Goal: Task Accomplishment & Management: Use online tool/utility

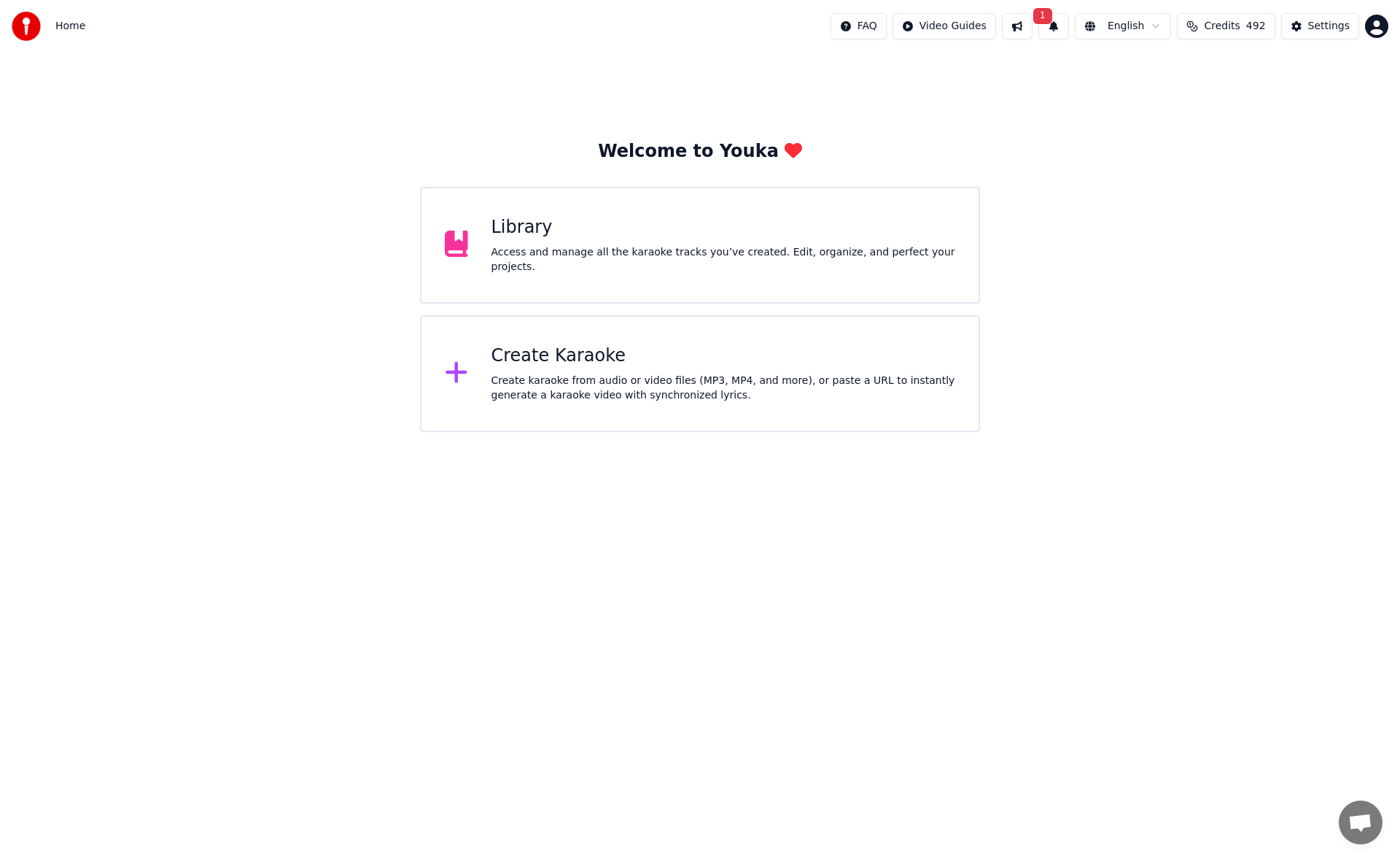
click at [668, 370] on div "Create Karaoke Create karaoke from audio or video files (MP3, MP4, and more), o…" at bounding box center [724, 373] width 465 height 58
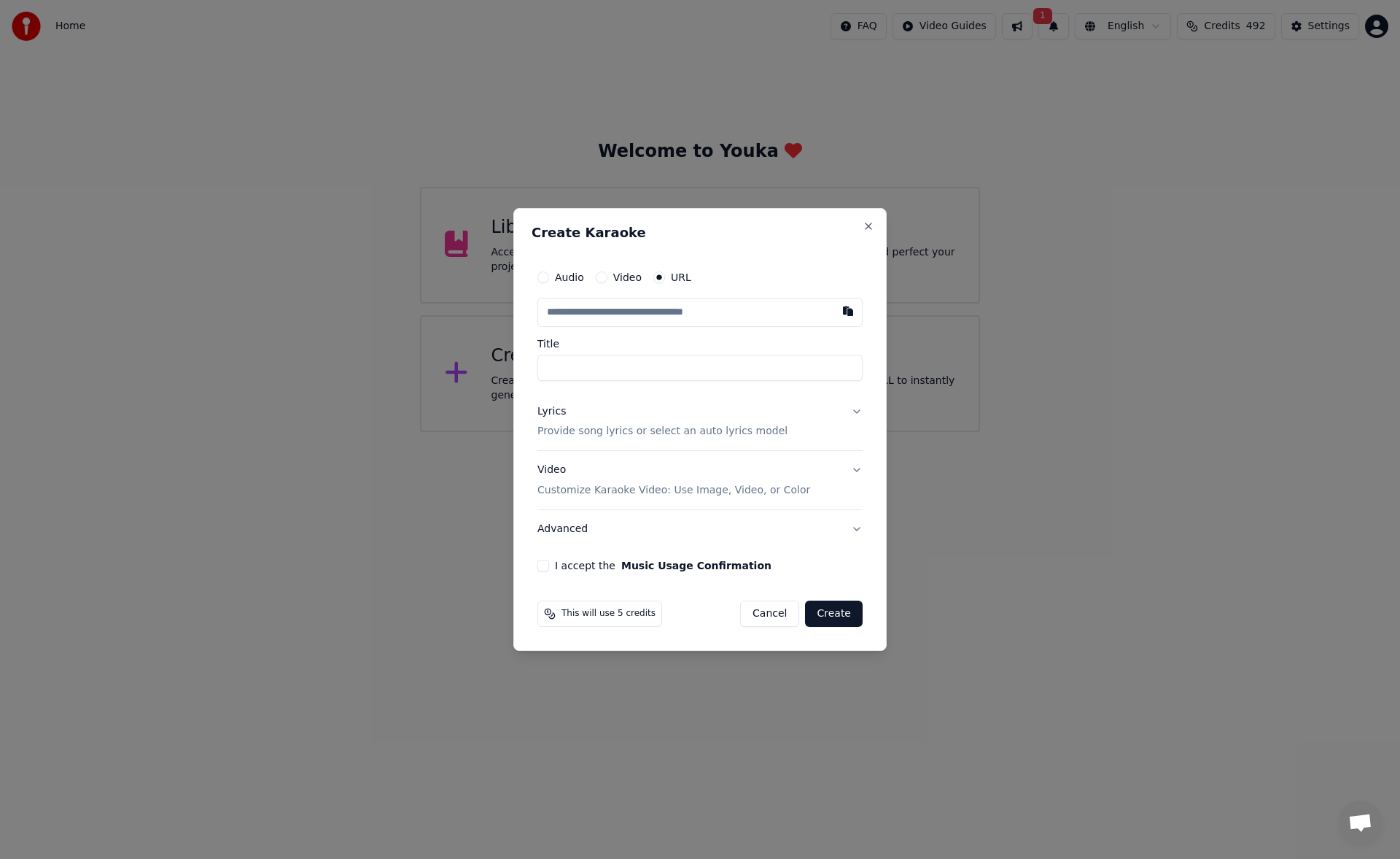
type input "**********"
click at [855, 411] on button "Lyrics Provide song lyrics or select an auto lyrics model" at bounding box center [700, 421] width 325 height 58
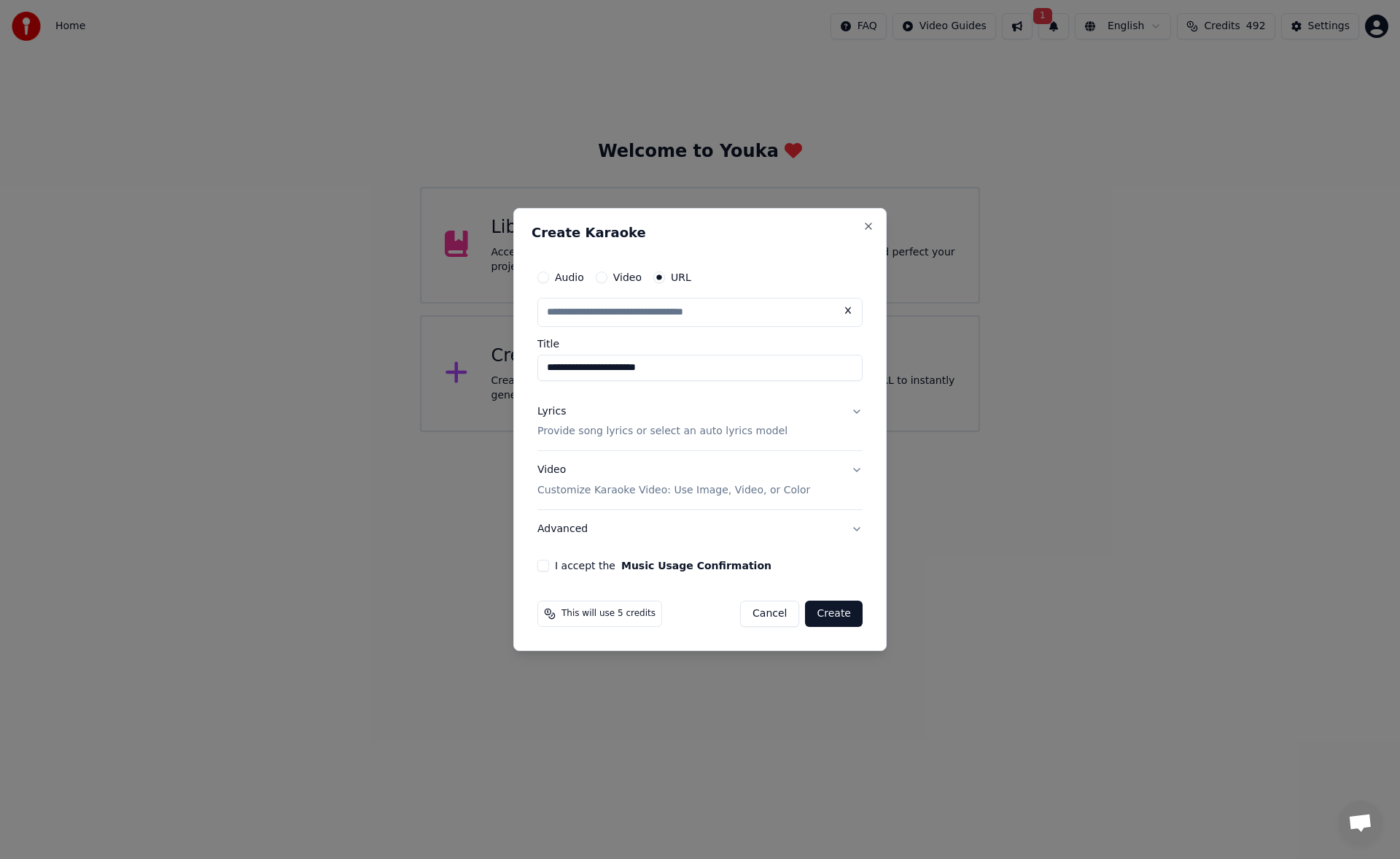
scroll to position [0, 0]
type input "**********"
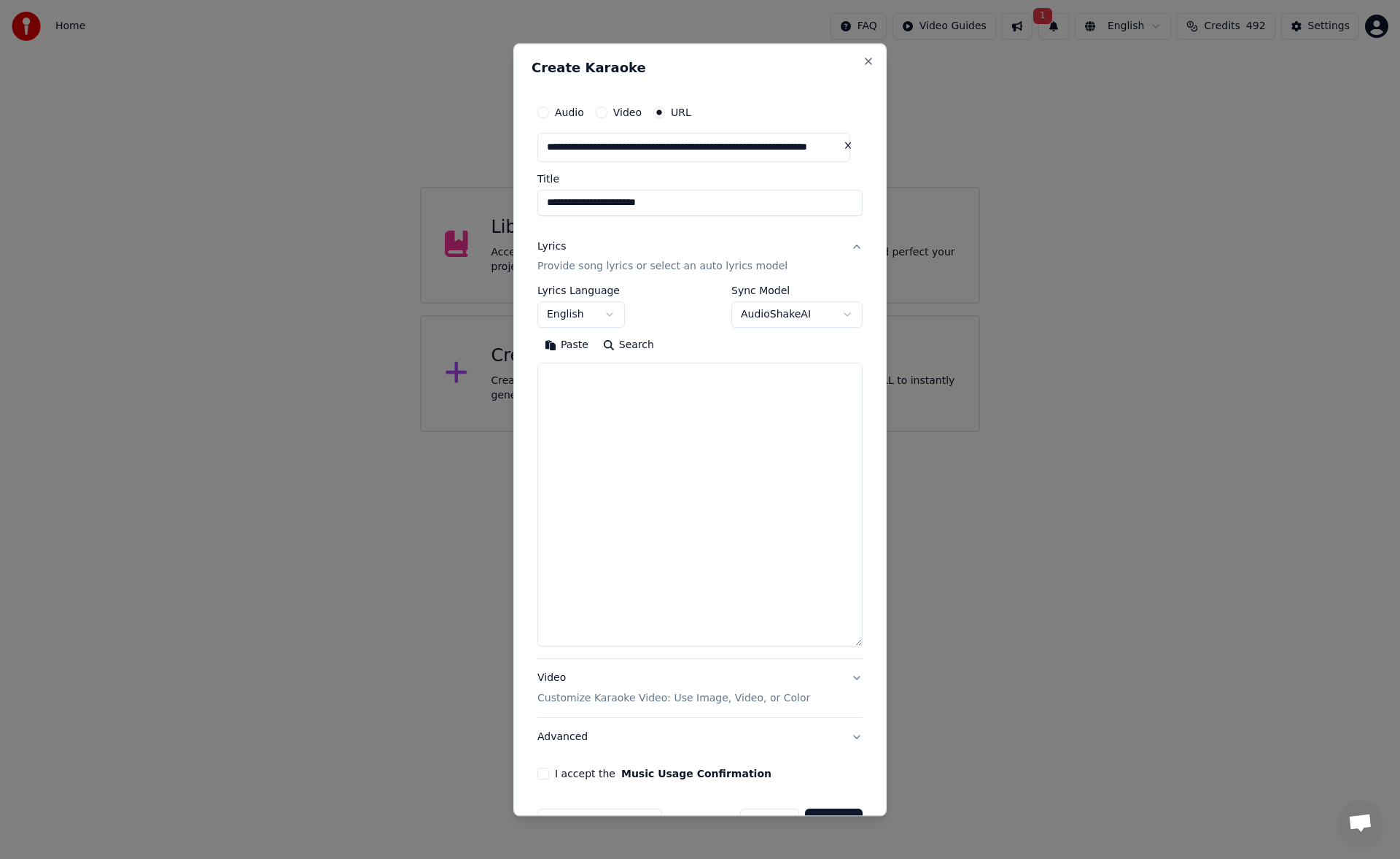
drag, startPoint x: 859, startPoint y: 504, endPoint x: 853, endPoint y: 645, distance: 141.1
click at [853, 645] on div "**********" at bounding box center [700, 438] width 337 height 693
click at [642, 402] on textarea at bounding box center [700, 506] width 325 height 285
paste textarea "**********"
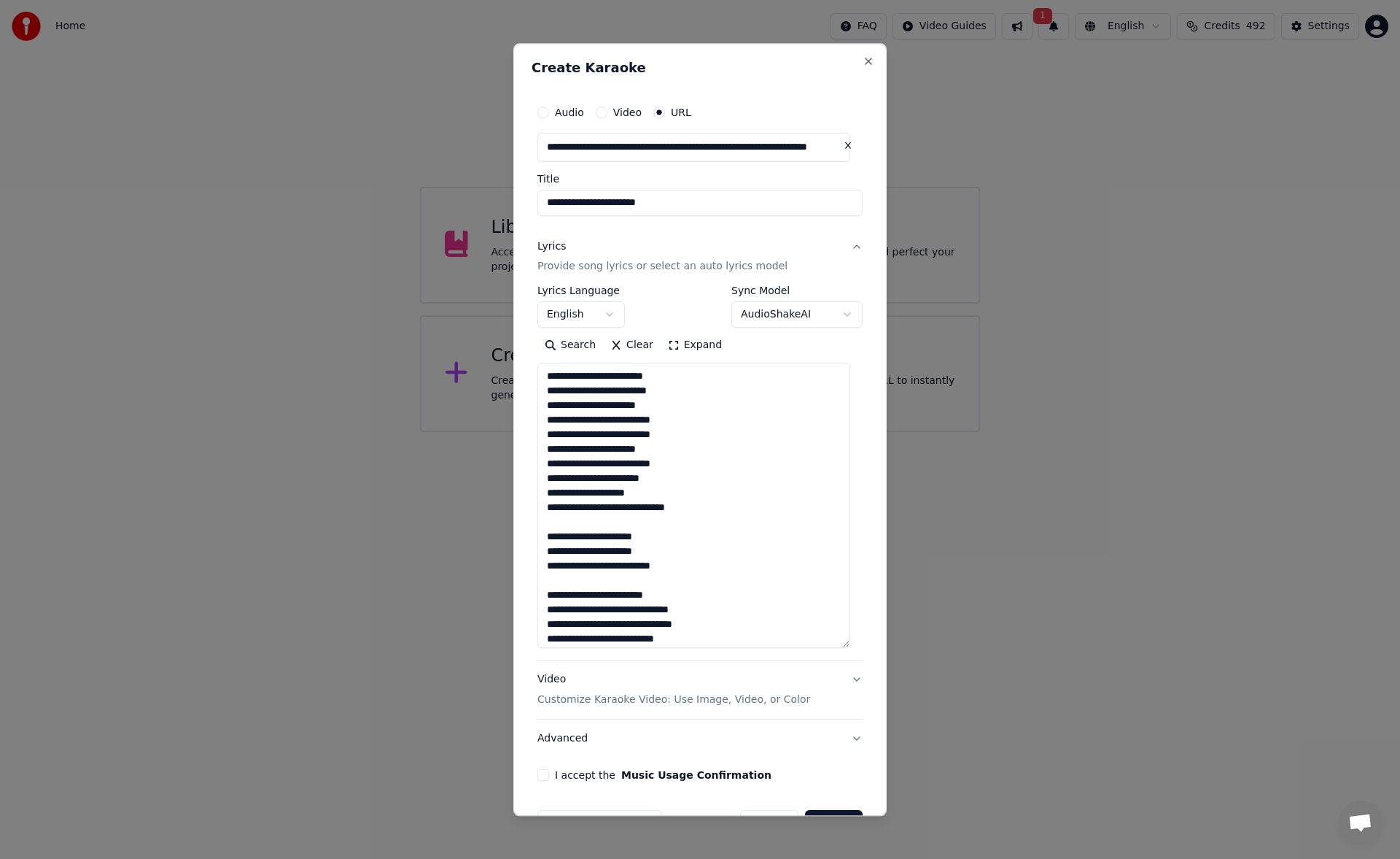
type textarea "**********"
click at [546, 777] on button "I accept the Music Usage Confirmation" at bounding box center [543, 775] width 12 height 12
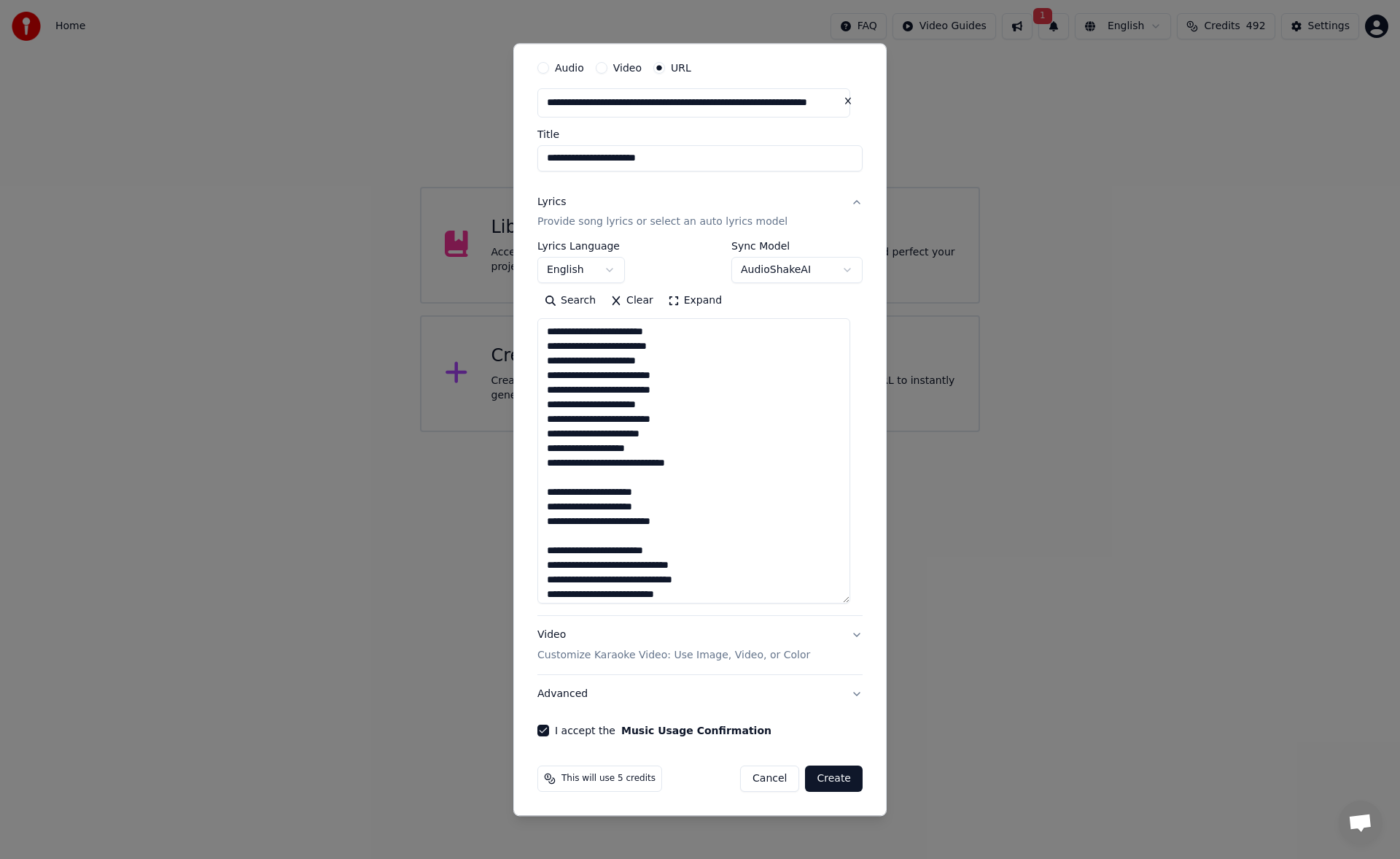
type button "on"
click at [826, 776] on button "Create" at bounding box center [834, 779] width 58 height 26
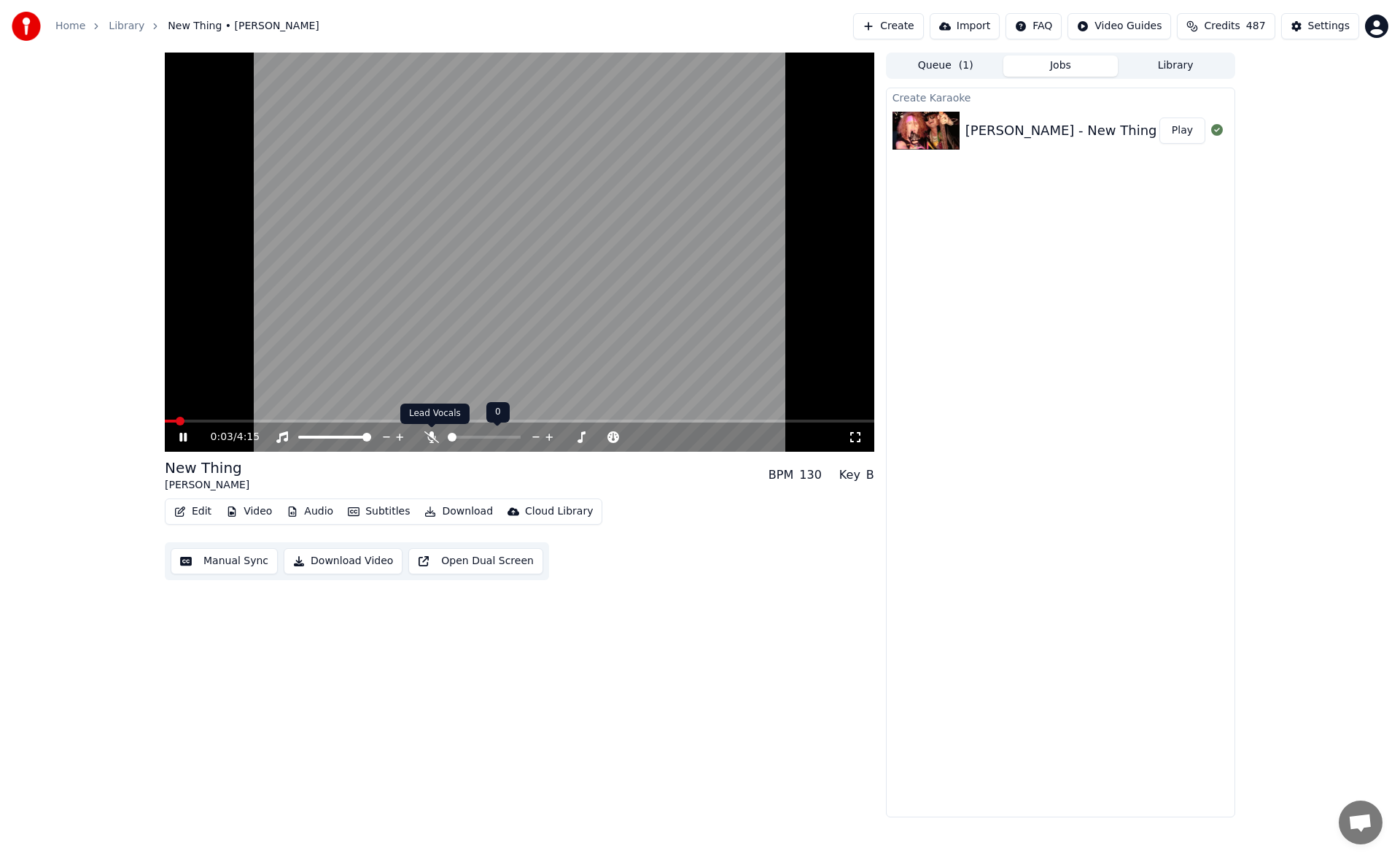
click at [428, 436] on icon at bounding box center [432, 437] width 15 height 12
click at [223, 566] on button "Manual Sync" at bounding box center [223, 561] width 107 height 26
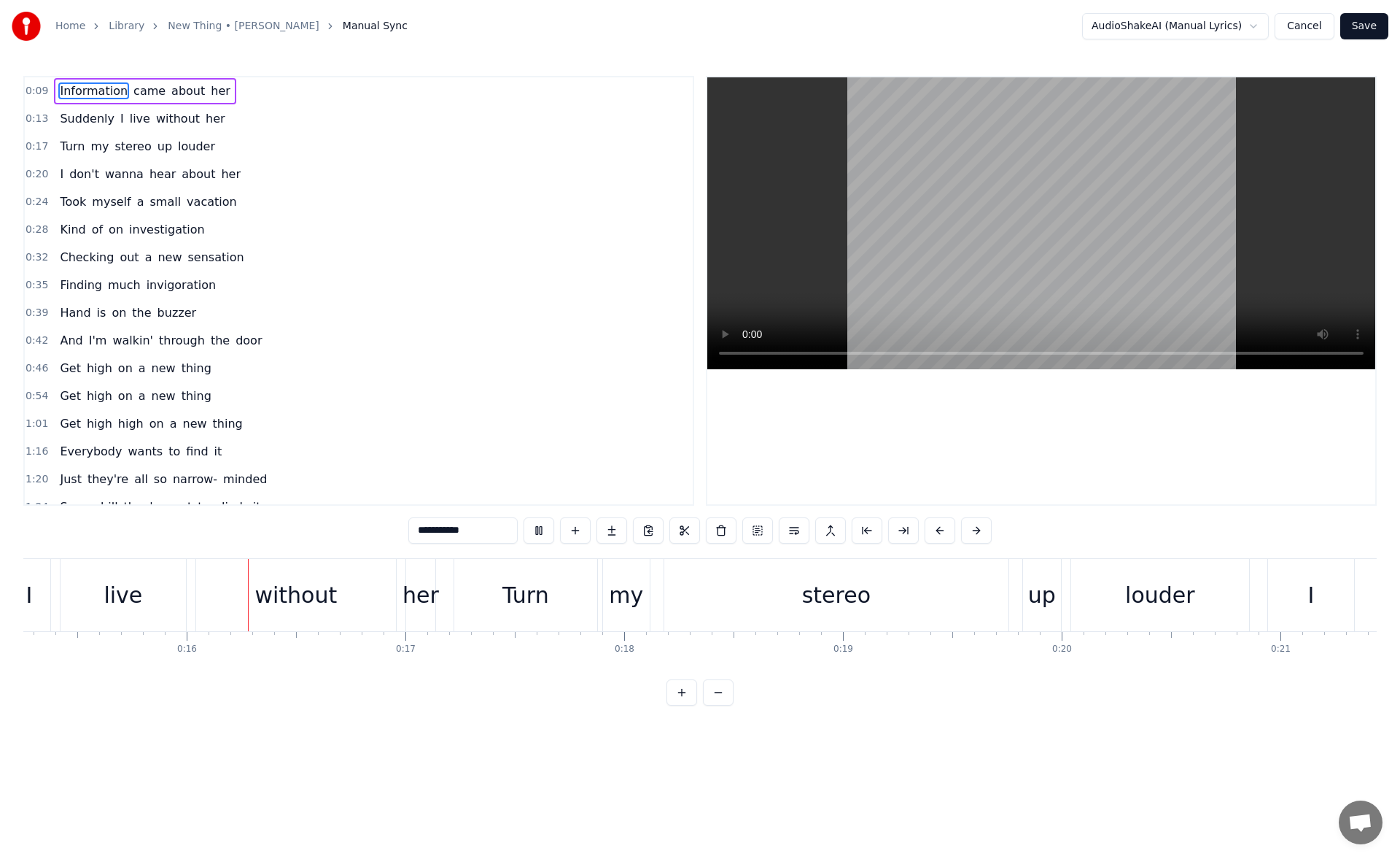
scroll to position [0, 3338]
click at [532, 532] on button at bounding box center [538, 530] width 31 height 26
click at [340, 617] on div "without" at bounding box center [293, 595] width 199 height 72
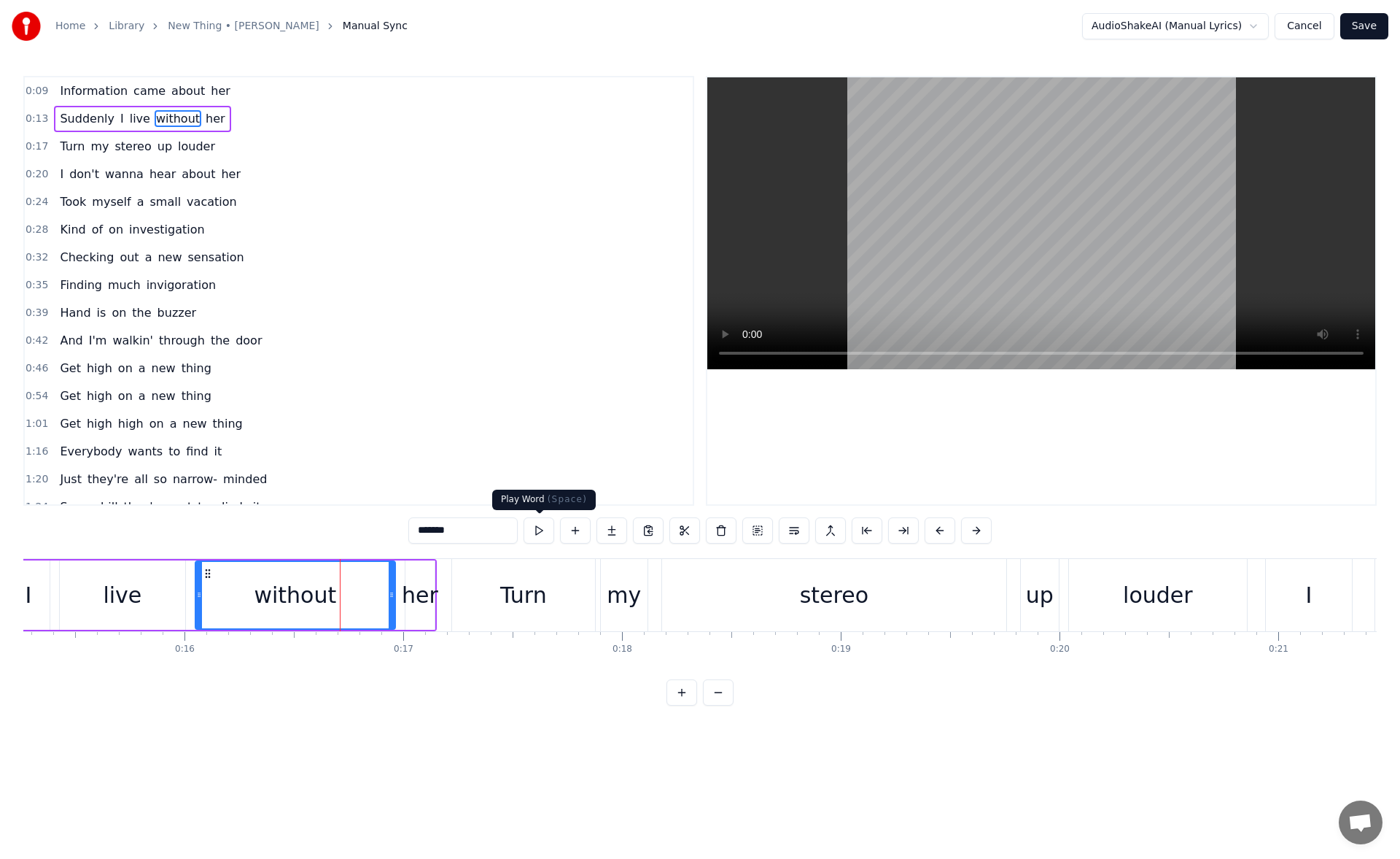
click at [539, 529] on button at bounding box center [538, 530] width 31 height 26
click at [416, 591] on div "her" at bounding box center [420, 595] width 37 height 33
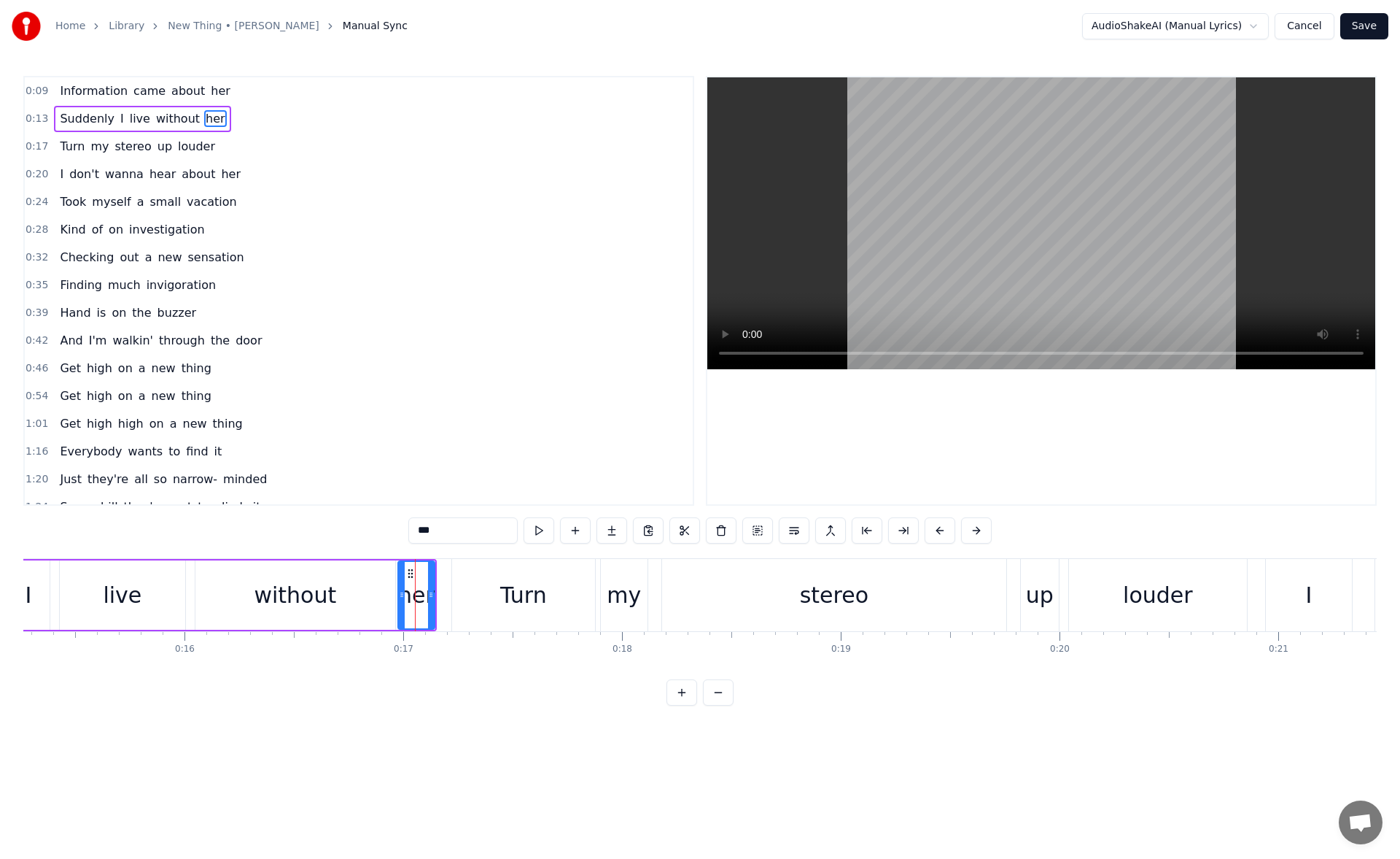
click at [403, 593] on icon at bounding box center [402, 595] width 6 height 12
click at [521, 530] on button at bounding box center [521, 530] width 31 height 26
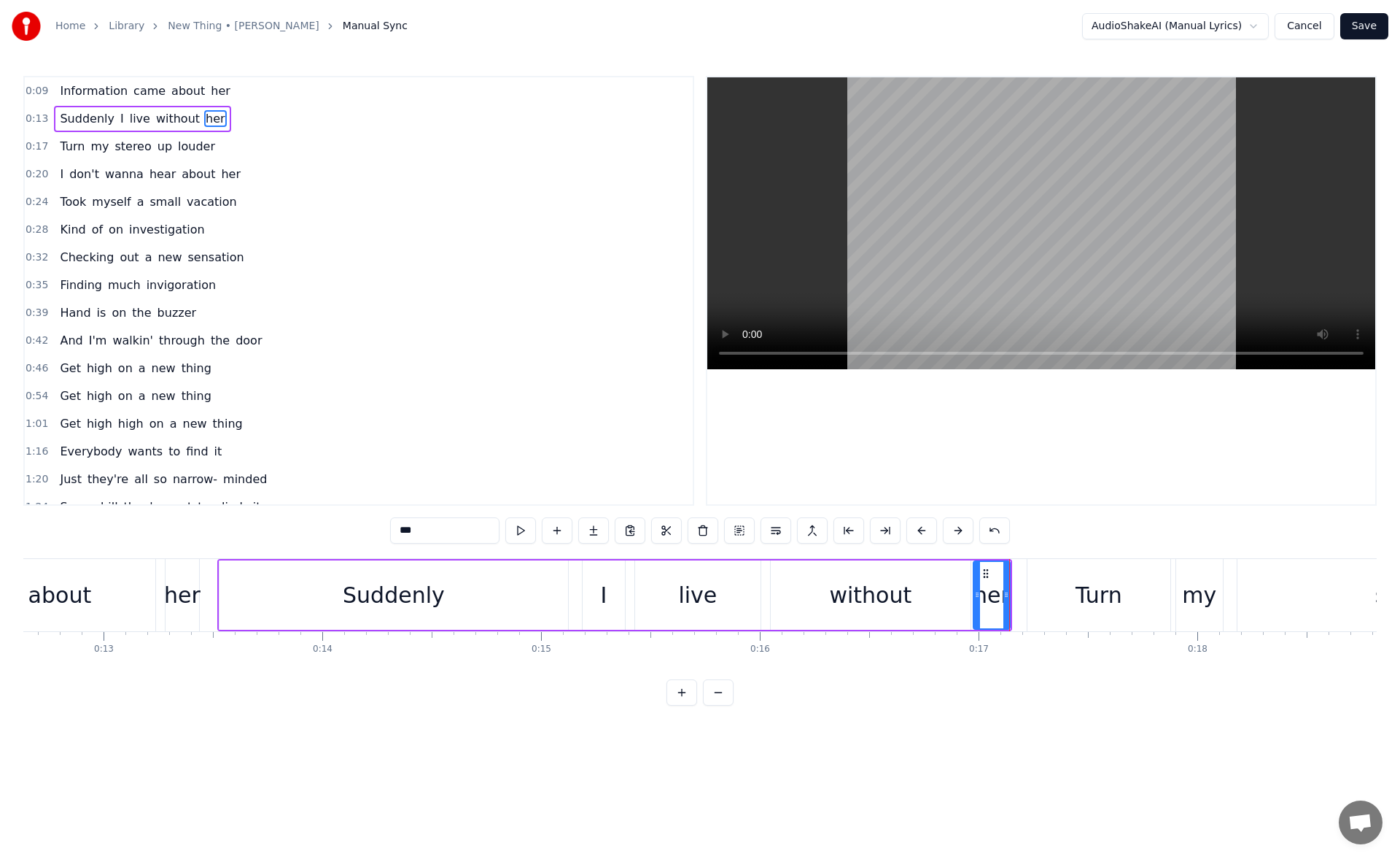
scroll to position [0, 2702]
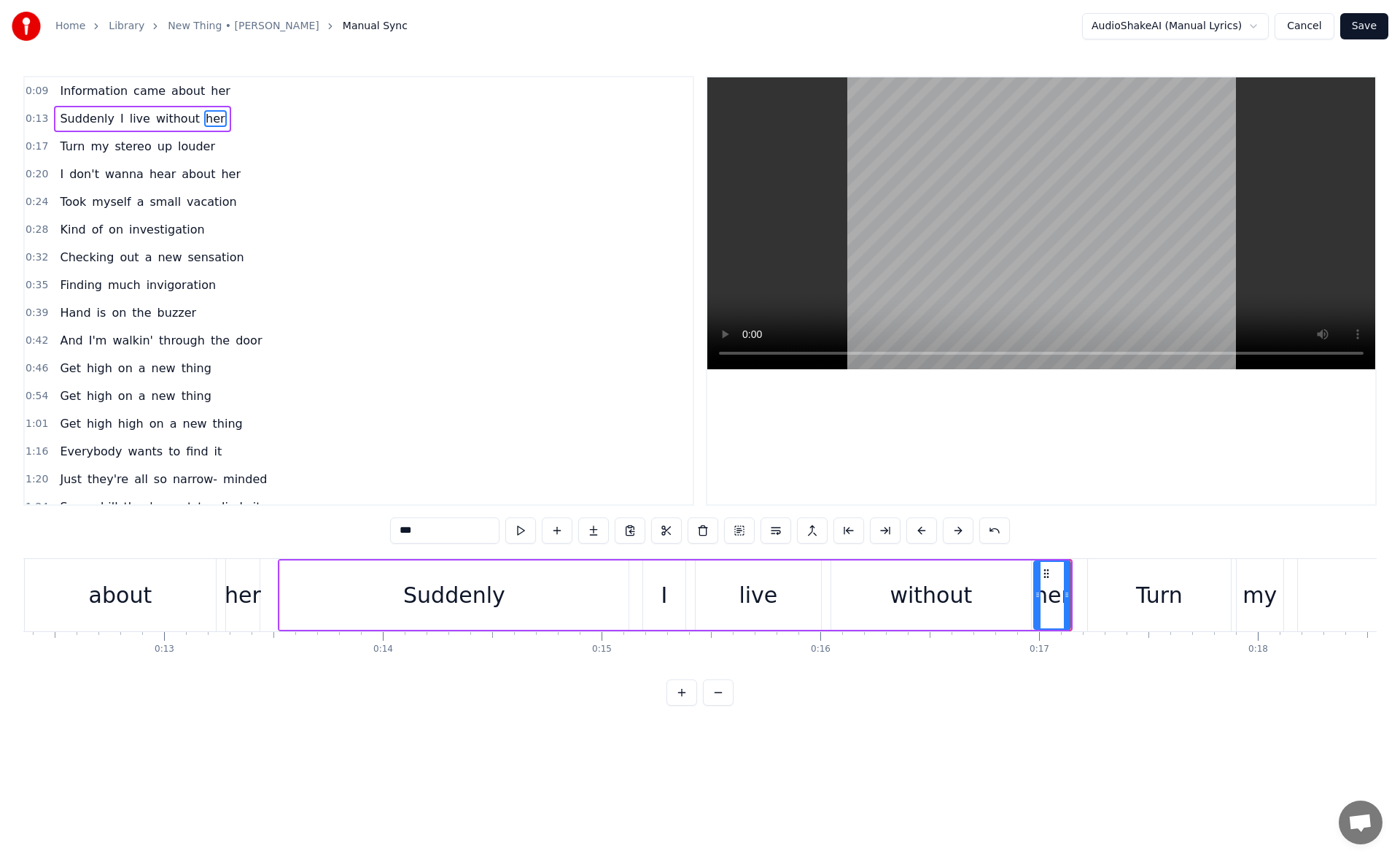
click at [159, 604] on div "about" at bounding box center [121, 595] width 191 height 72
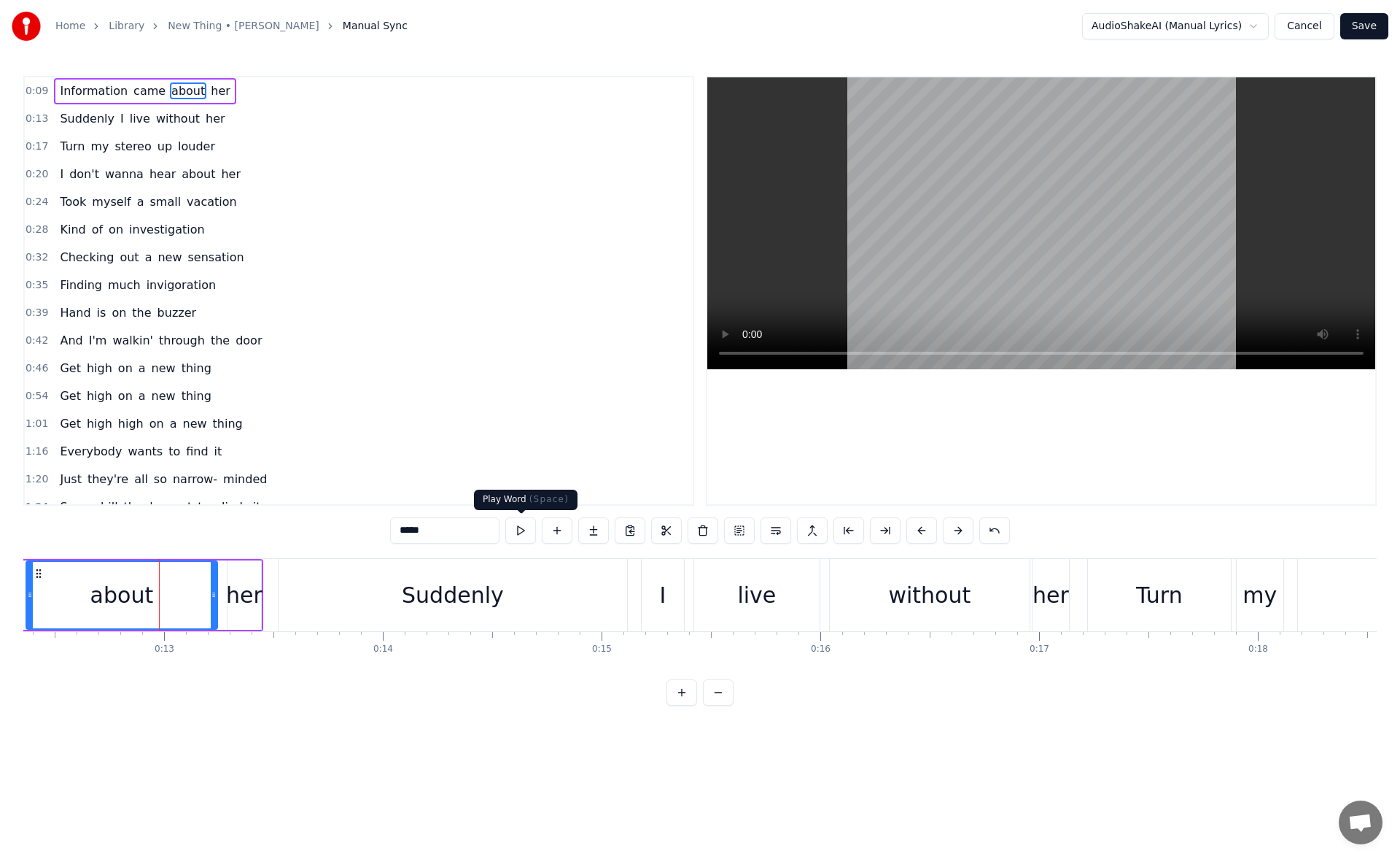
click at [527, 525] on button at bounding box center [521, 530] width 31 height 26
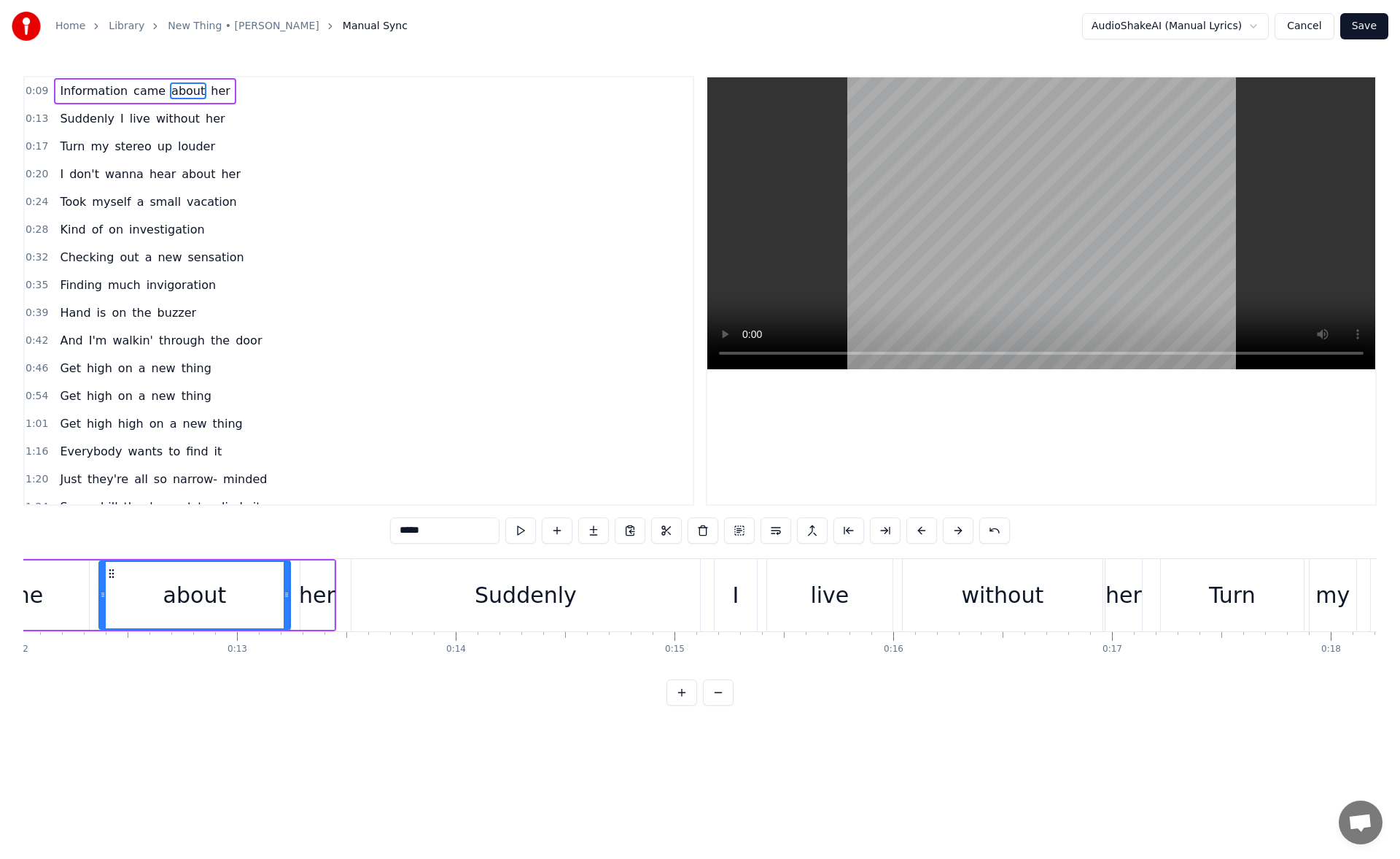
click at [308, 581] on div "her" at bounding box center [317, 595] width 37 height 33
click at [297, 588] on div at bounding box center [298, 595] width 6 height 67
click at [67, 595] on div "came" at bounding box center [13, 595] width 152 height 69
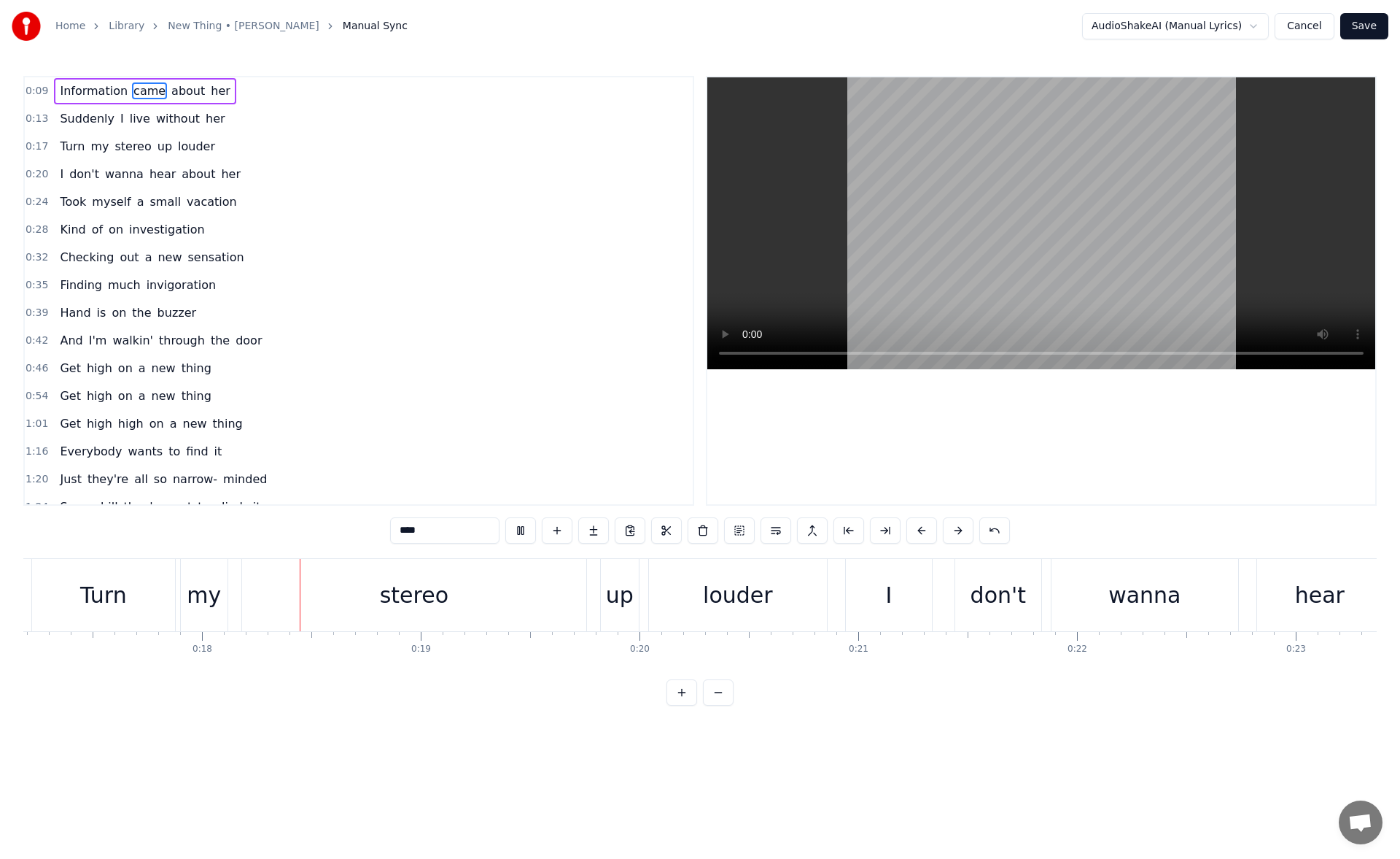
scroll to position [0, 3806]
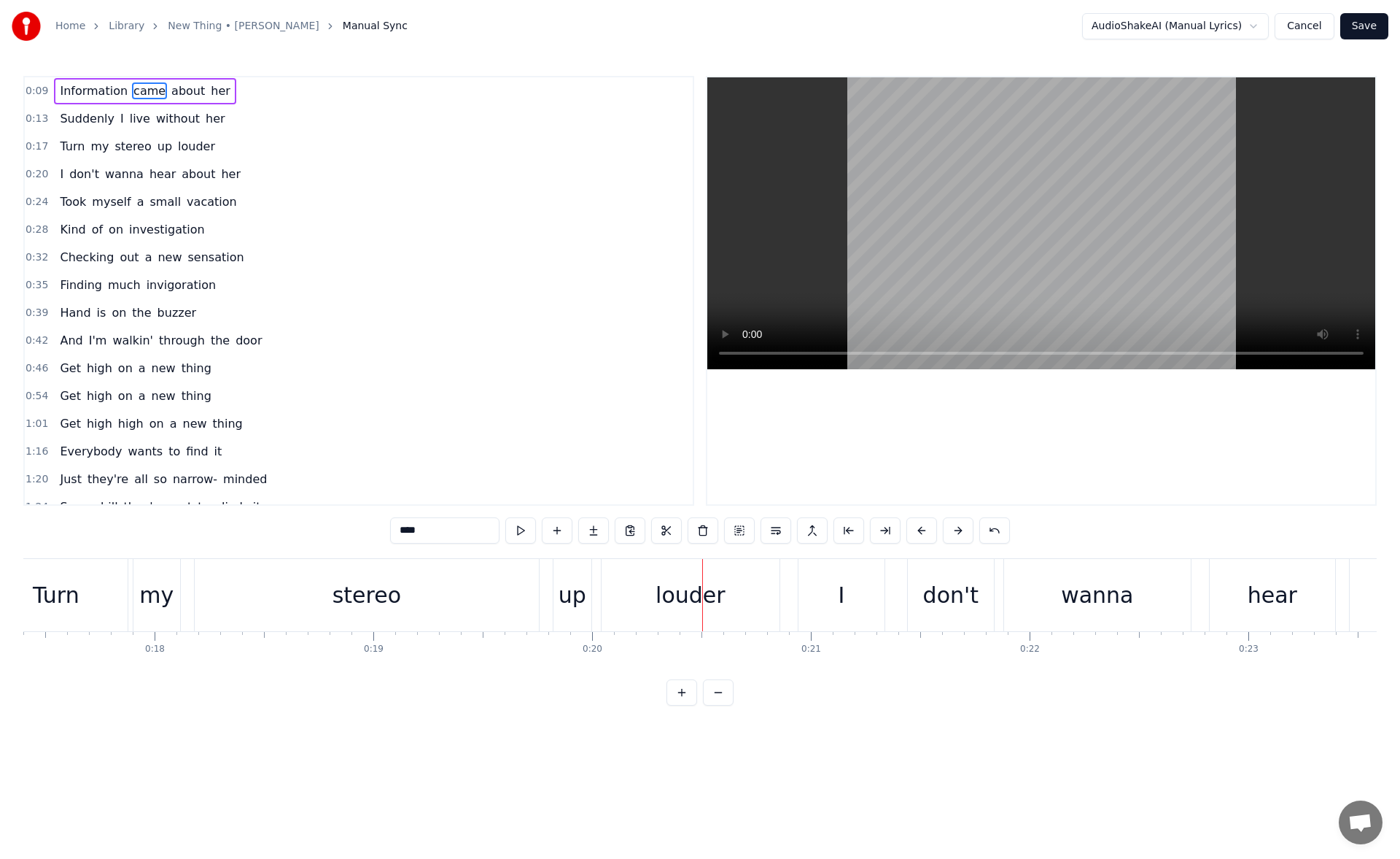
click at [576, 611] on div "up" at bounding box center [572, 595] width 28 height 33
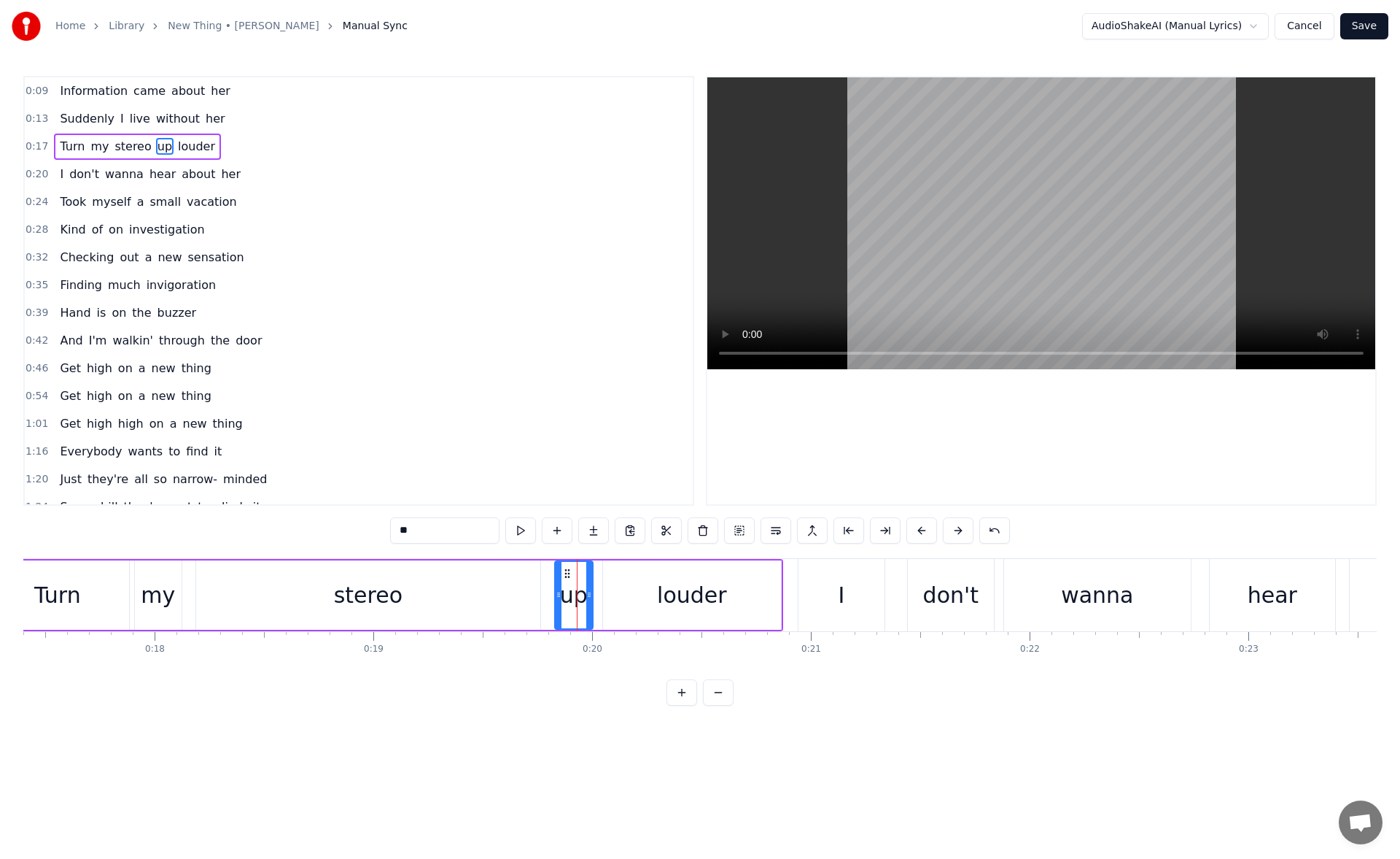
click at [620, 603] on div "louder" at bounding box center [692, 595] width 177 height 69
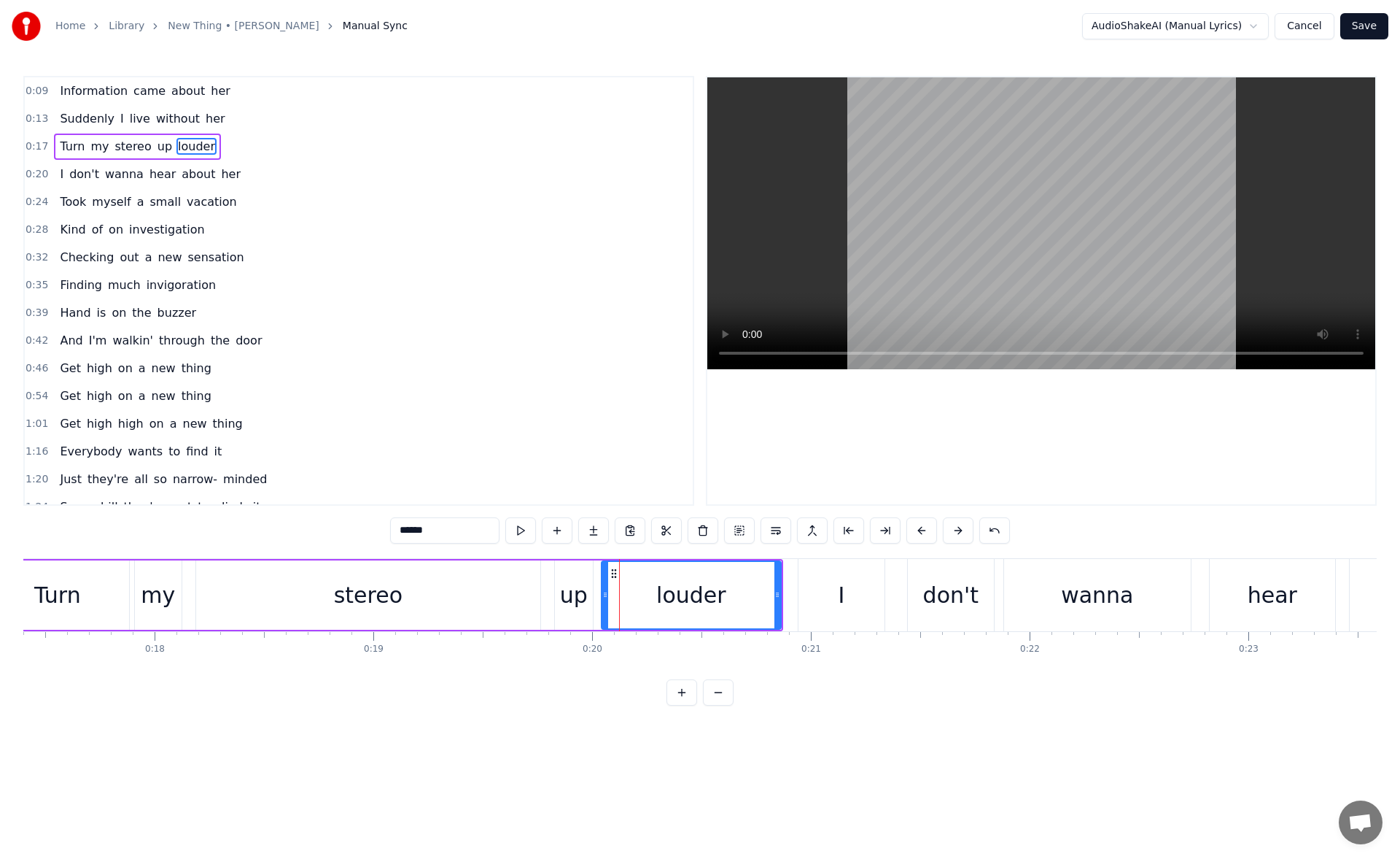
click at [604, 600] on icon at bounding box center [605, 595] width 6 height 12
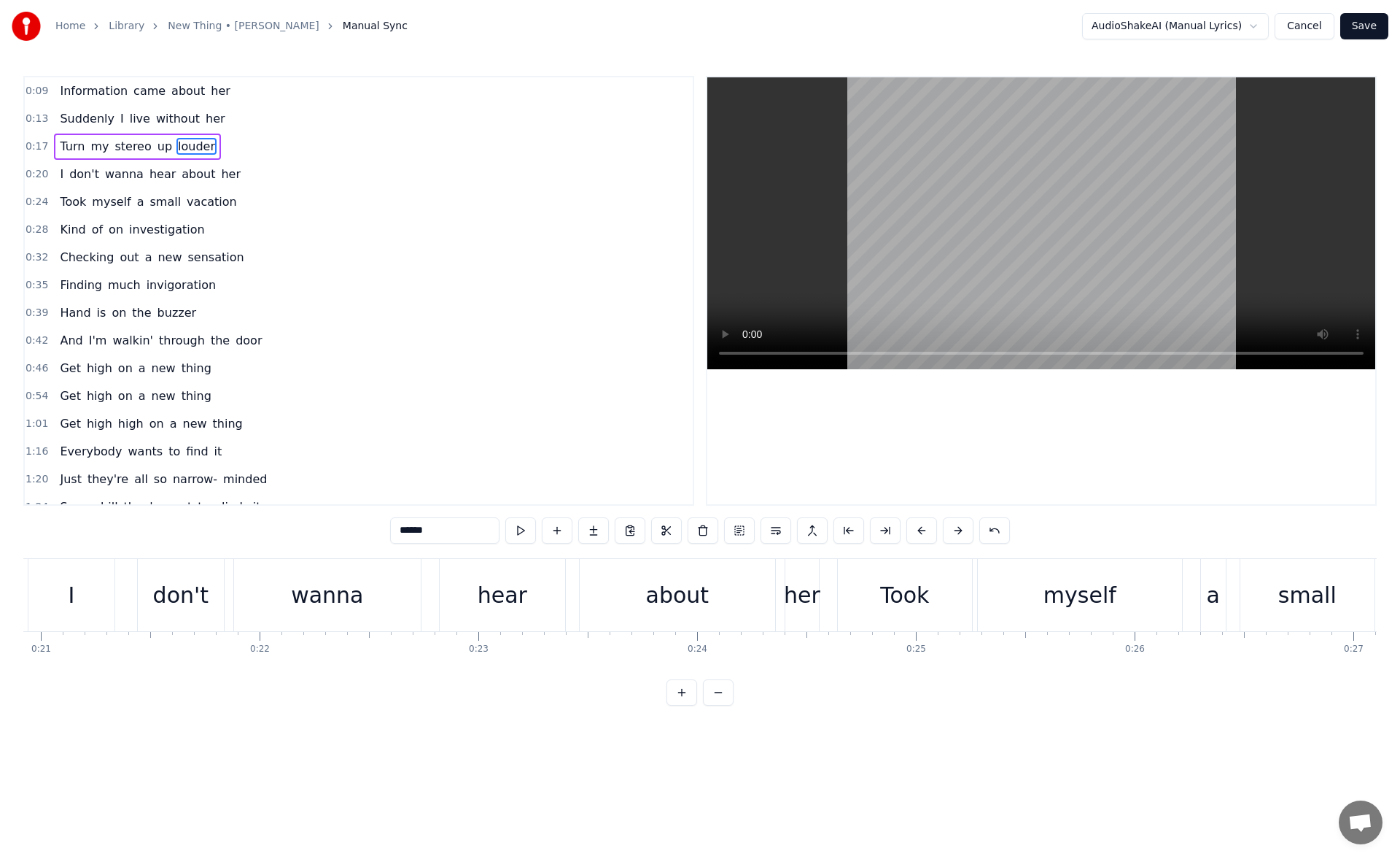
scroll to position [0, 4606]
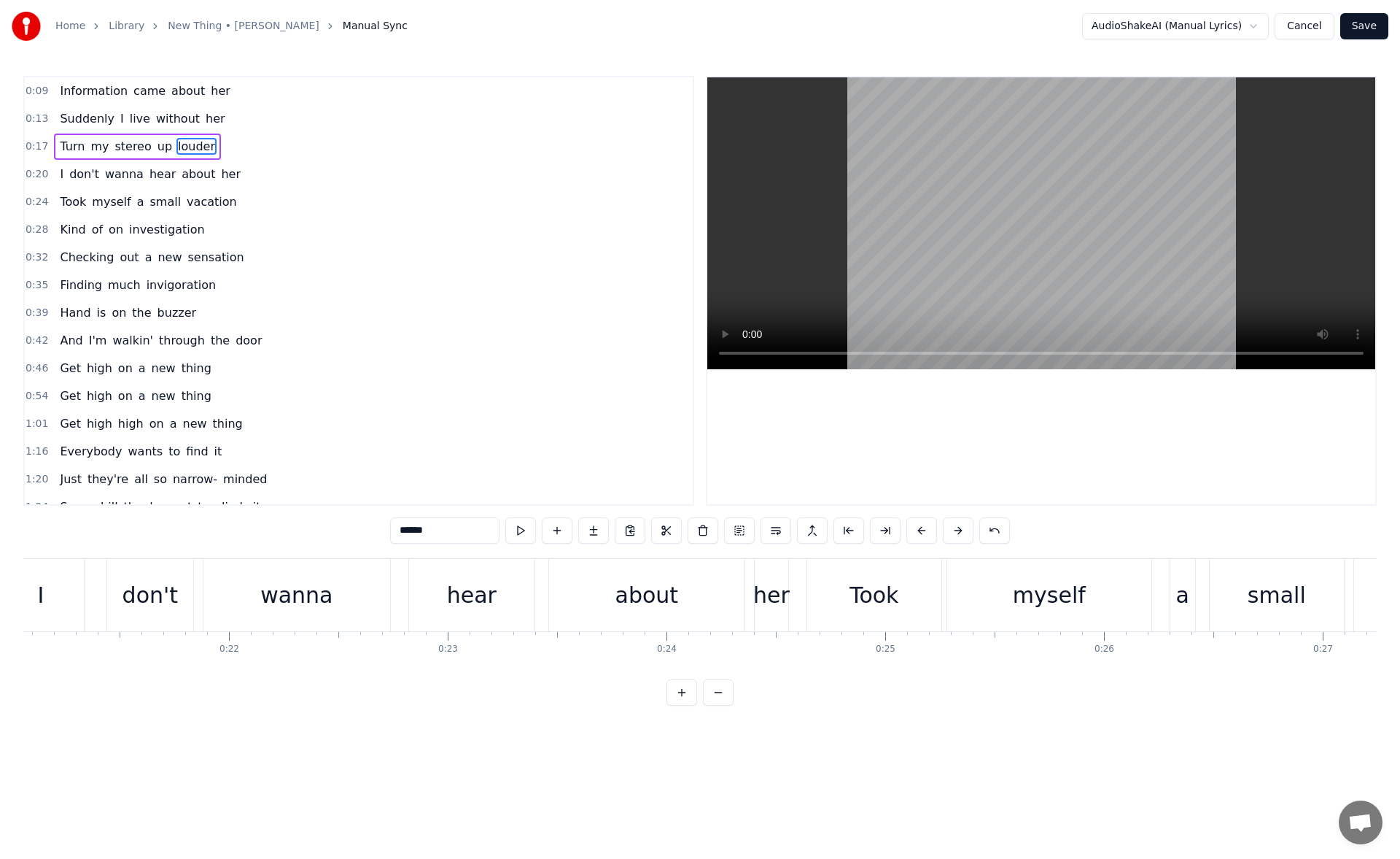
click at [766, 590] on div "her" at bounding box center [771, 595] width 37 height 33
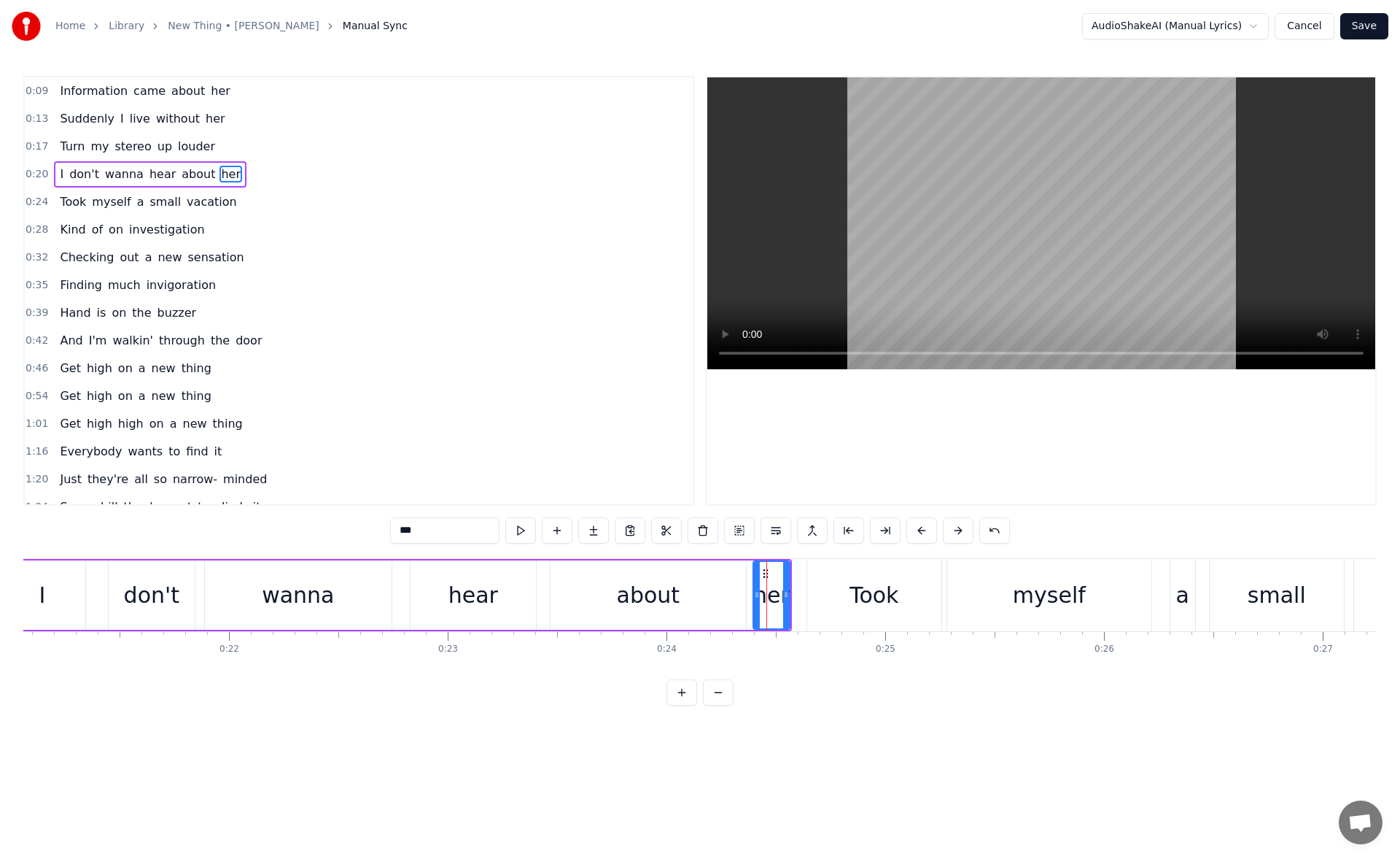
click at [758, 594] on icon at bounding box center [757, 595] width 6 height 12
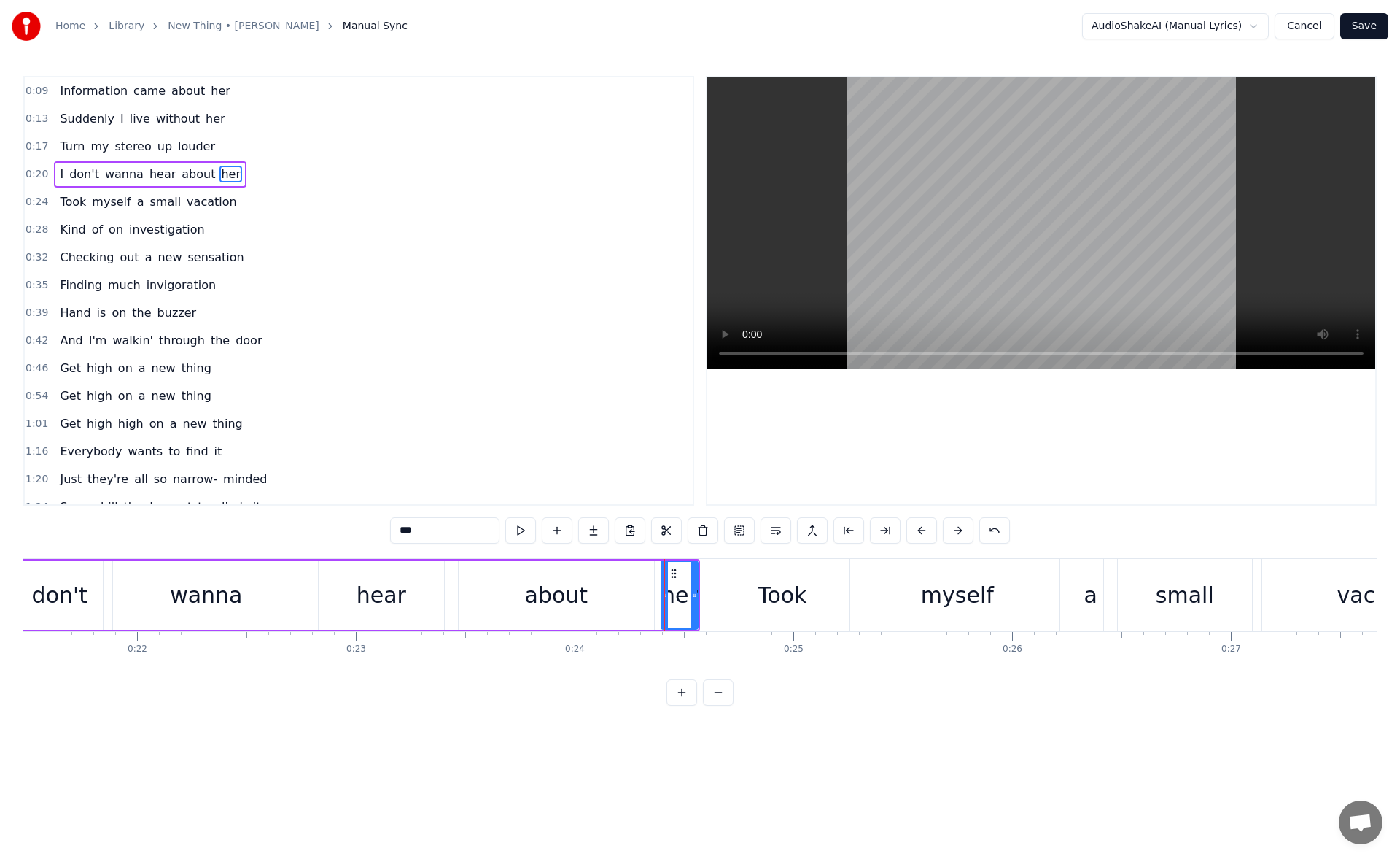
scroll to position [0, 4207]
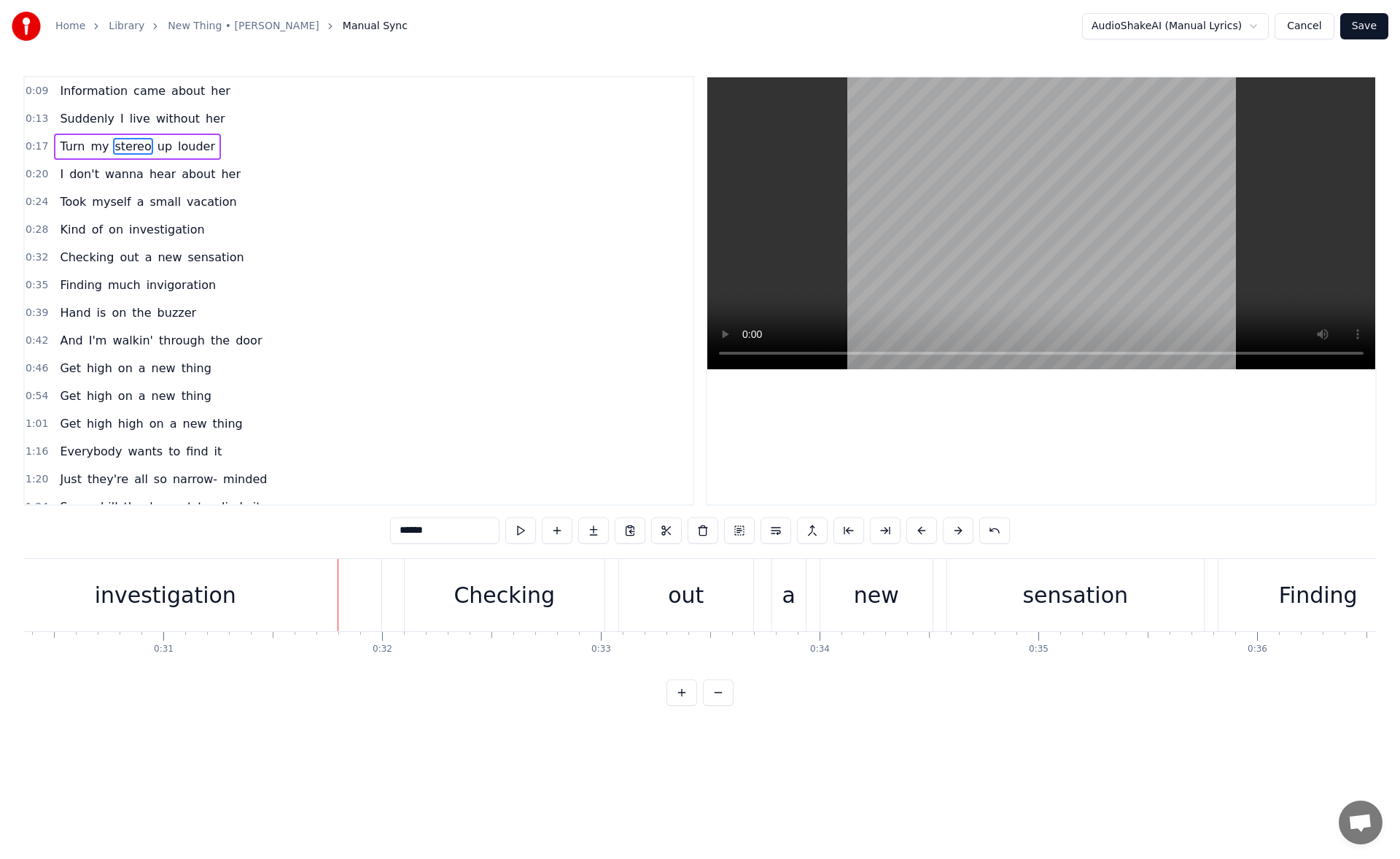
scroll to position [0, 6233]
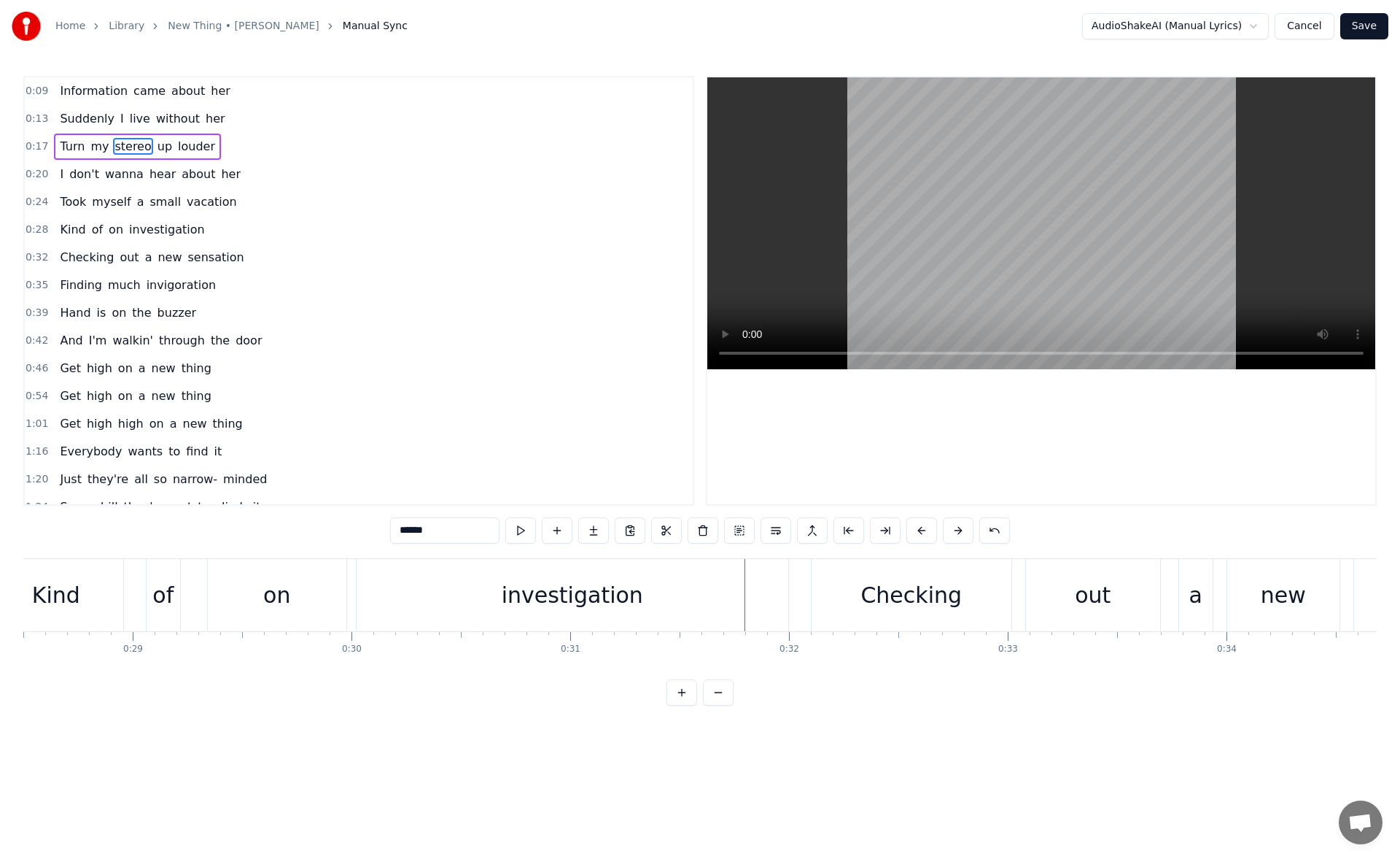
click at [172, 575] on div "of" at bounding box center [164, 595] width 34 height 72
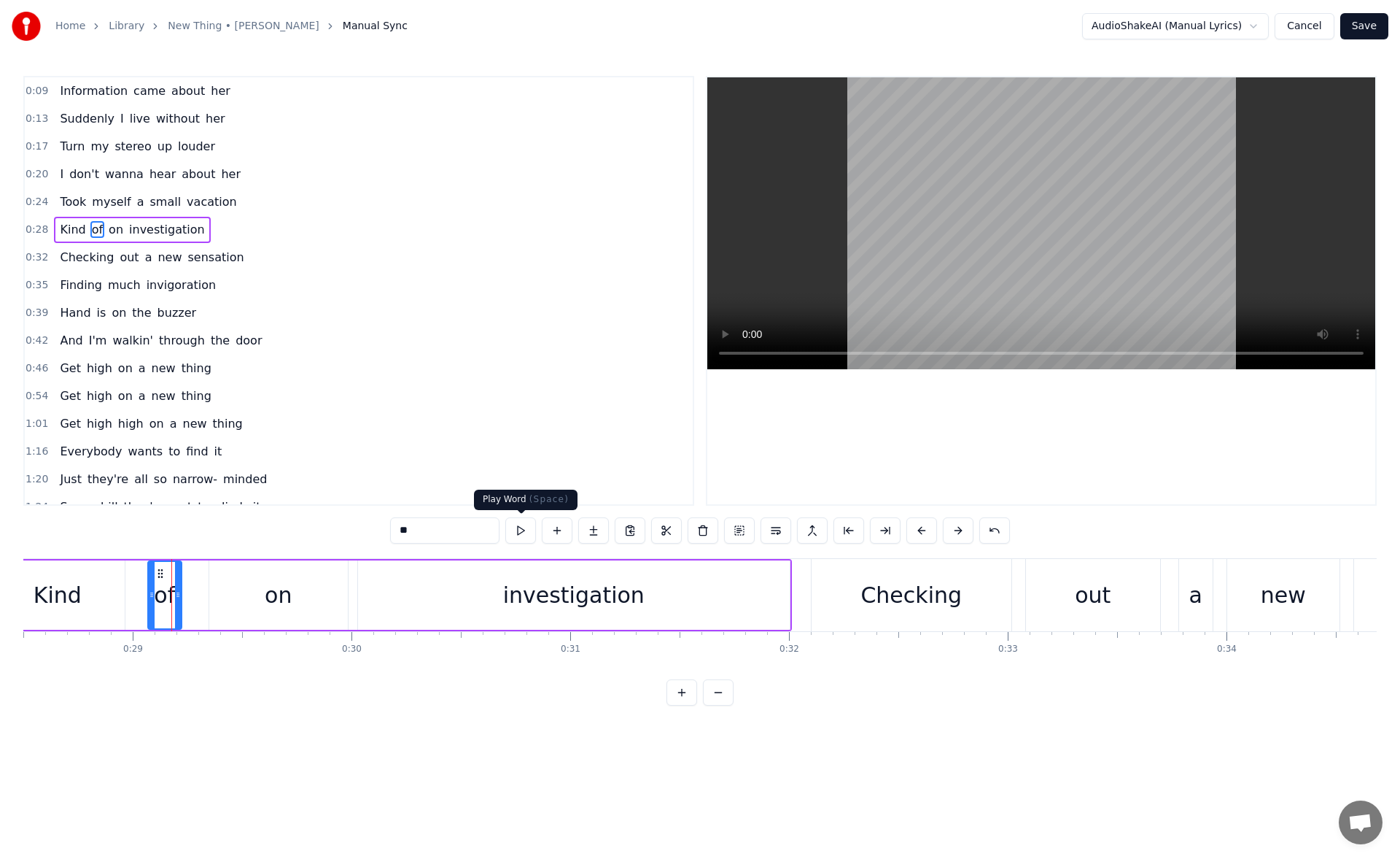
click at [520, 523] on button at bounding box center [521, 530] width 31 height 26
click at [64, 588] on div "Kind" at bounding box center [58, 595] width 48 height 33
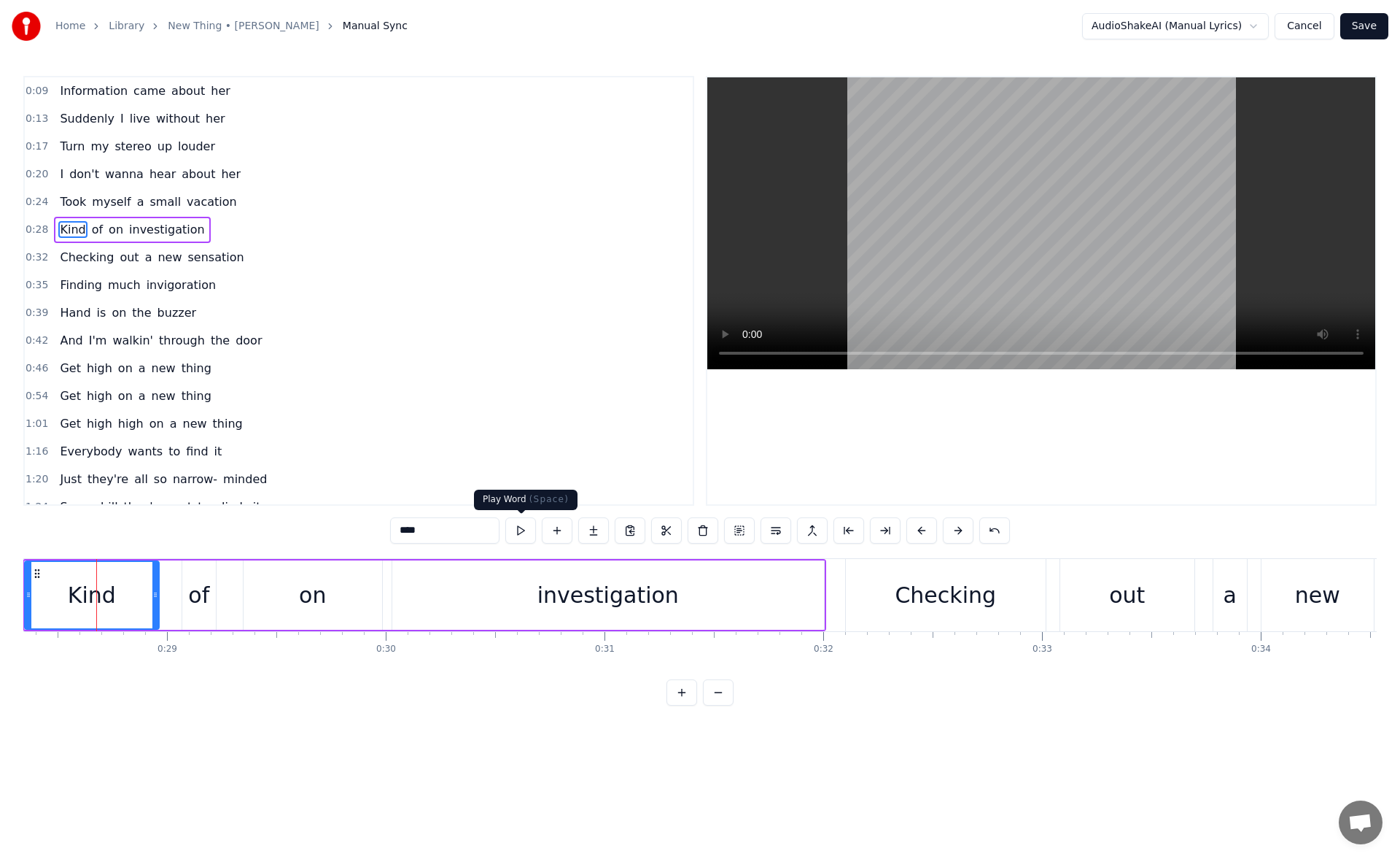
click at [521, 531] on button at bounding box center [521, 530] width 31 height 26
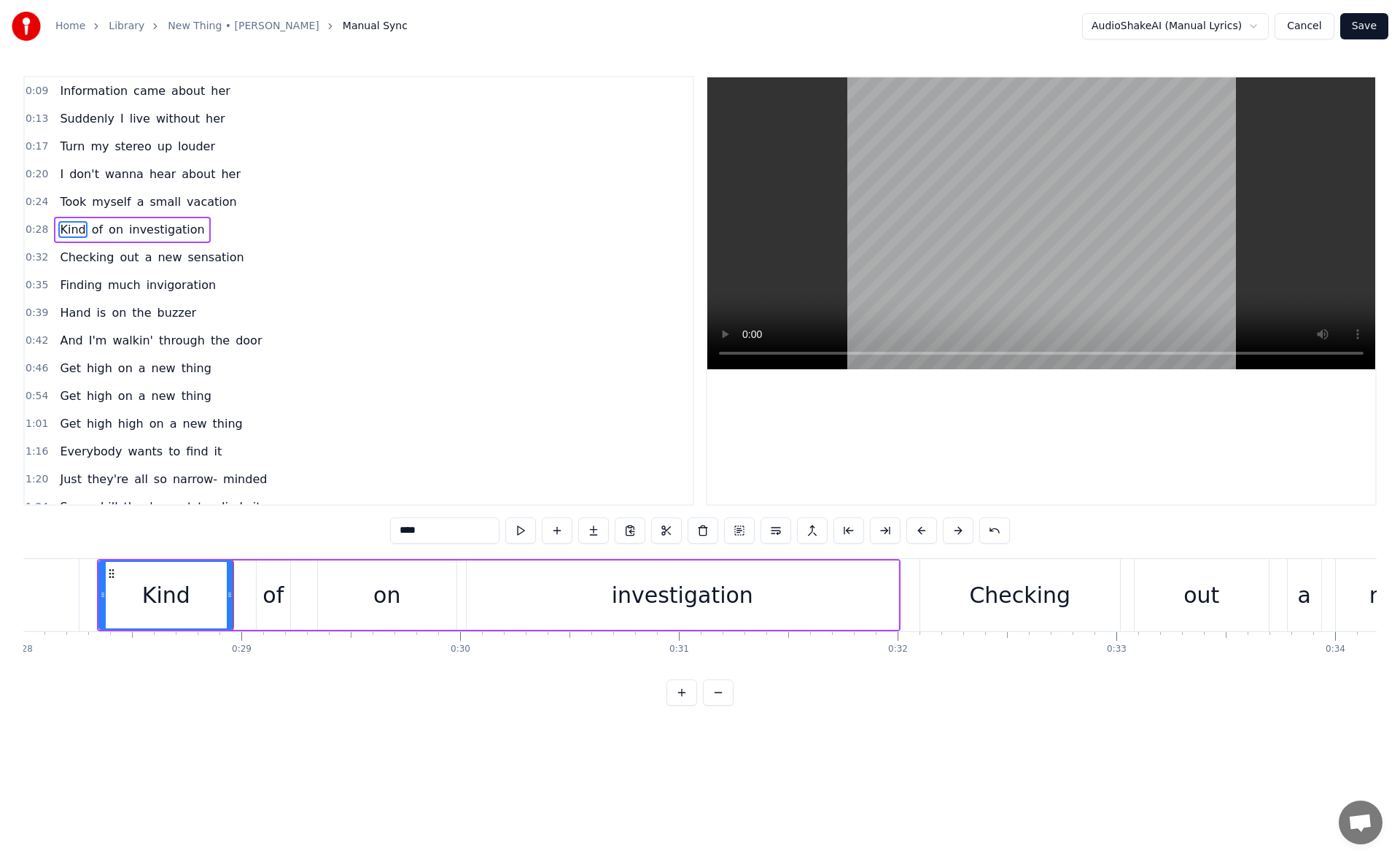
click at [266, 580] on div "of" at bounding box center [272, 595] width 21 height 33
type input "**"
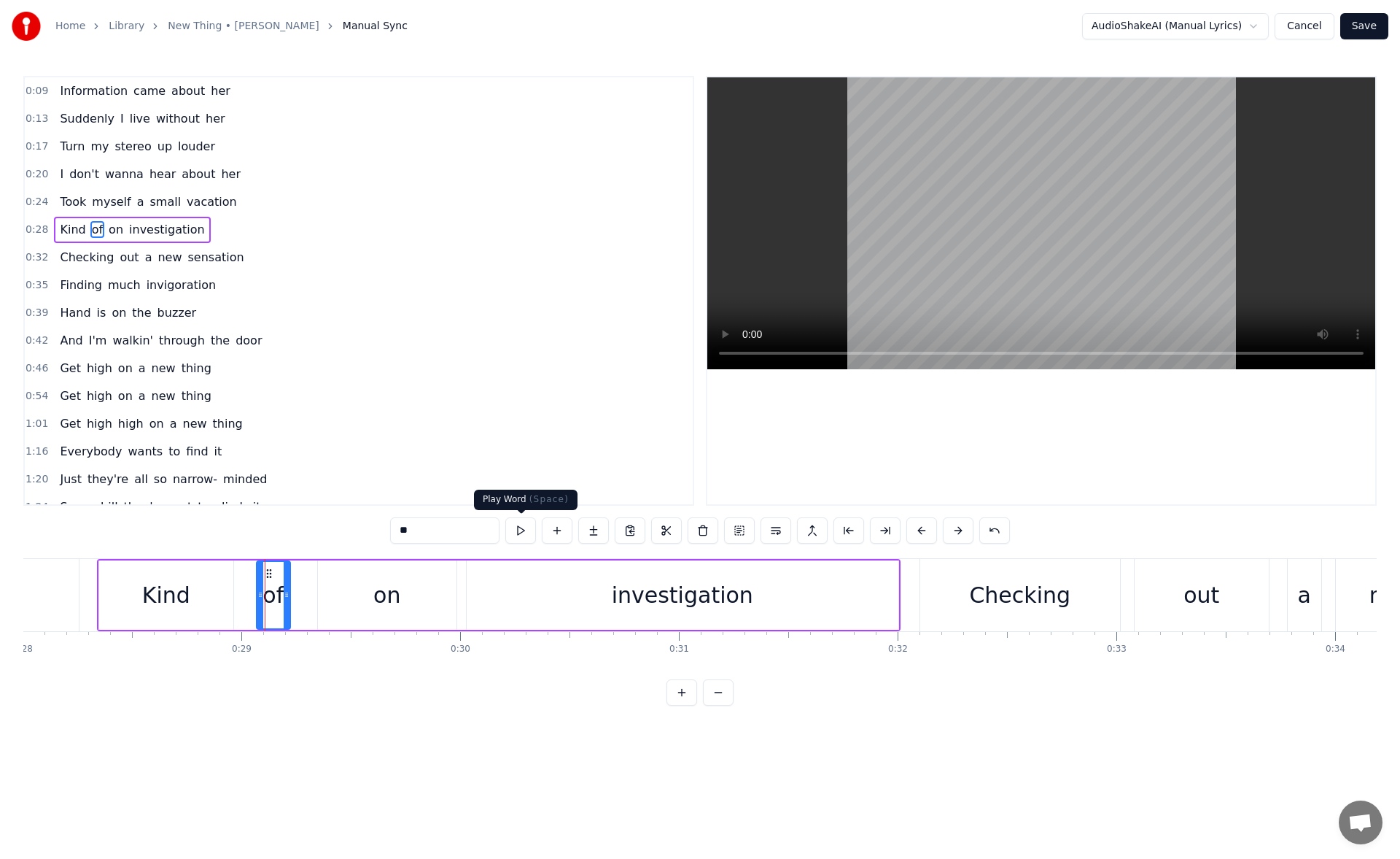
click at [523, 535] on button at bounding box center [521, 530] width 31 height 26
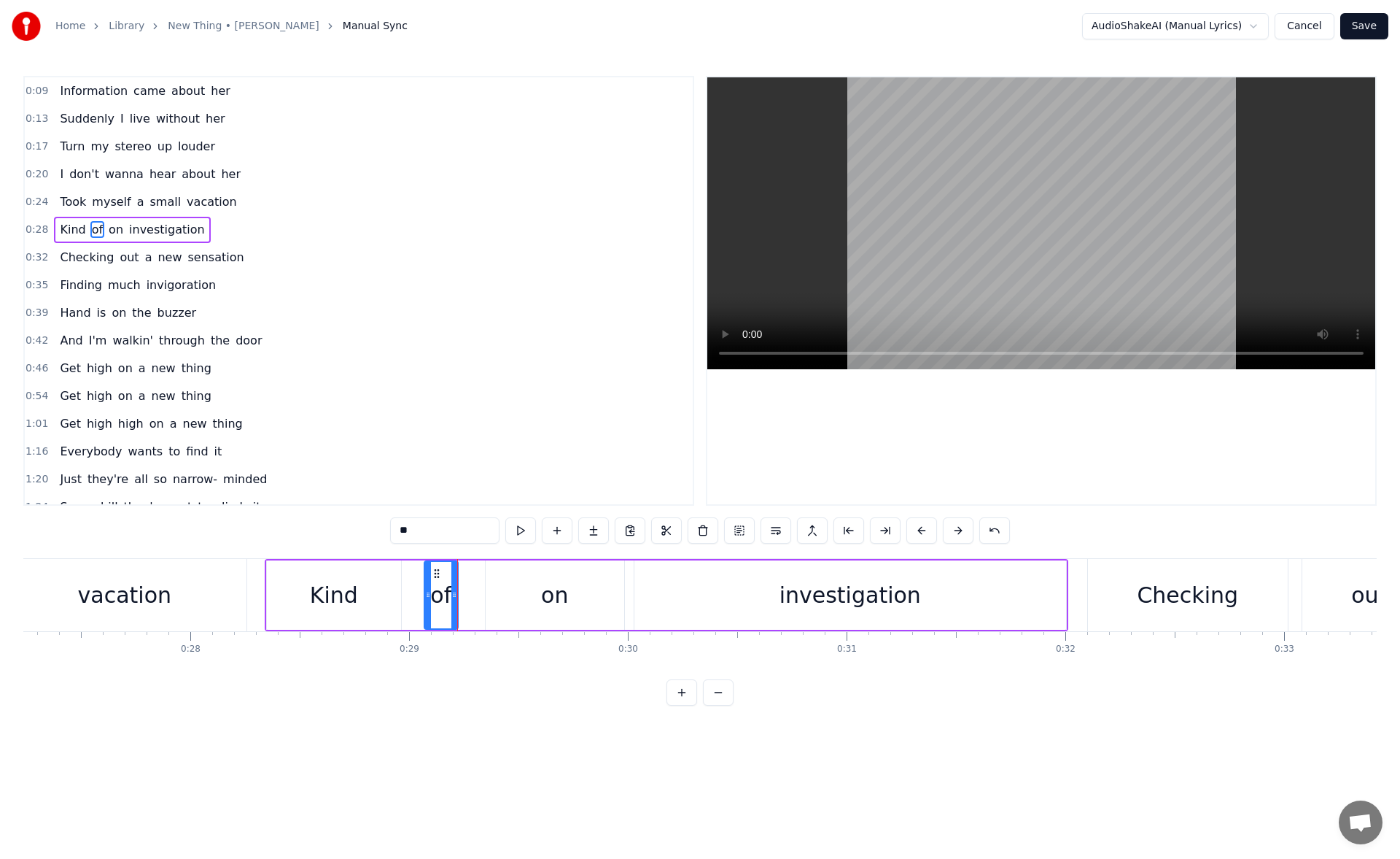
scroll to position [0, 5803]
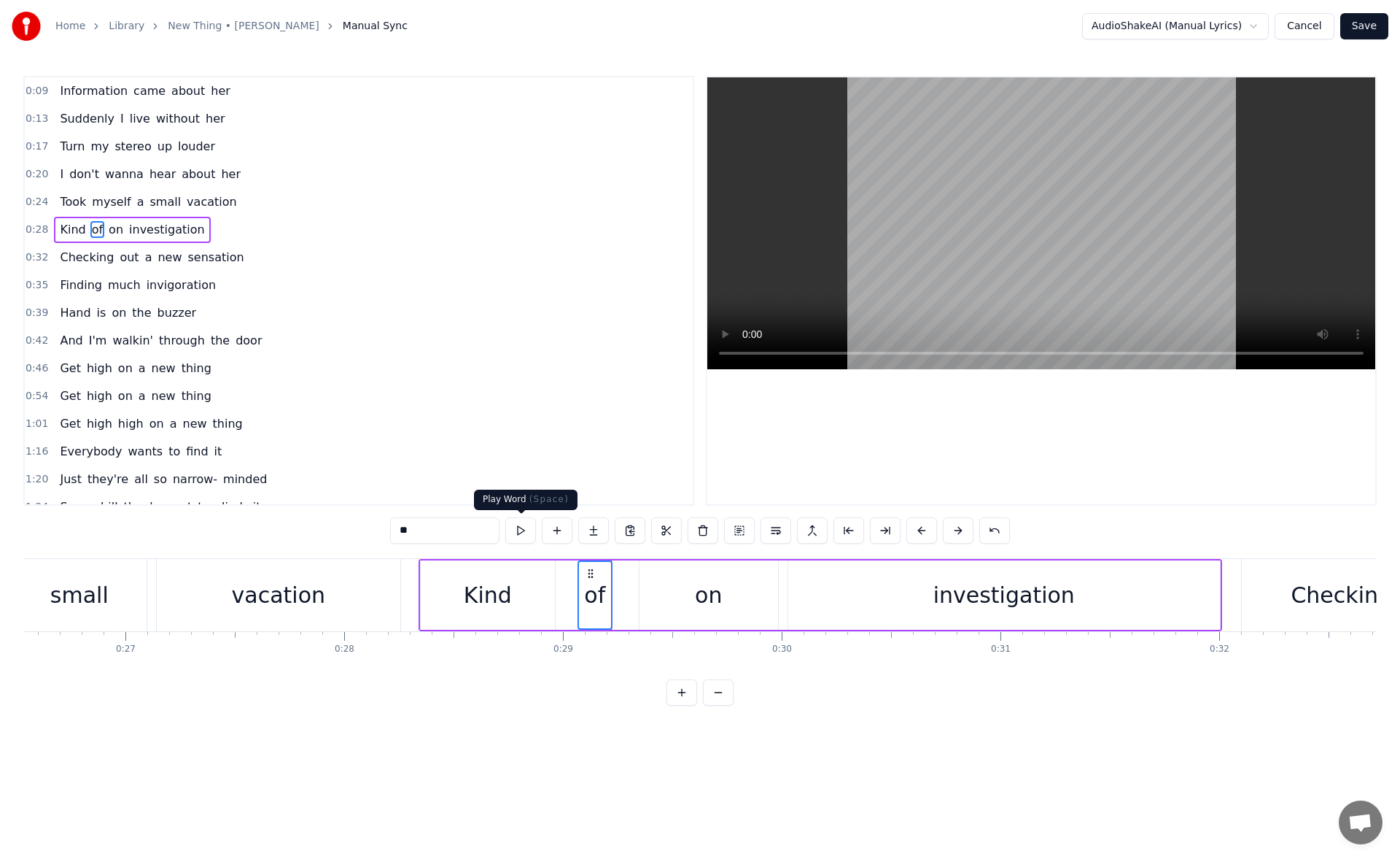
click at [107, 228] on span "on" at bounding box center [116, 229] width 18 height 17
click at [690, 604] on div "on" at bounding box center [708, 595] width 137 height 67
drag, startPoint x: 404, startPoint y: 530, endPoint x: 381, endPoint y: 537, distance: 24.0
click at [381, 537] on div "0:09 Information came about her 0:13 Suddenly I live without her 0:17 Turn my s…" at bounding box center [699, 390] width 1353 height 630
click at [273, 604] on div "vacation" at bounding box center [279, 595] width 94 height 33
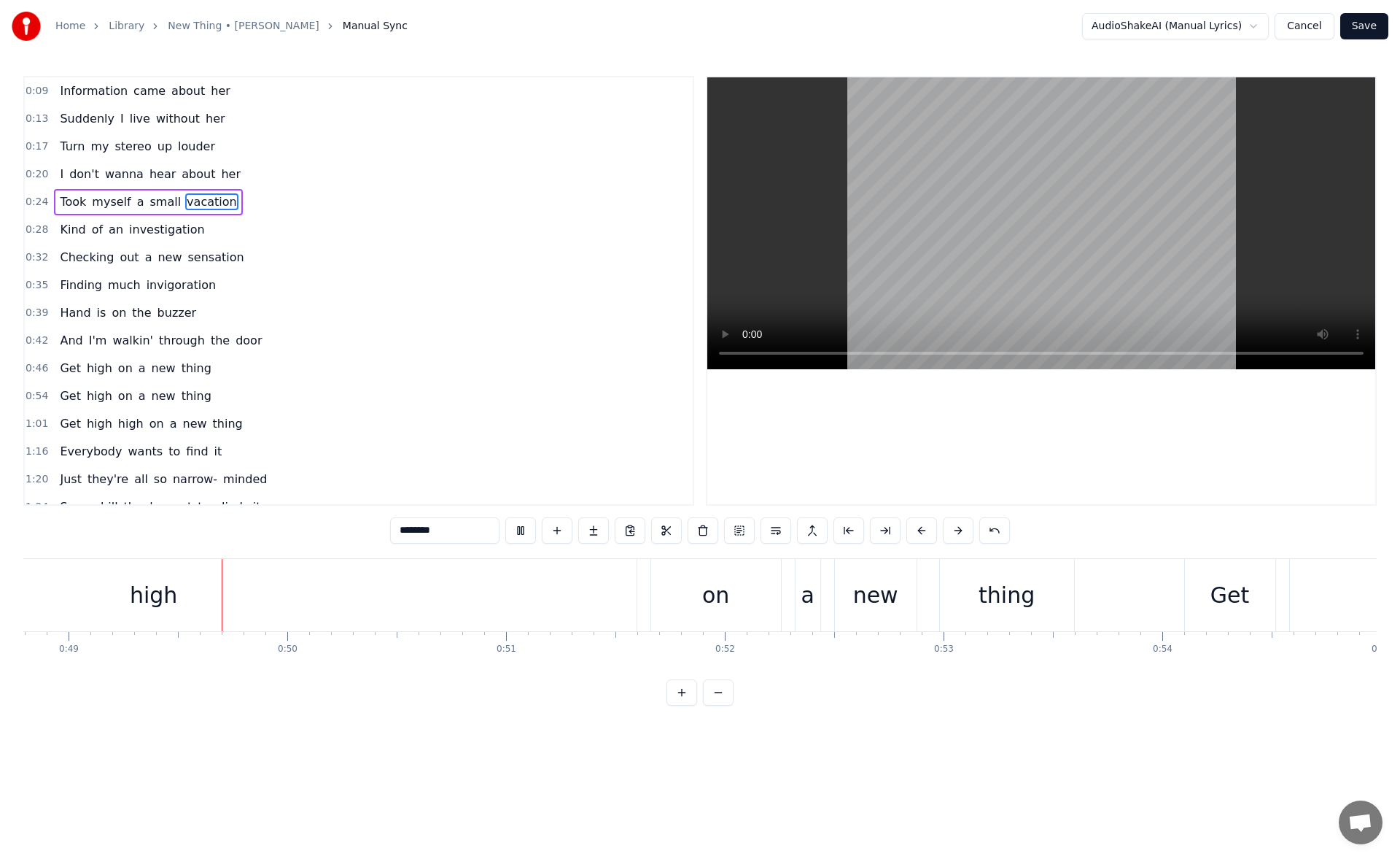
scroll to position [0, 10673]
click at [490, 581] on div "high" at bounding box center [154, 595] width 965 height 72
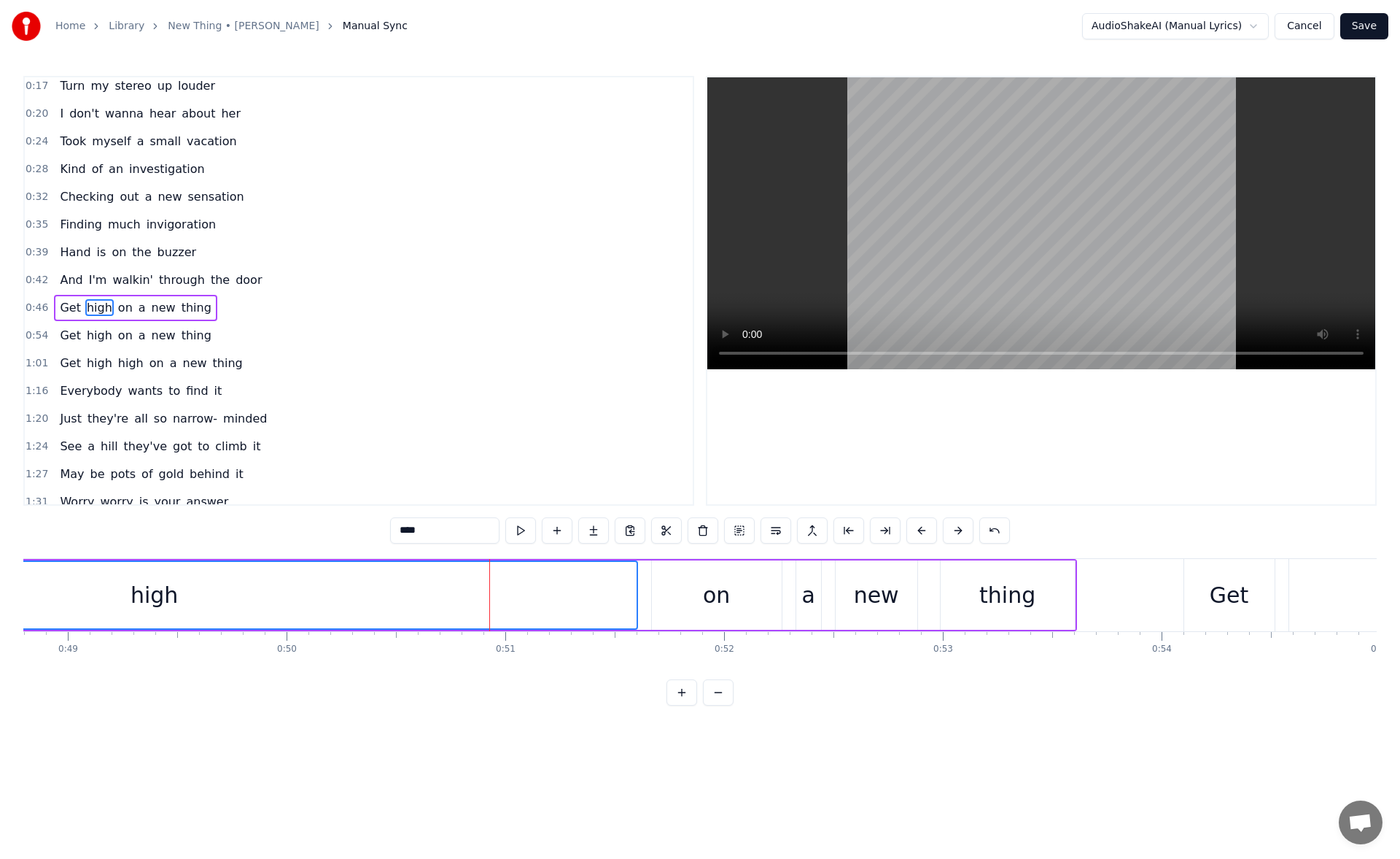
scroll to position [78, 0]
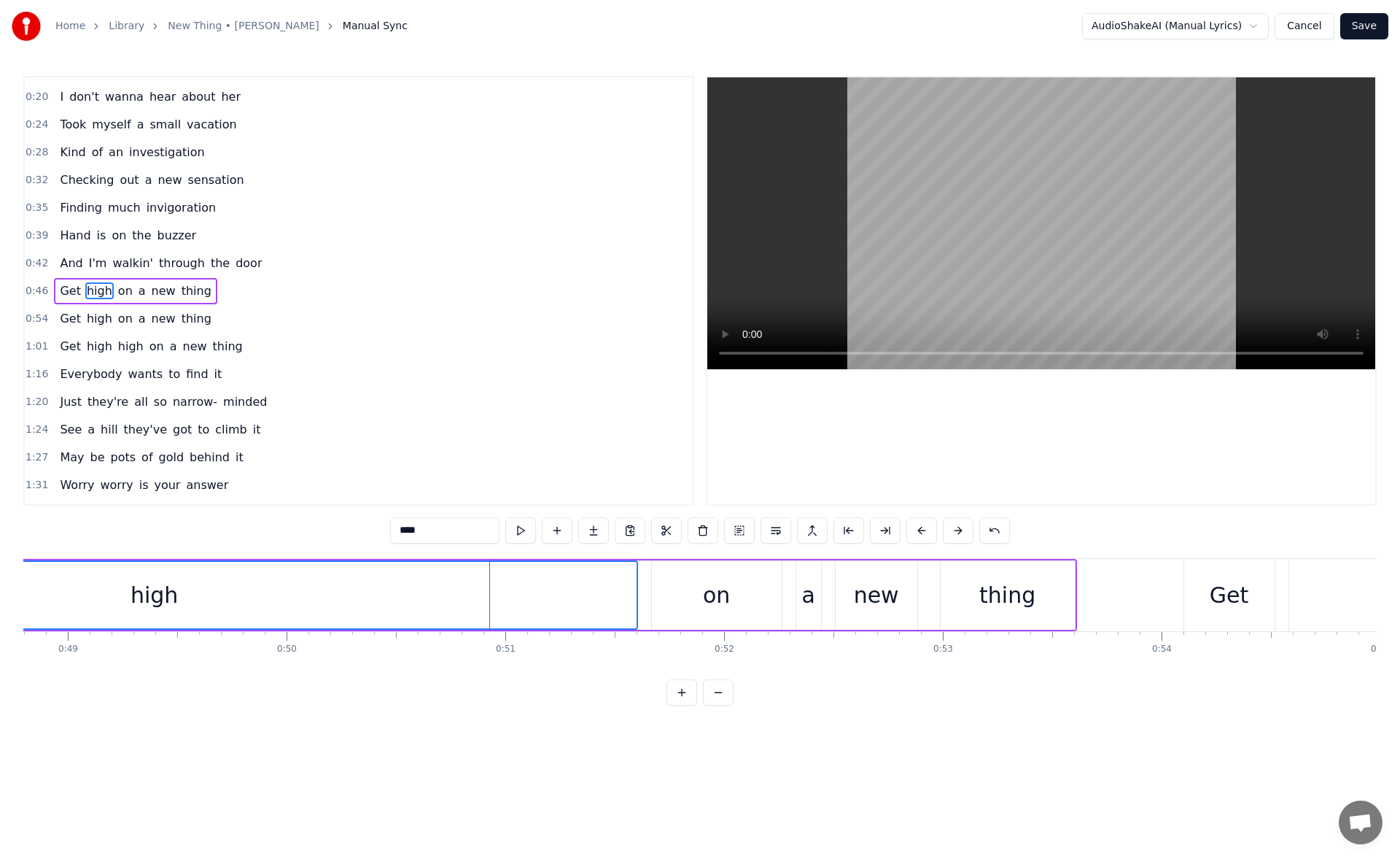
click at [892, 595] on div "new" at bounding box center [875, 595] width 45 height 33
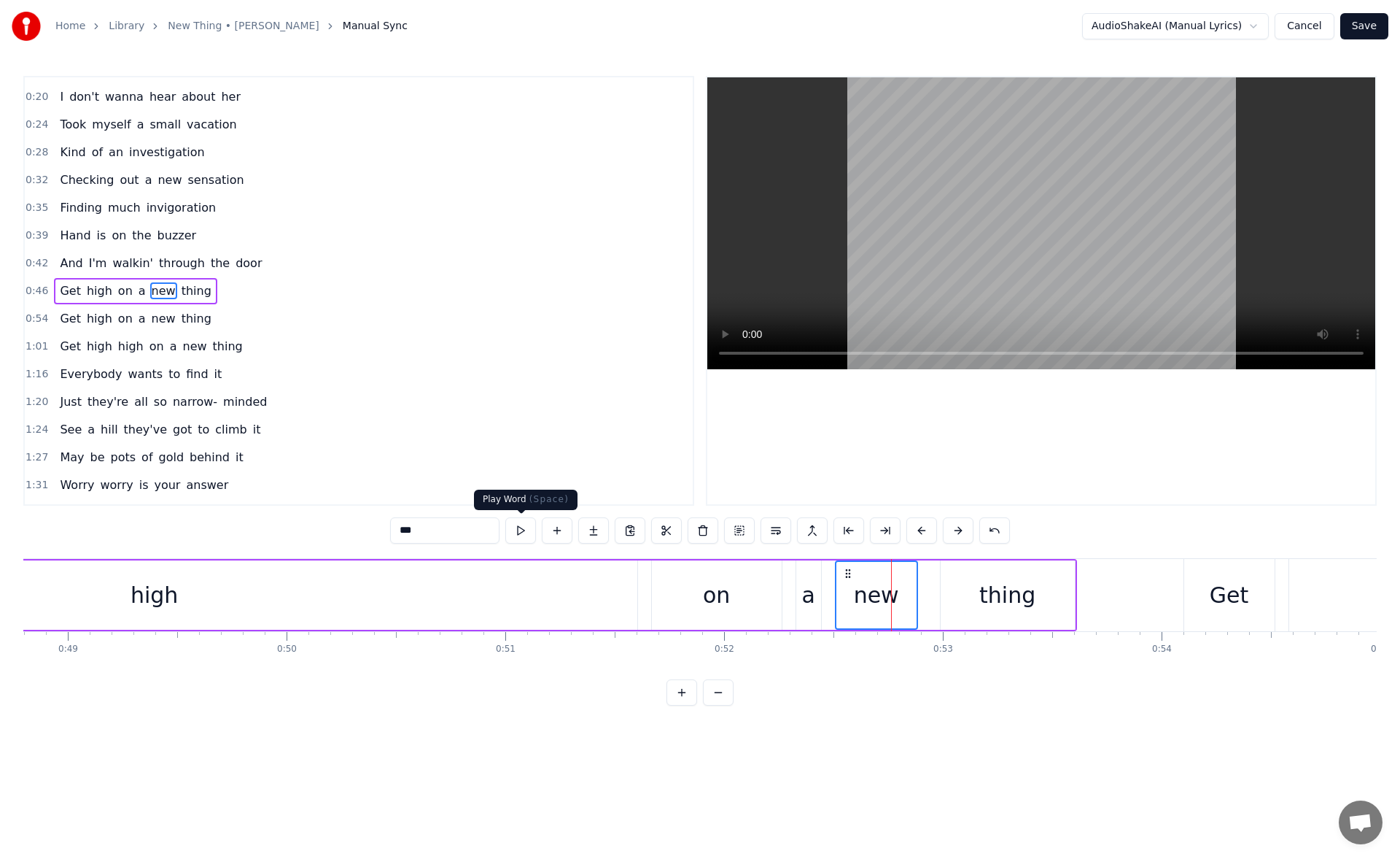
click at [525, 527] on button at bounding box center [521, 530] width 31 height 26
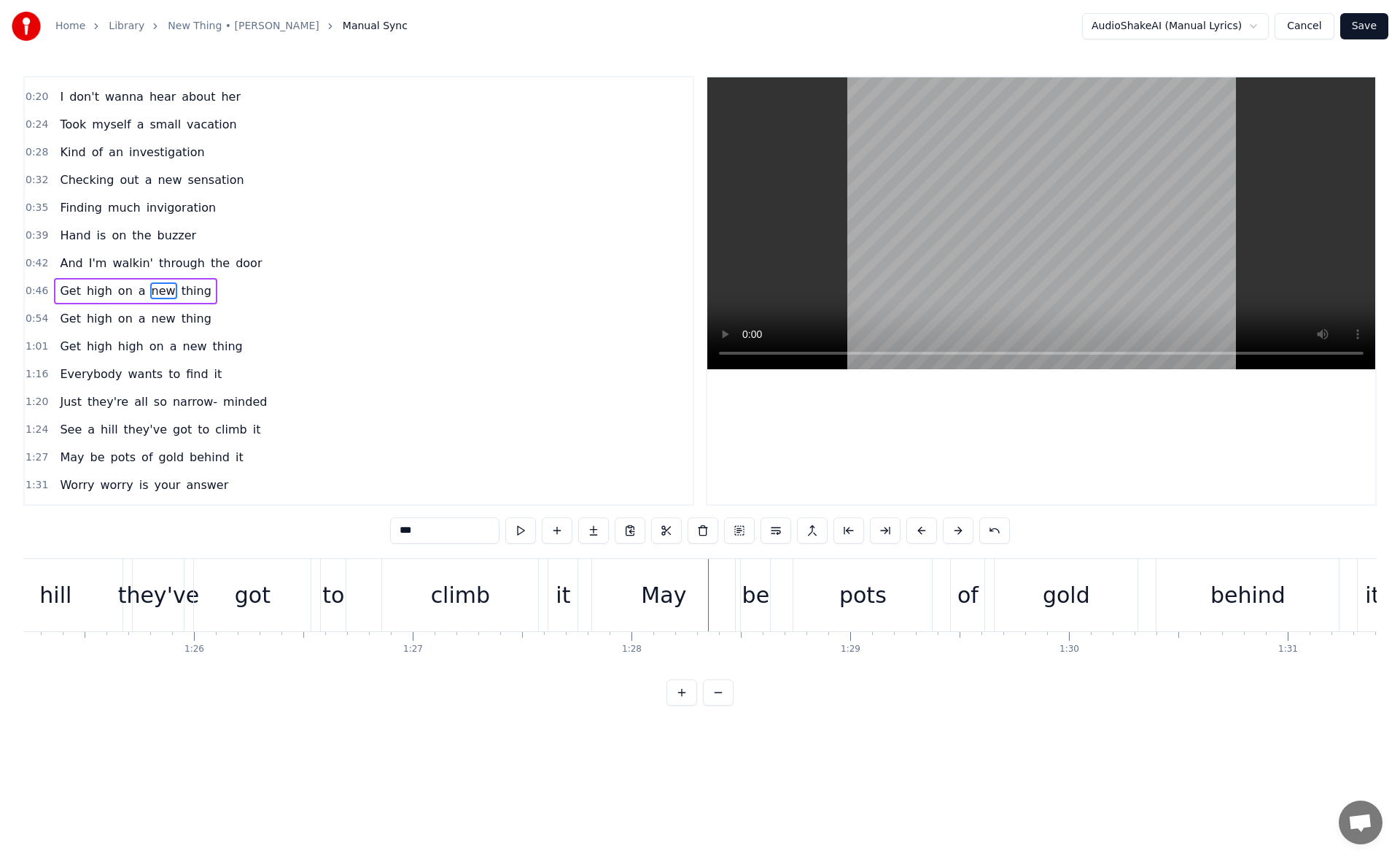
scroll to position [0, 18486]
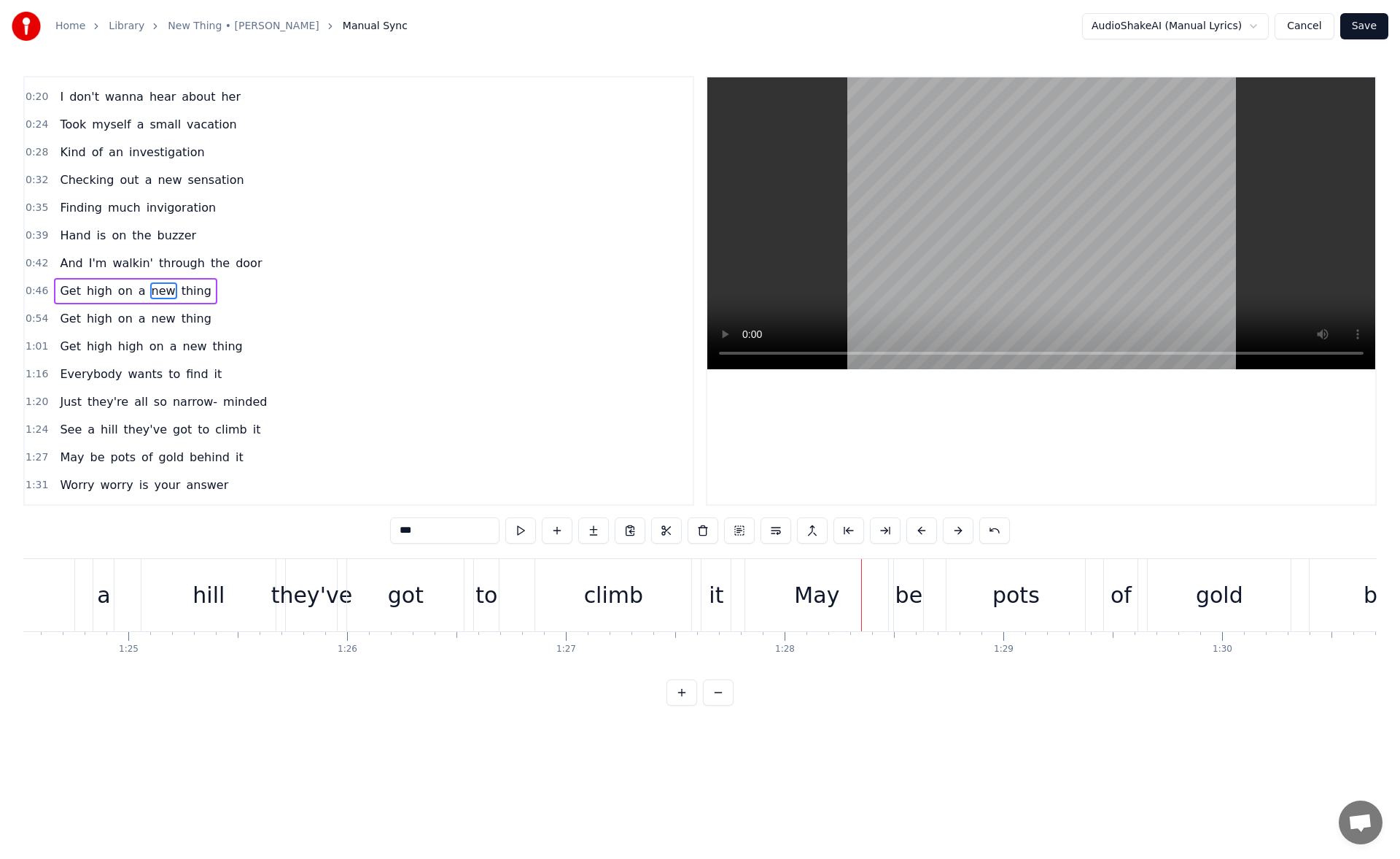
click at [588, 601] on div "climb" at bounding box center [613, 595] width 59 height 33
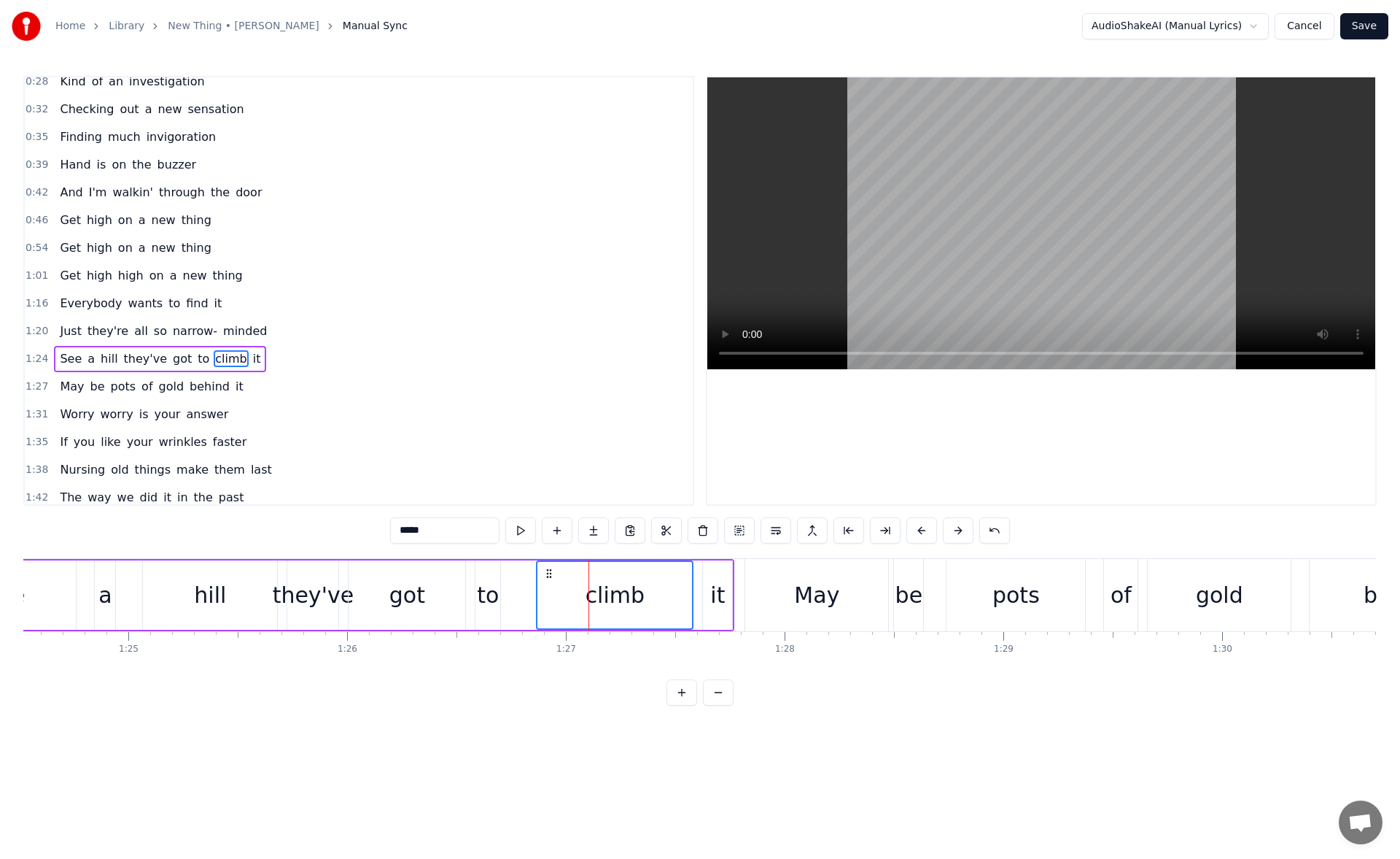
scroll to position [215, 0]
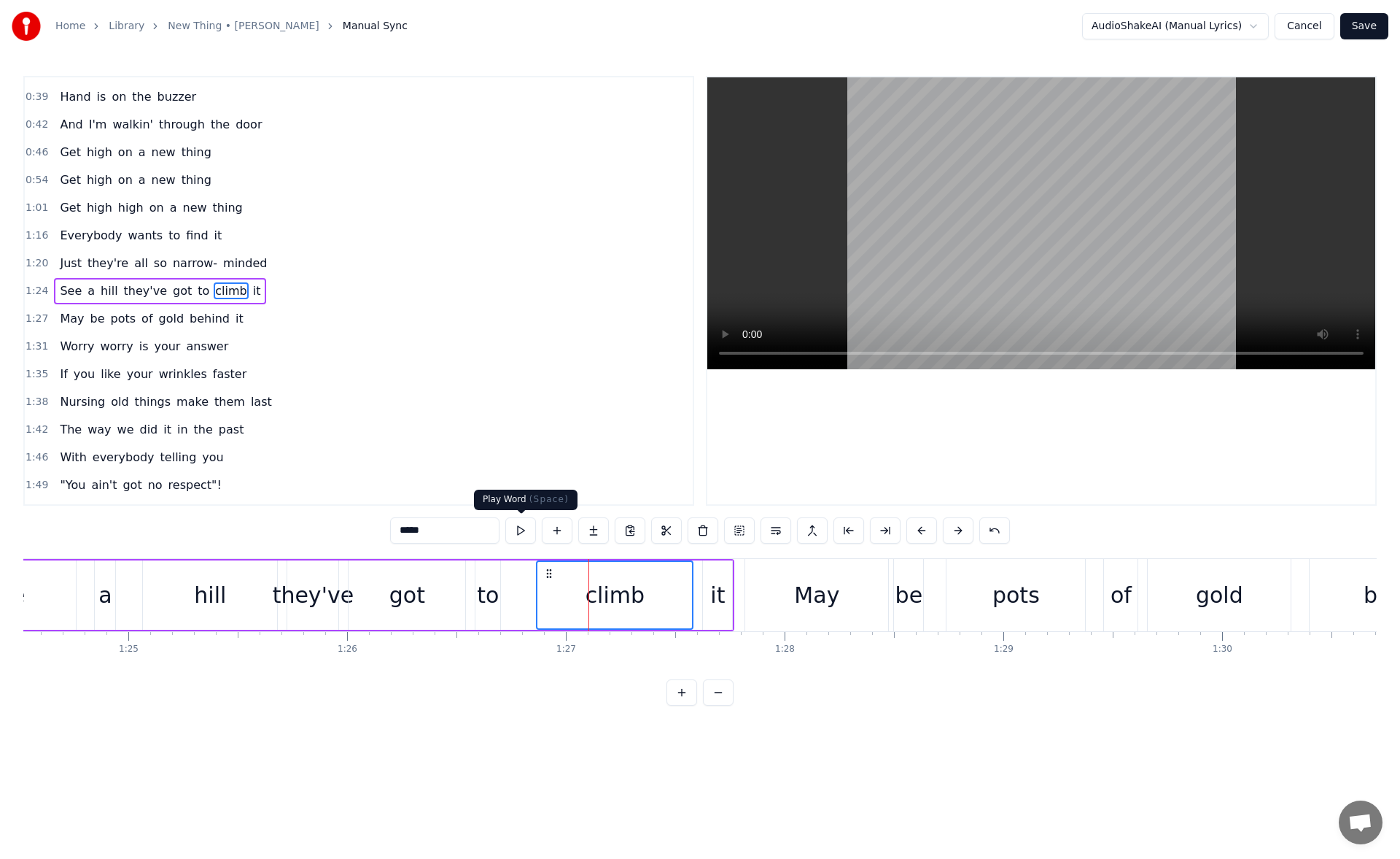
click at [525, 531] on button at bounding box center [521, 530] width 31 height 26
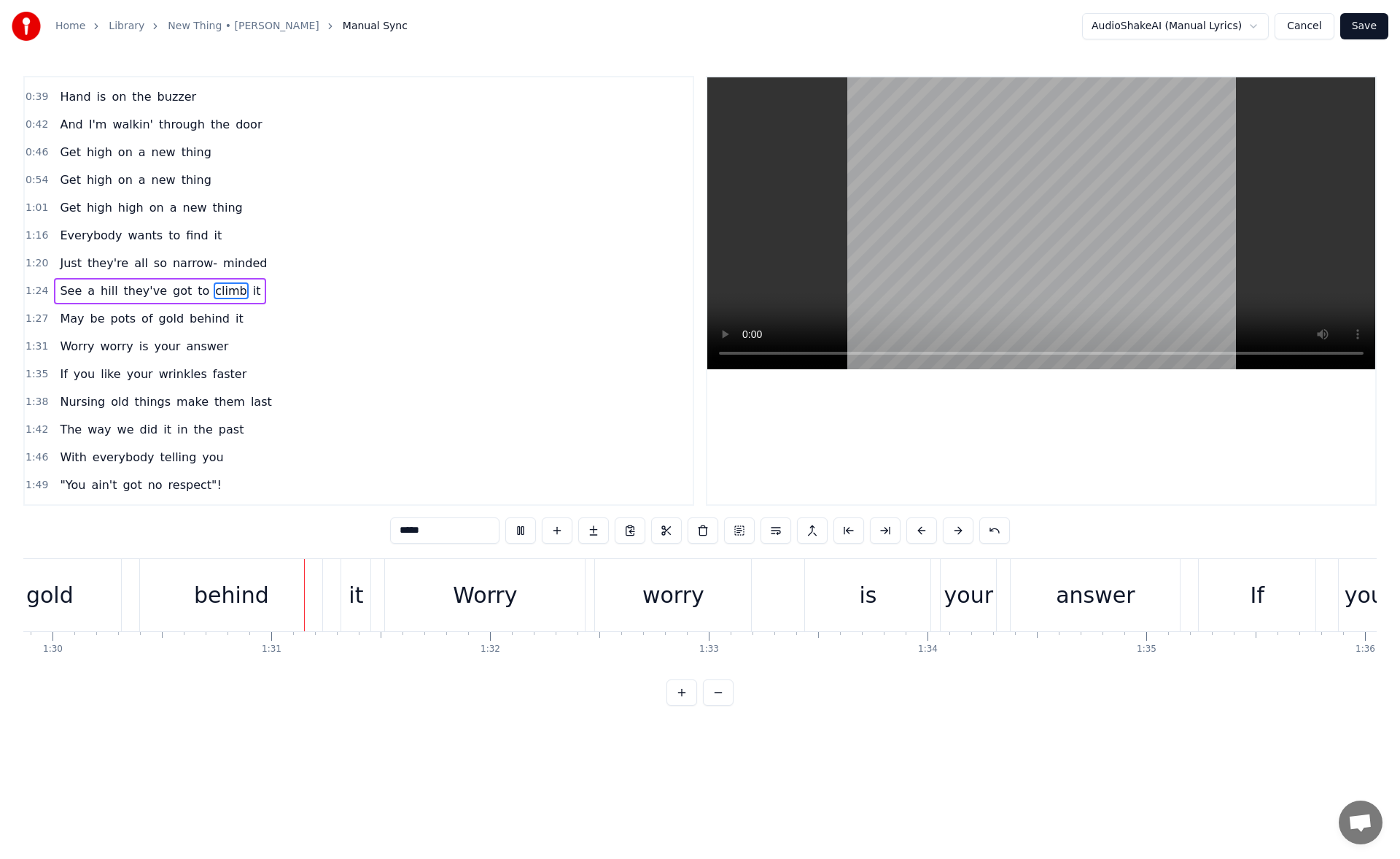
scroll to position [0, 19707]
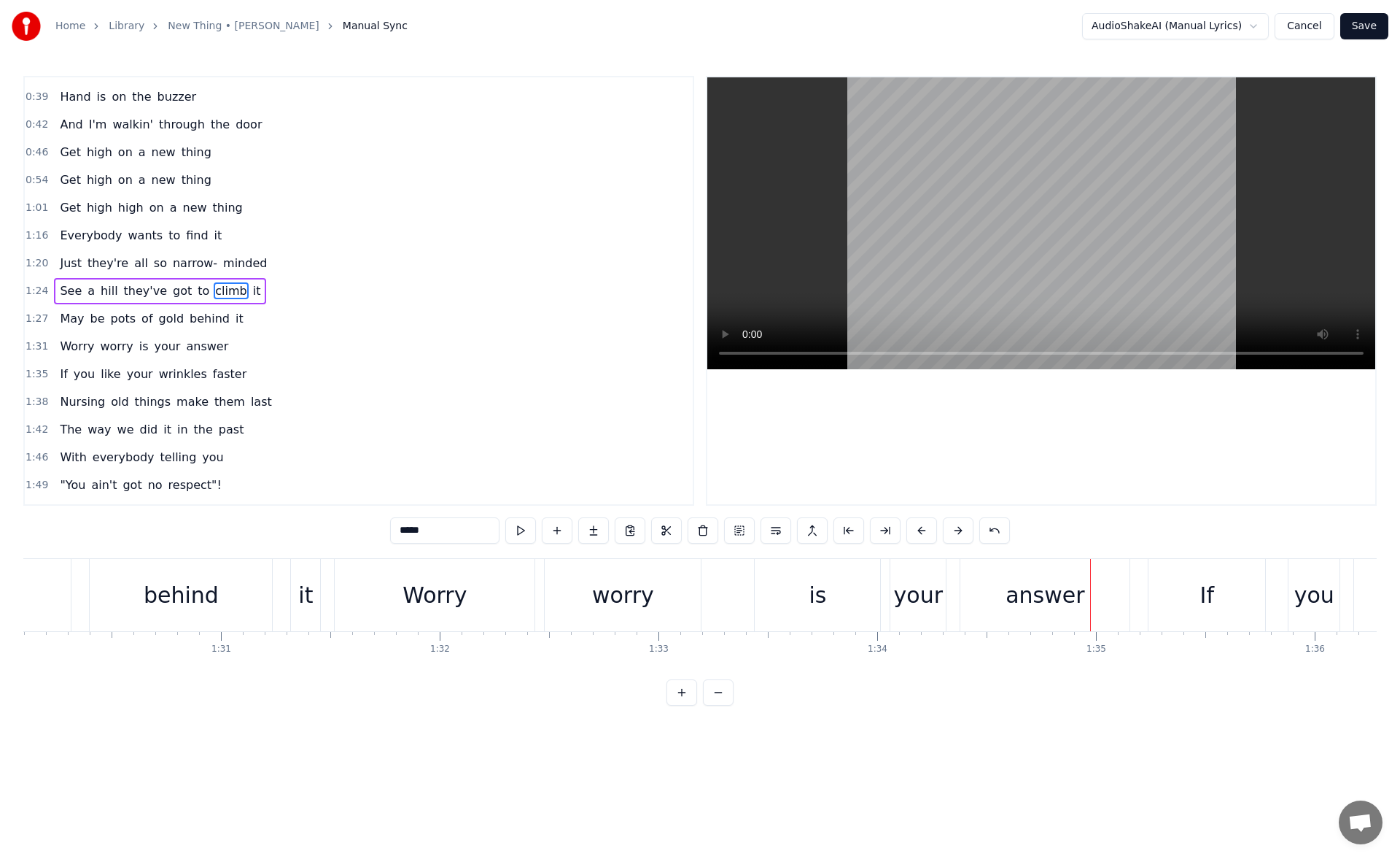
click at [665, 593] on div "worry" at bounding box center [622, 595] width 156 height 72
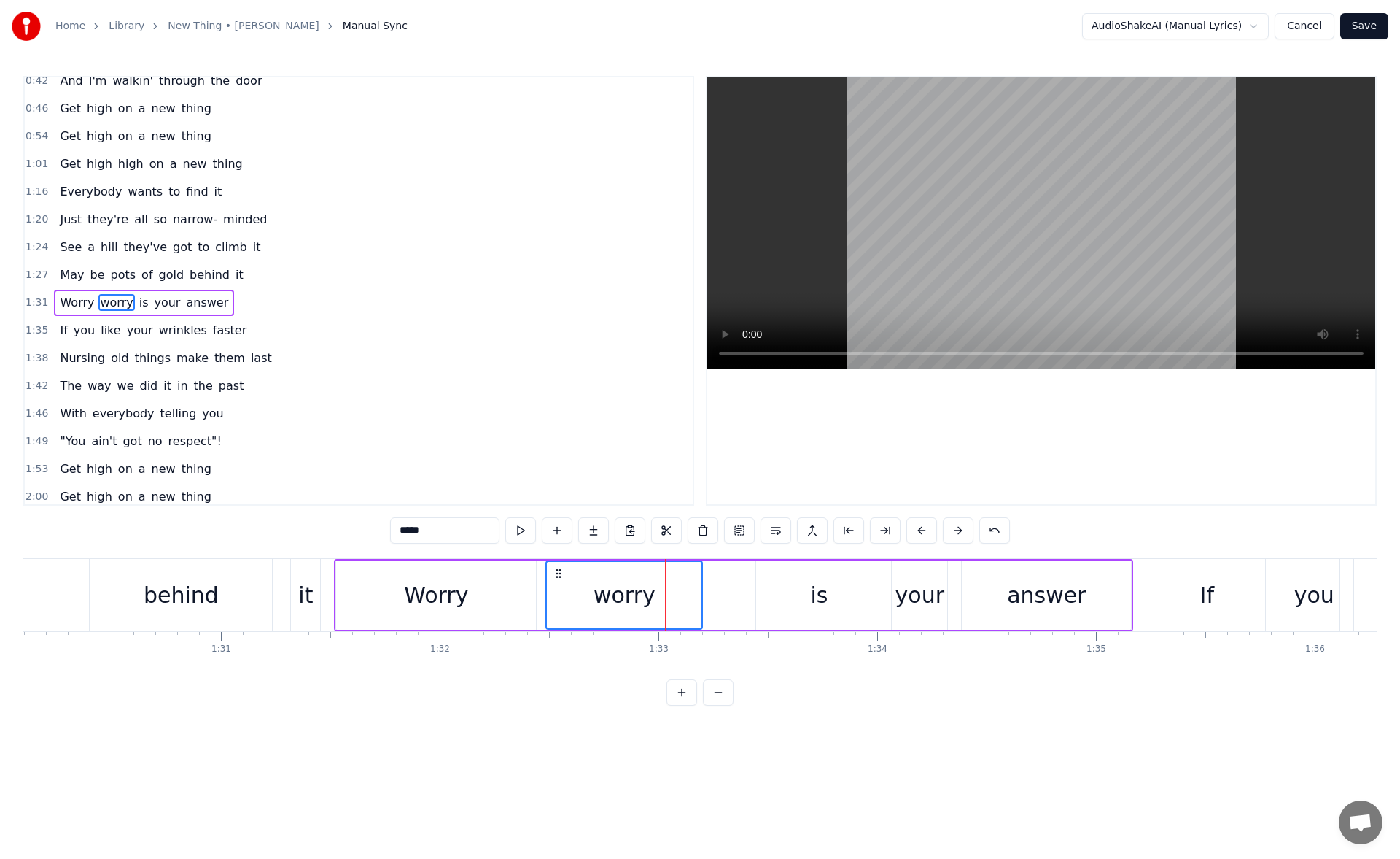
scroll to position [271, 0]
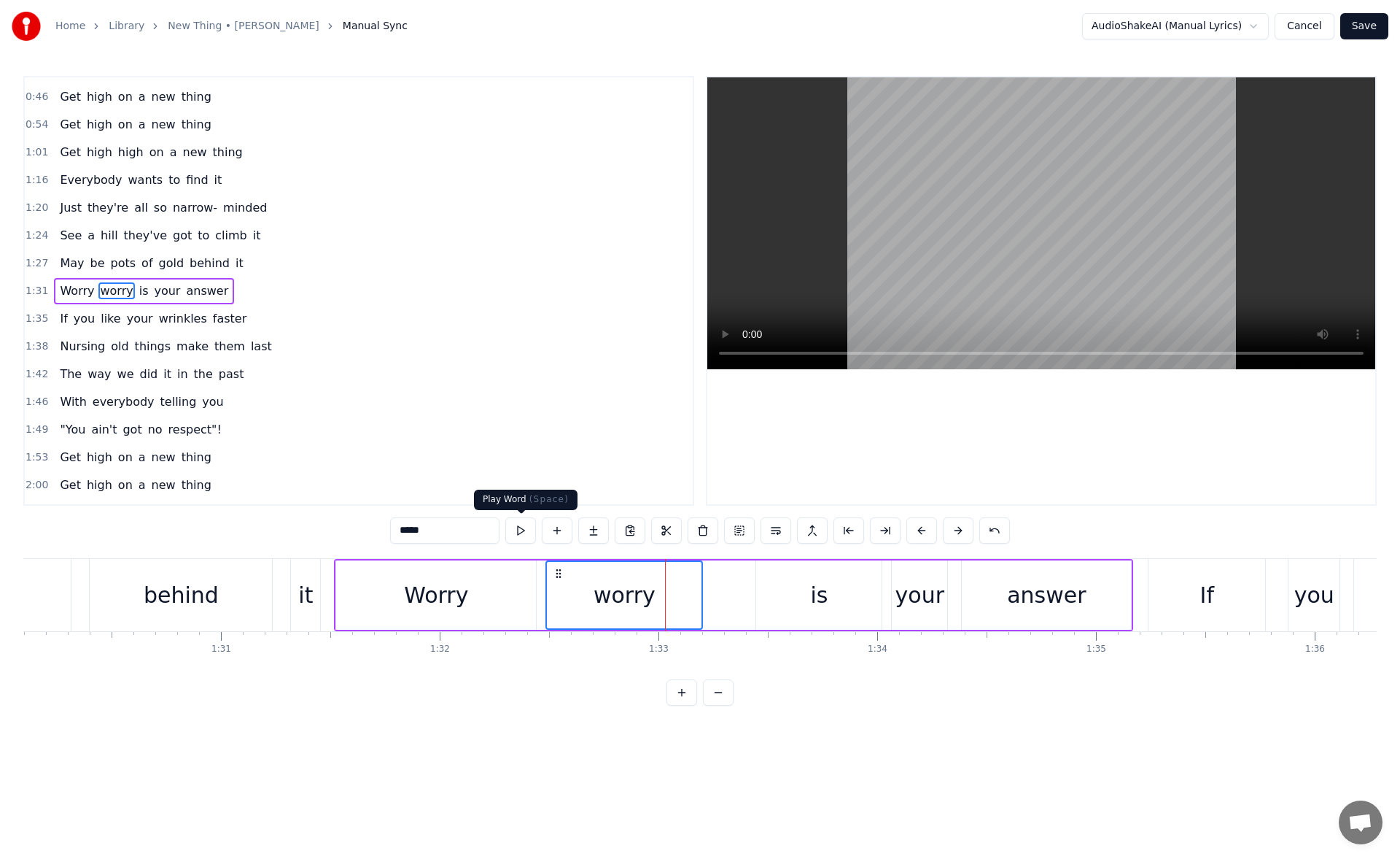
click at [523, 531] on button at bounding box center [521, 530] width 31 height 26
click at [772, 601] on div "is" at bounding box center [819, 595] width 126 height 69
type input "**"
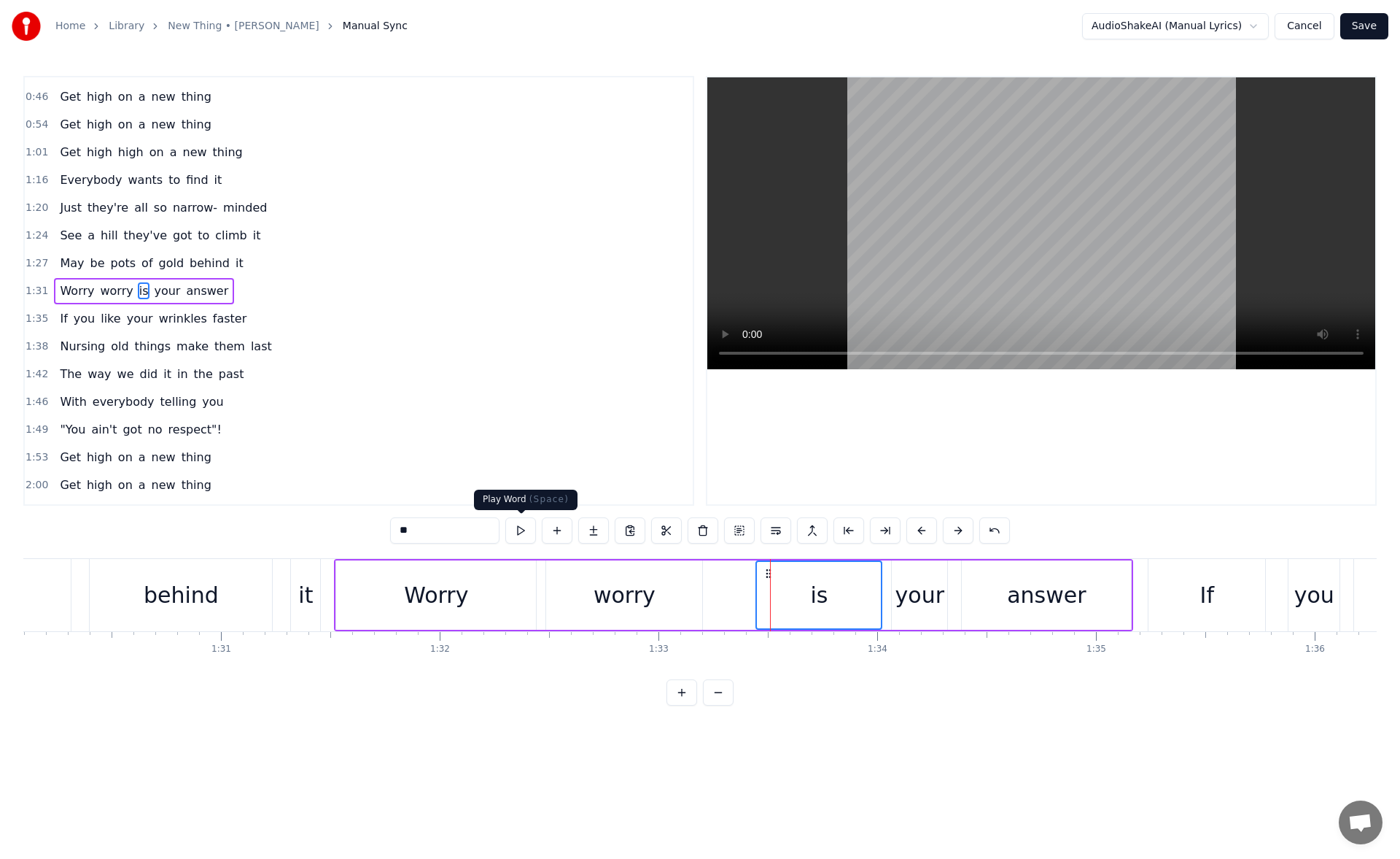
click at [522, 526] on button at bounding box center [521, 530] width 31 height 26
click at [762, 594] on div "is" at bounding box center [819, 595] width 124 height 67
click at [750, 598] on div "Worry worry is your answer" at bounding box center [733, 595] width 799 height 72
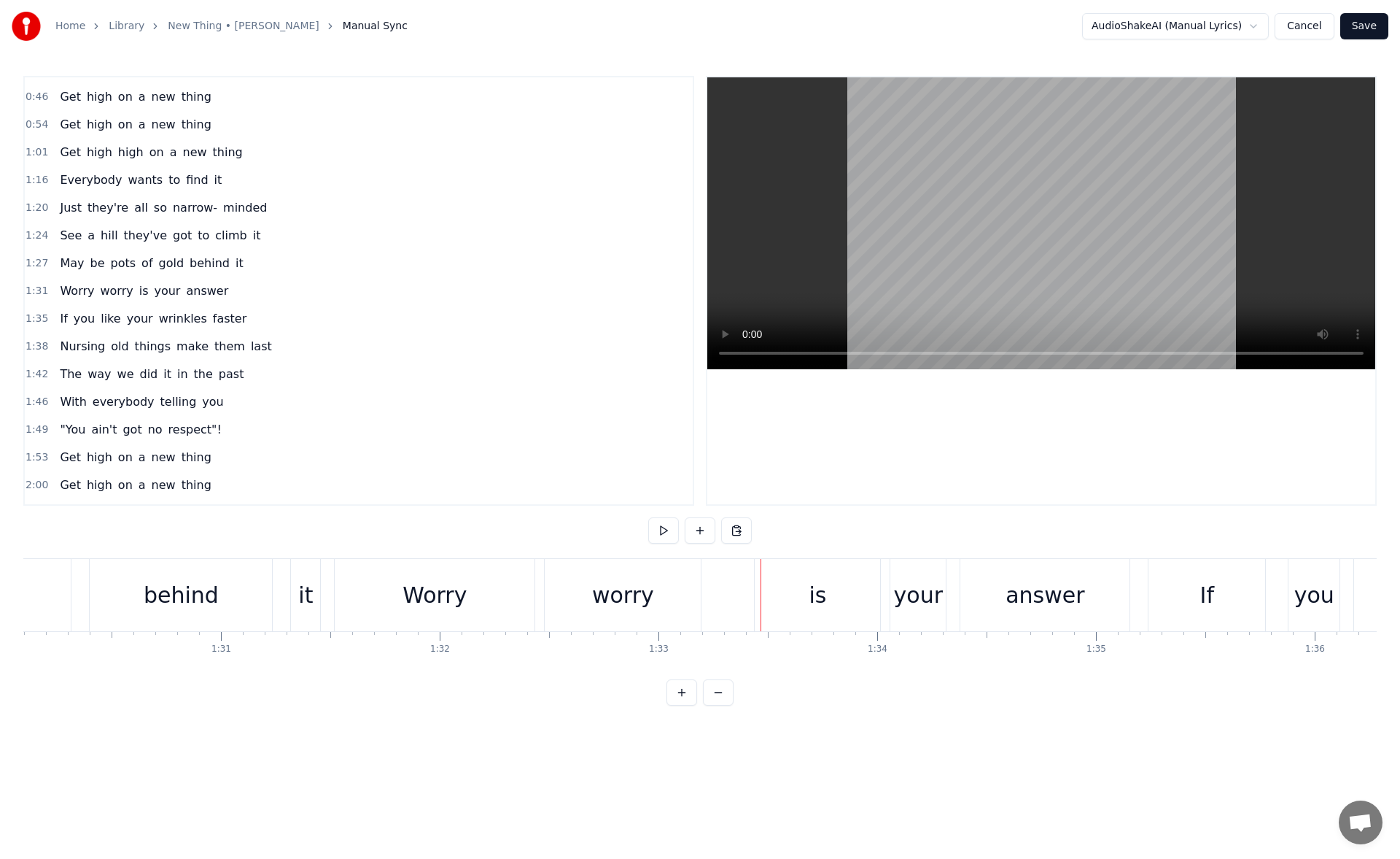
click at [769, 596] on div "is" at bounding box center [818, 595] width 126 height 72
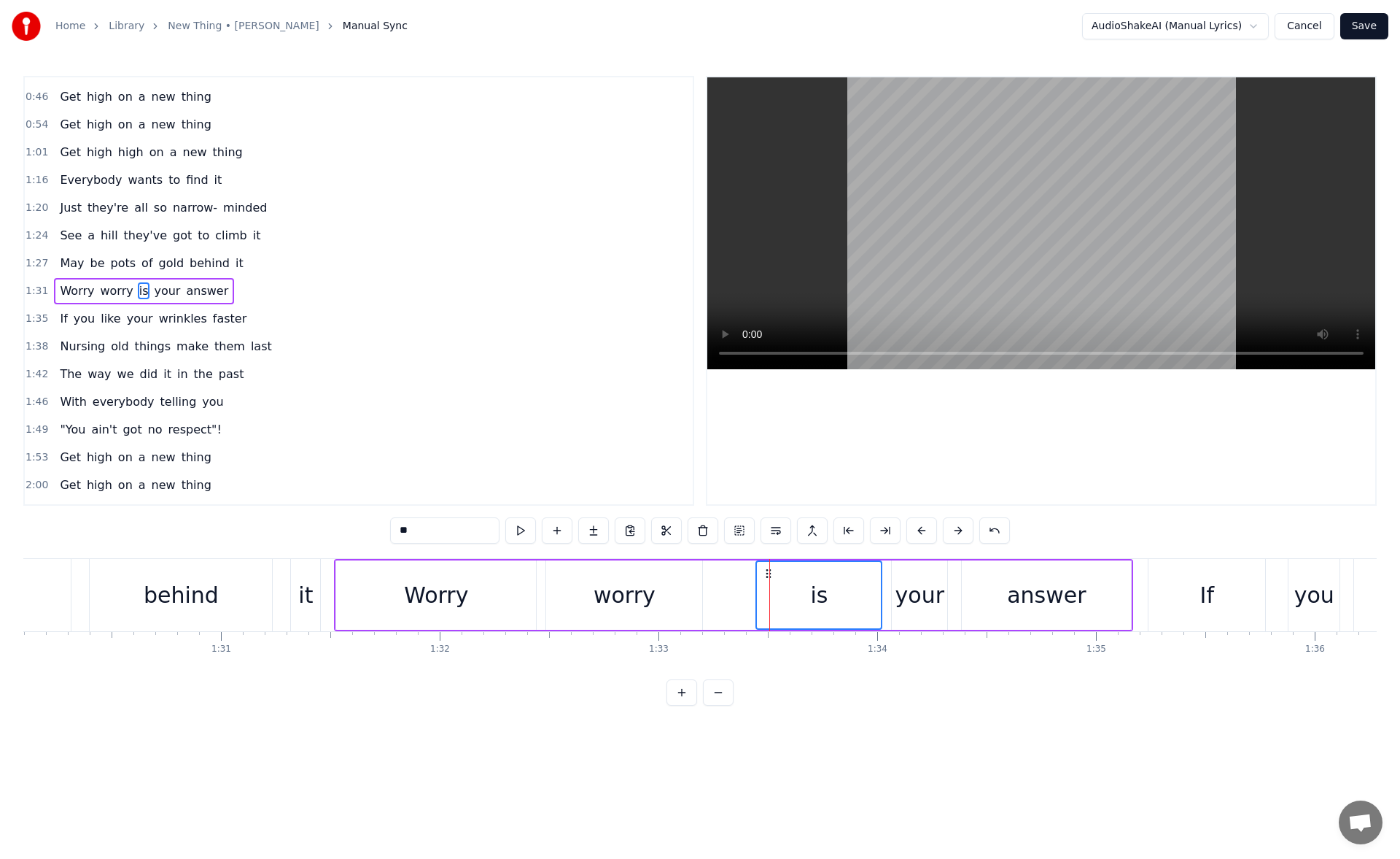
click at [919, 585] on div "your" at bounding box center [919, 595] width 49 height 33
click at [820, 605] on div "is" at bounding box center [819, 595] width 18 height 33
click at [683, 595] on div "worry" at bounding box center [624, 595] width 156 height 69
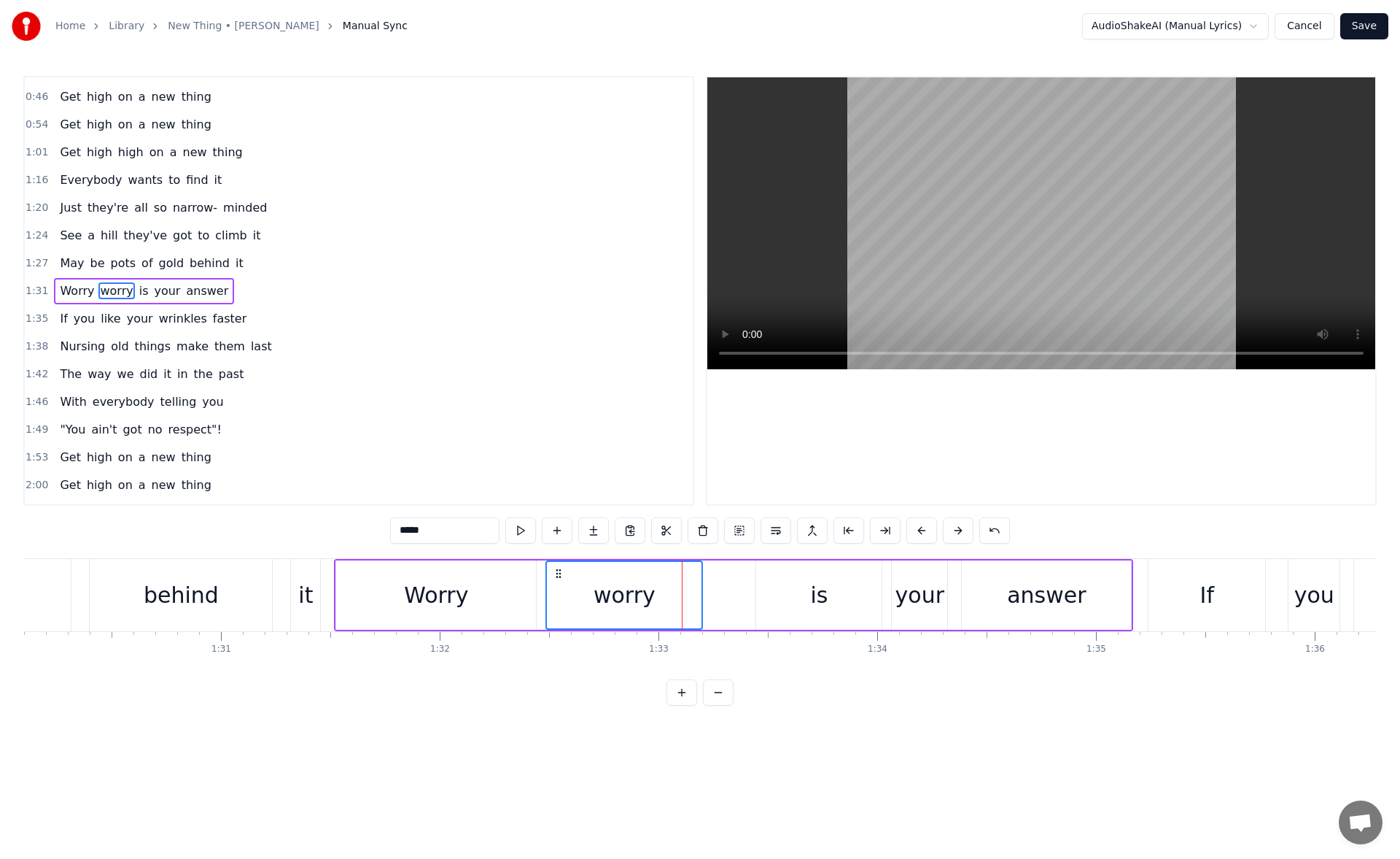
click at [782, 593] on div "is" at bounding box center [819, 595] width 126 height 69
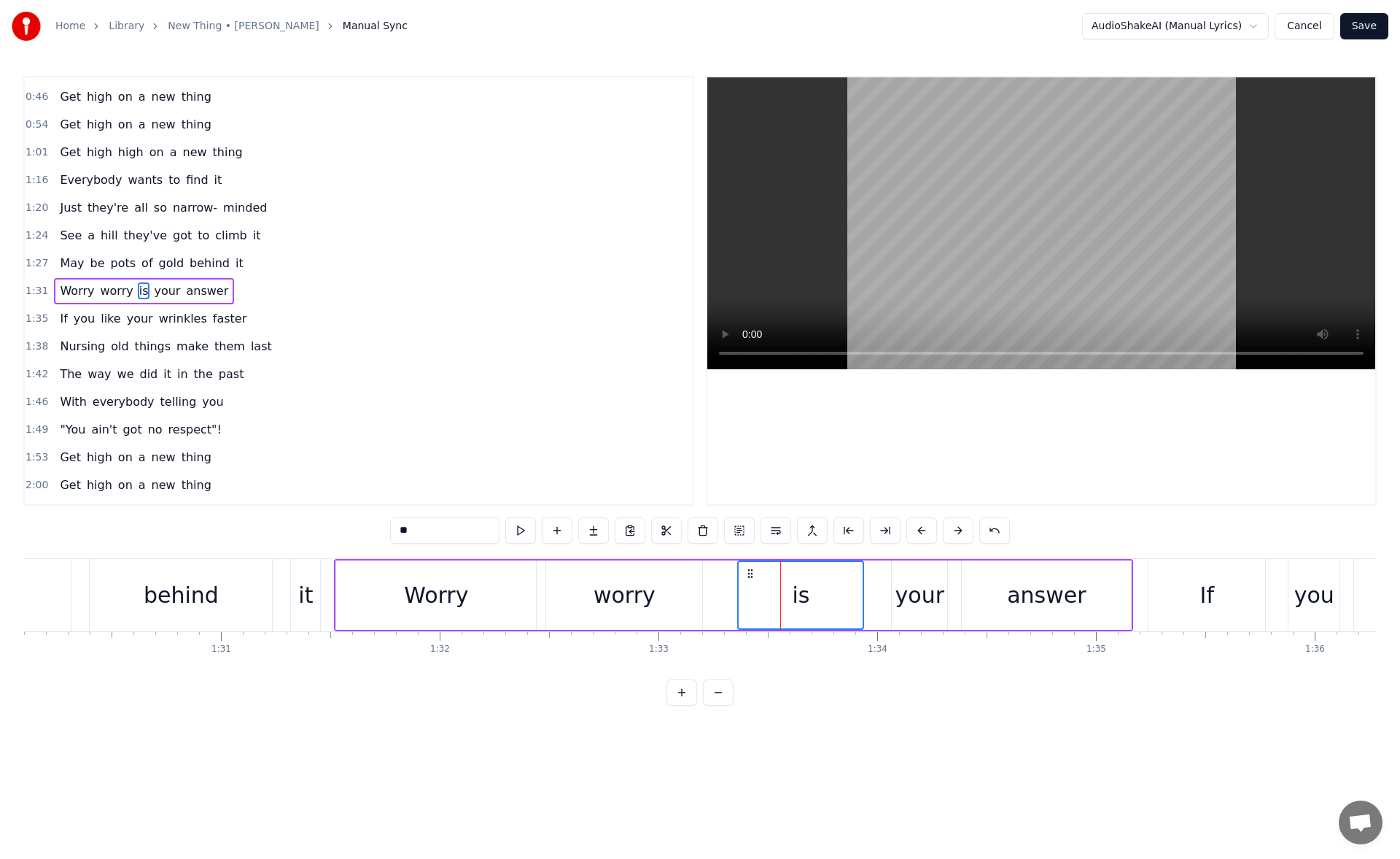
drag, startPoint x: 766, startPoint y: 571, endPoint x: 748, endPoint y: 575, distance: 18.4
click at [748, 575] on icon at bounding box center [751, 574] width 12 height 12
click at [523, 531] on button at bounding box center [521, 530] width 31 height 26
click at [759, 571] on icon at bounding box center [754, 574] width 12 height 12
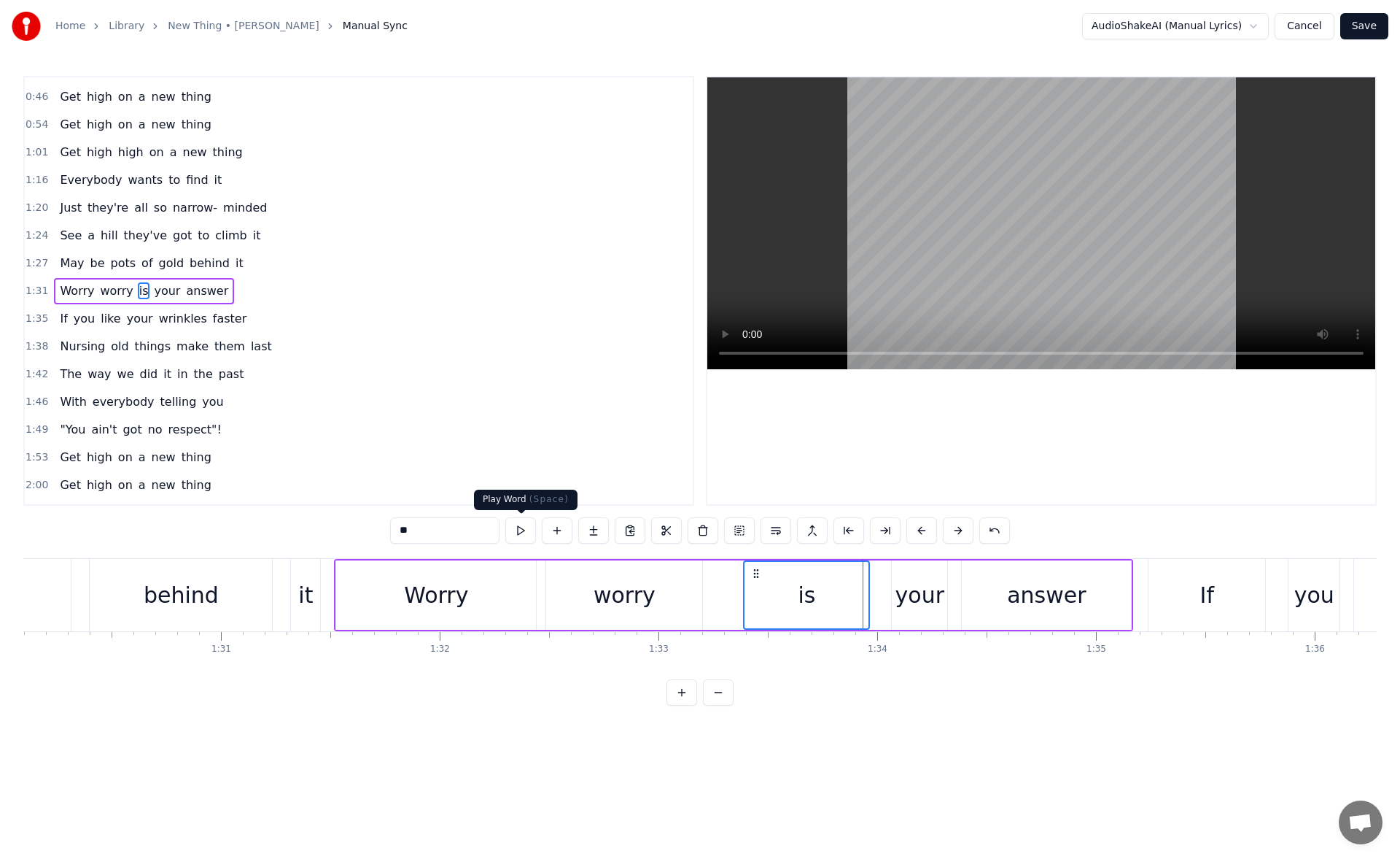
click at [530, 536] on button at bounding box center [521, 530] width 31 height 26
click at [677, 602] on div "worry" at bounding box center [624, 595] width 156 height 69
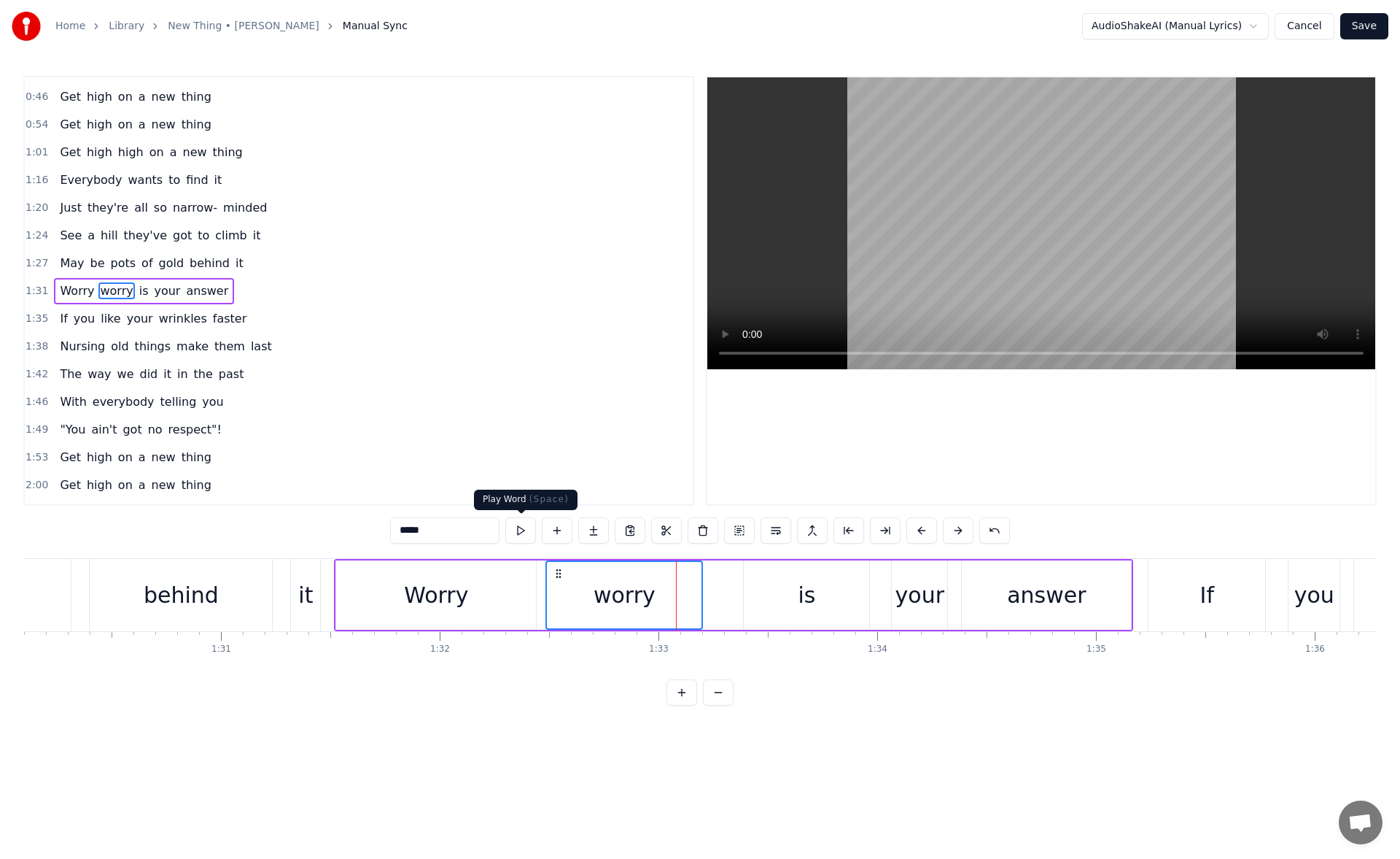
click at [524, 531] on button at bounding box center [521, 530] width 31 height 26
click at [689, 592] on div "worry" at bounding box center [623, 595] width 155 height 67
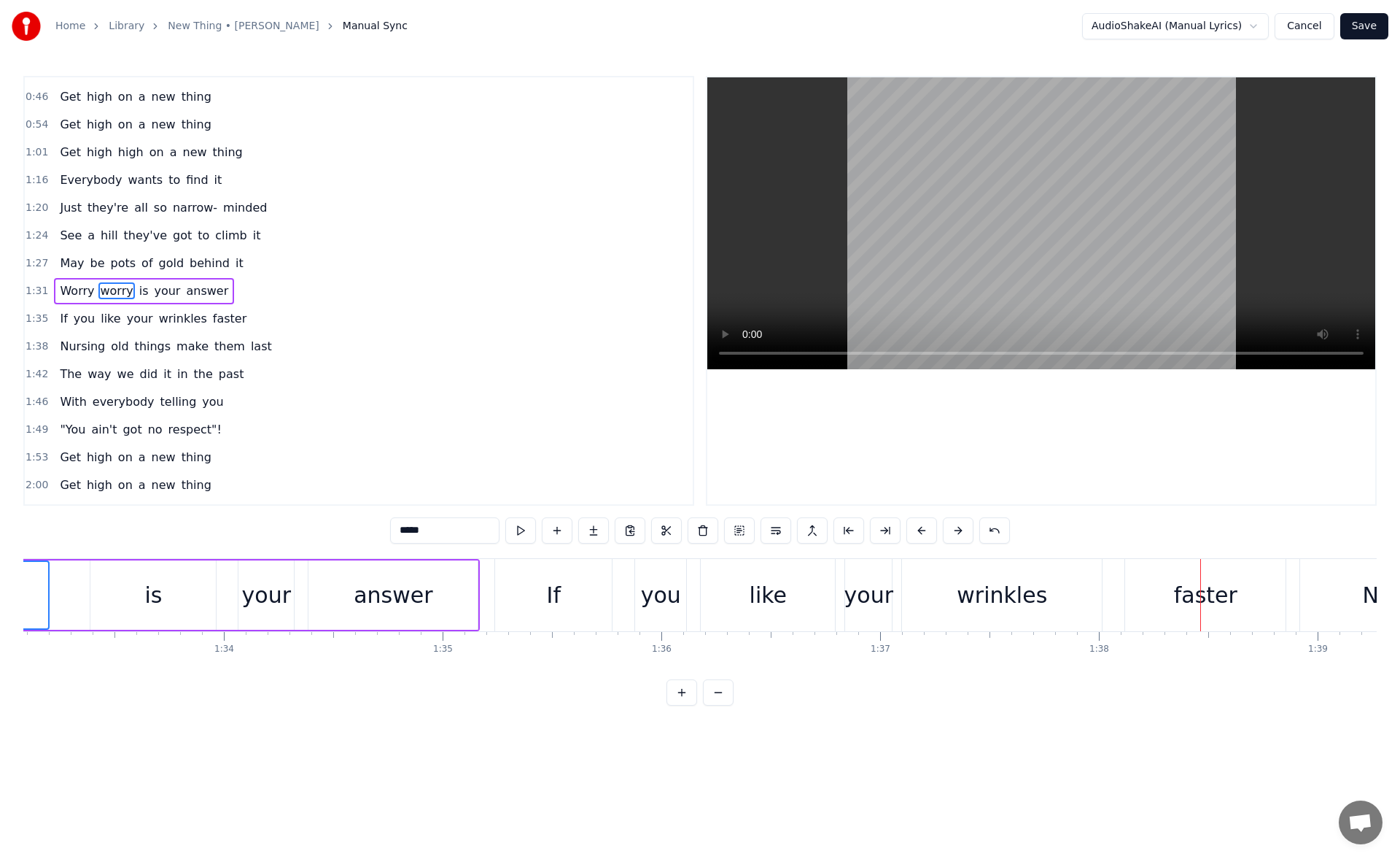
scroll to position [0, 20453]
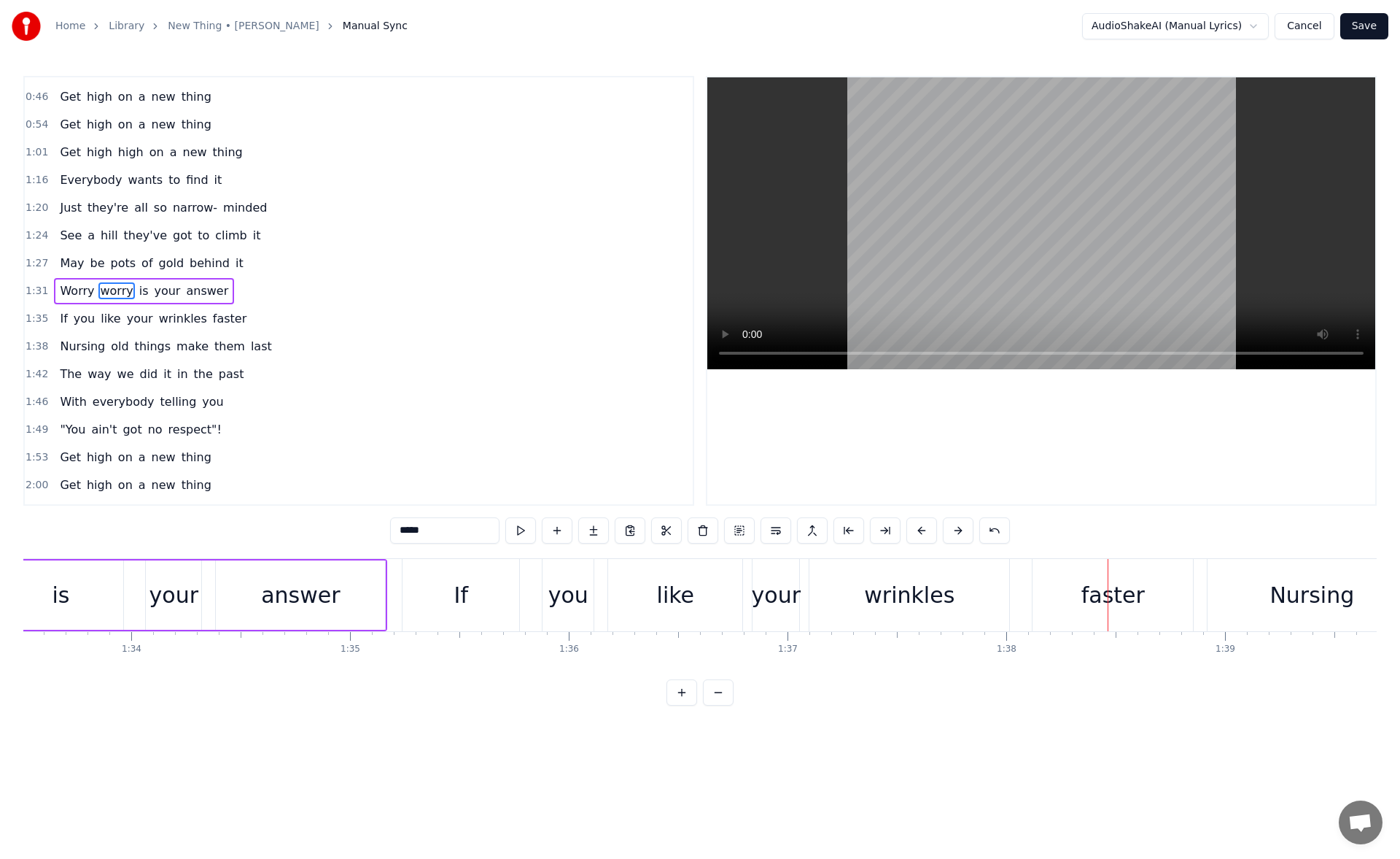
click at [305, 596] on div "answer" at bounding box center [300, 595] width 79 height 33
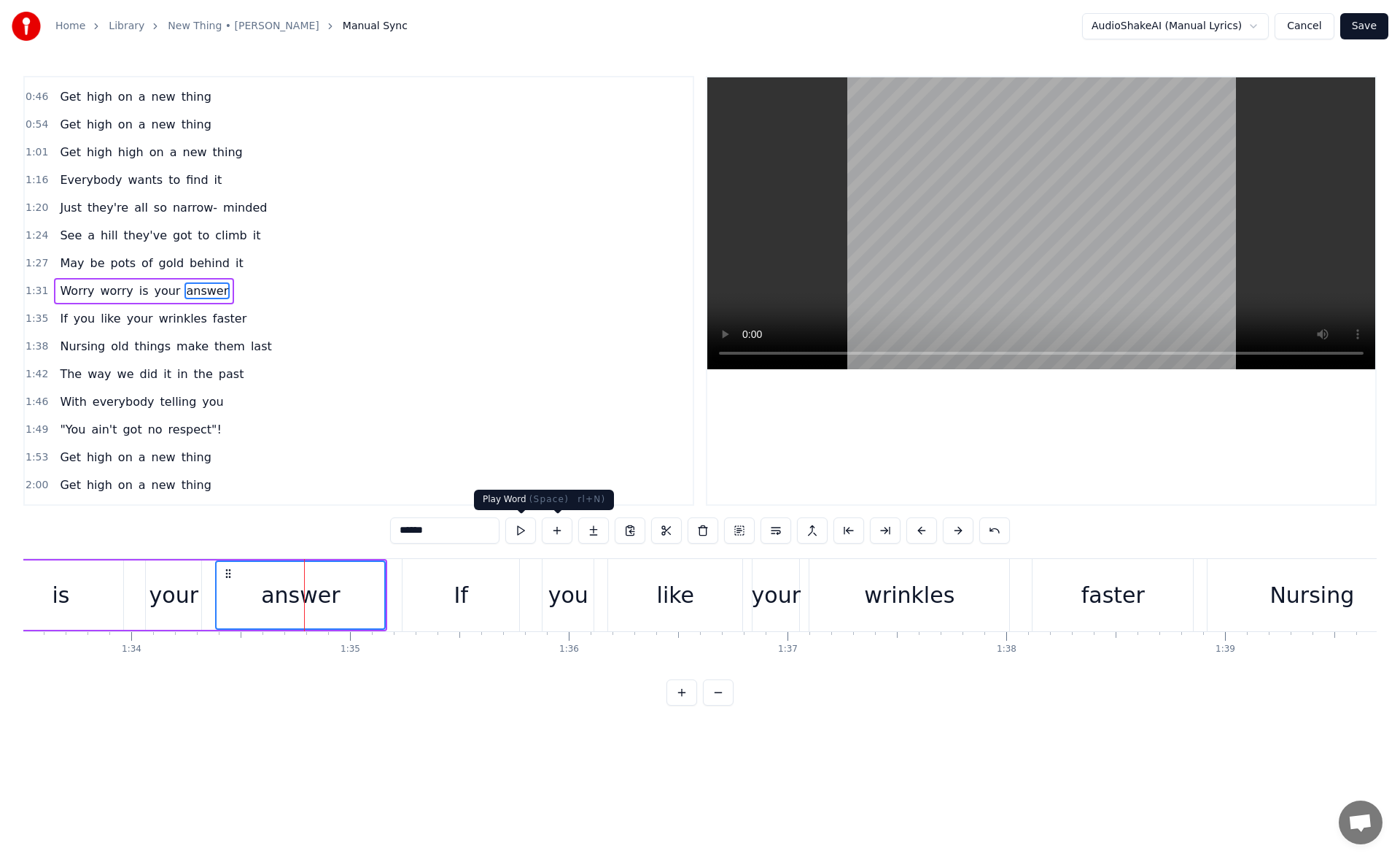
click at [523, 534] on button at bounding box center [521, 530] width 31 height 26
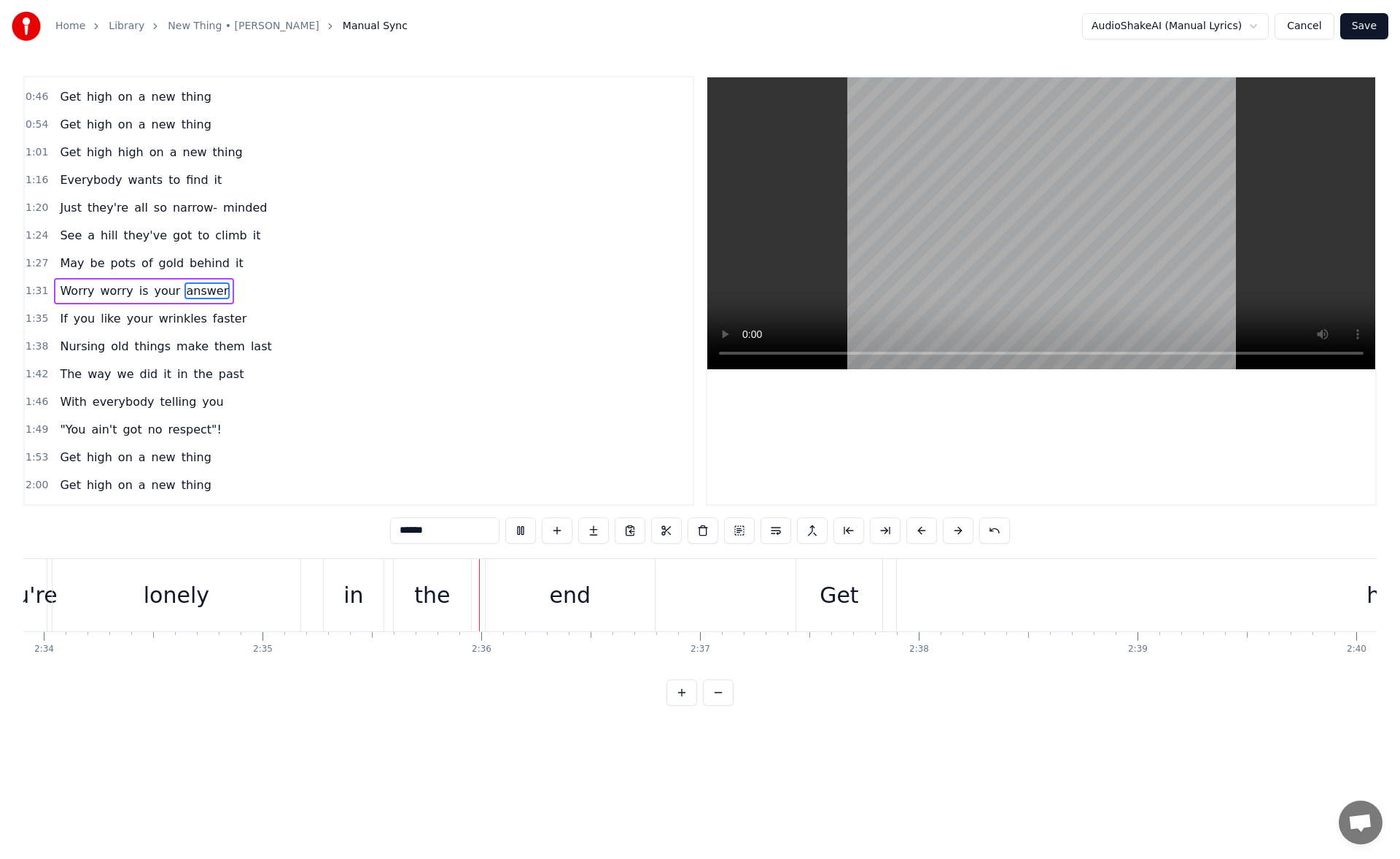
scroll to position [0, 33917]
click at [272, 607] on div "end" at bounding box center [317, 595] width 170 height 72
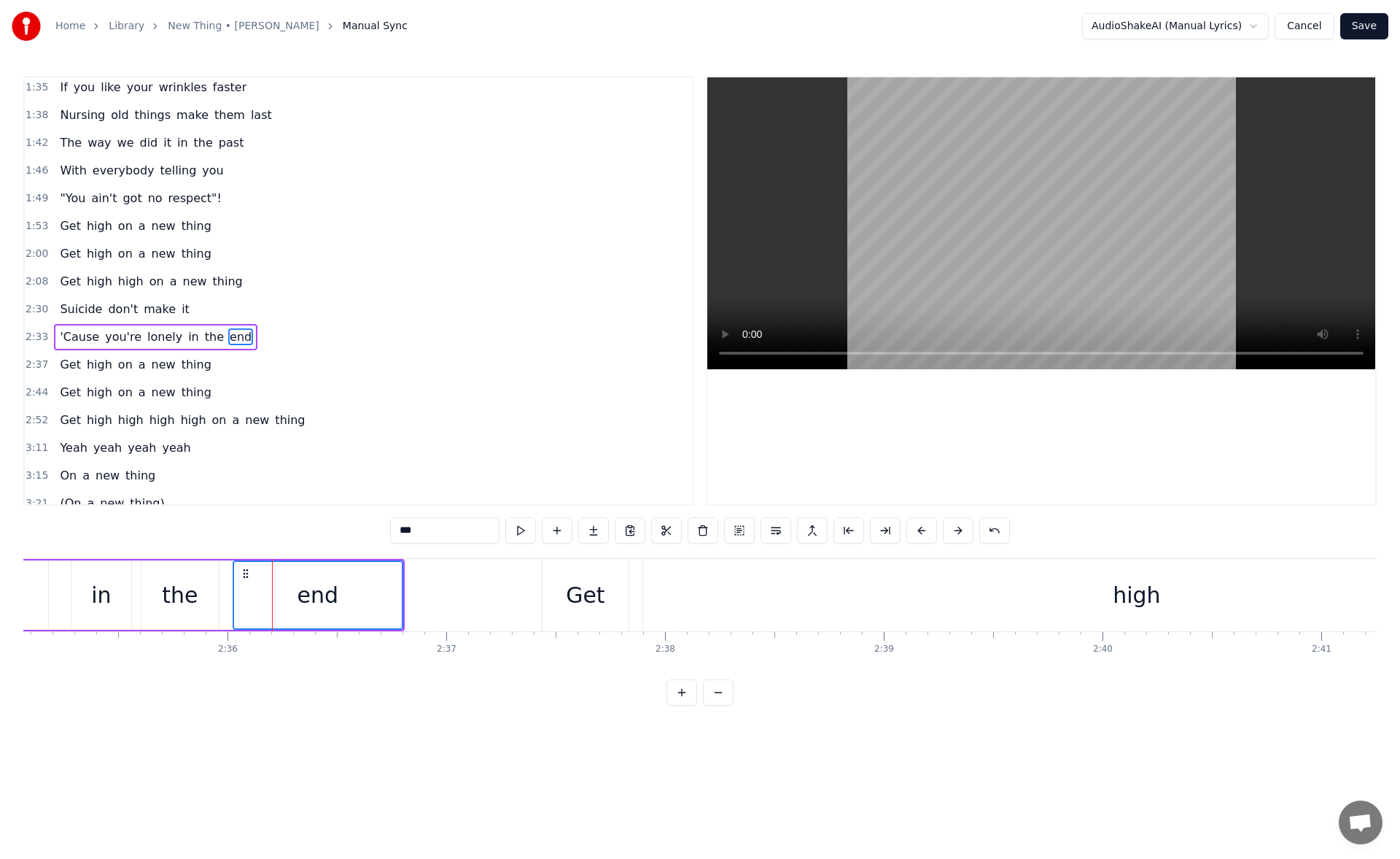
scroll to position [549, 0]
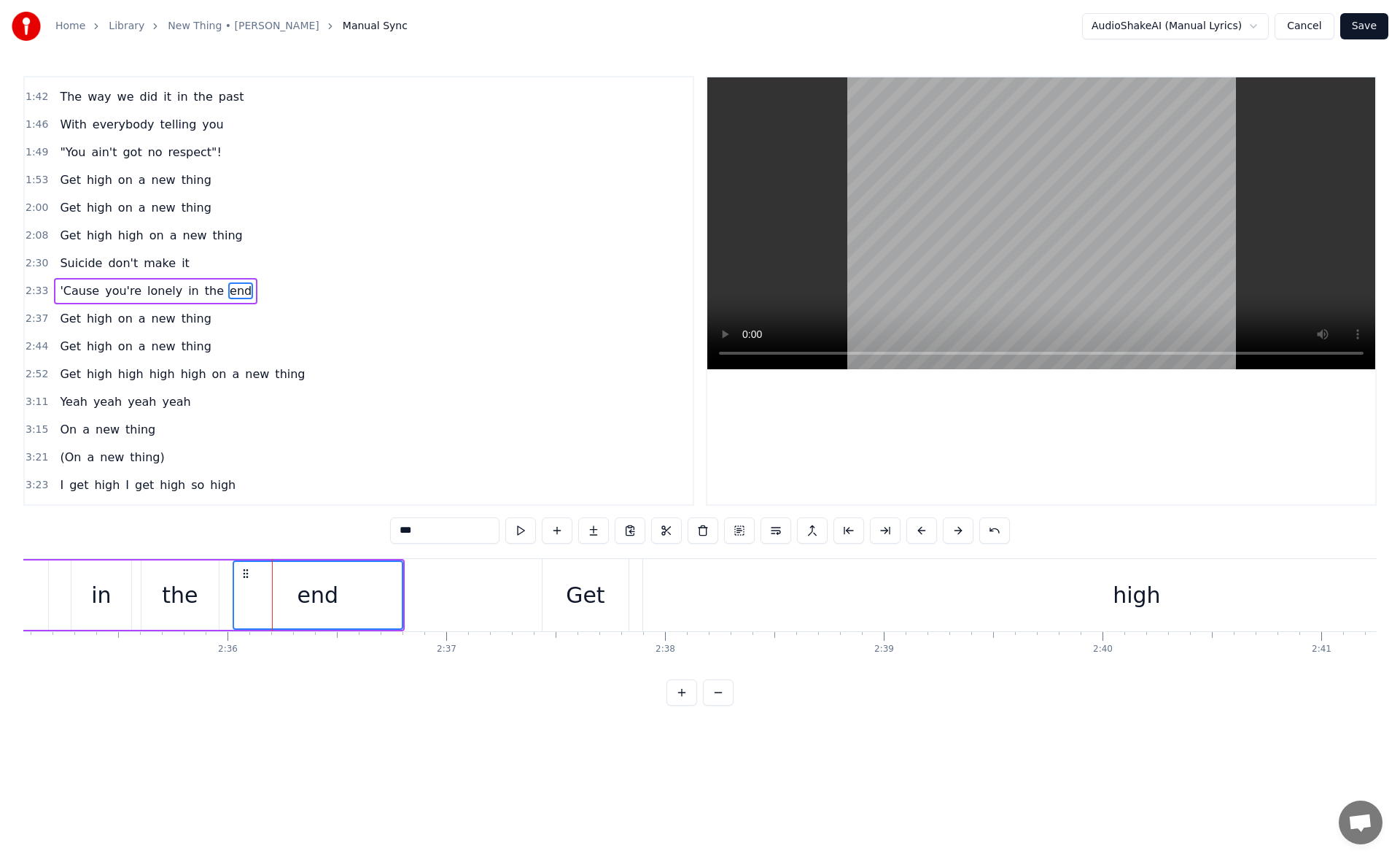
click at [186, 584] on div "the" at bounding box center [179, 595] width 36 height 33
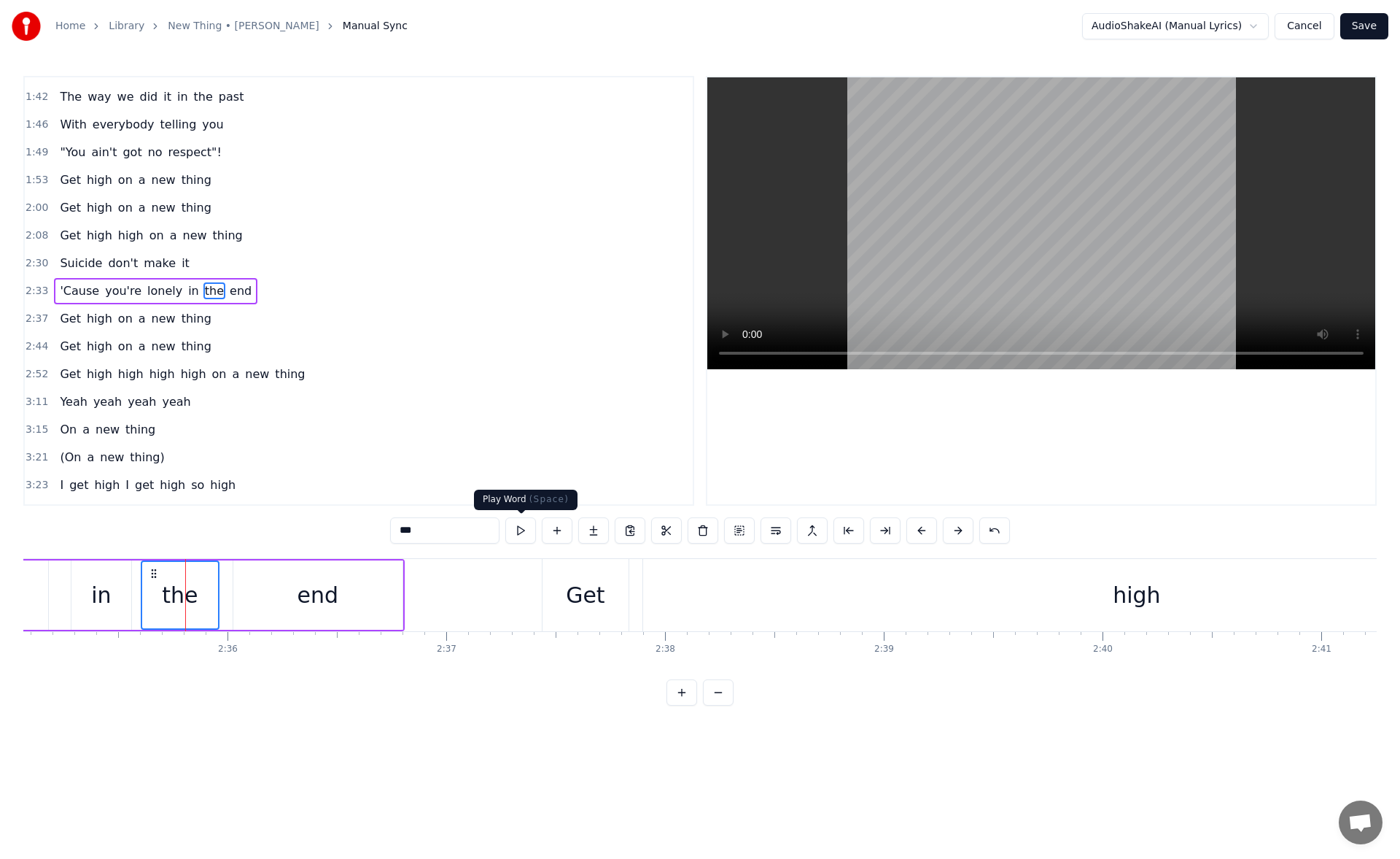
click at [520, 531] on button at bounding box center [521, 530] width 31 height 26
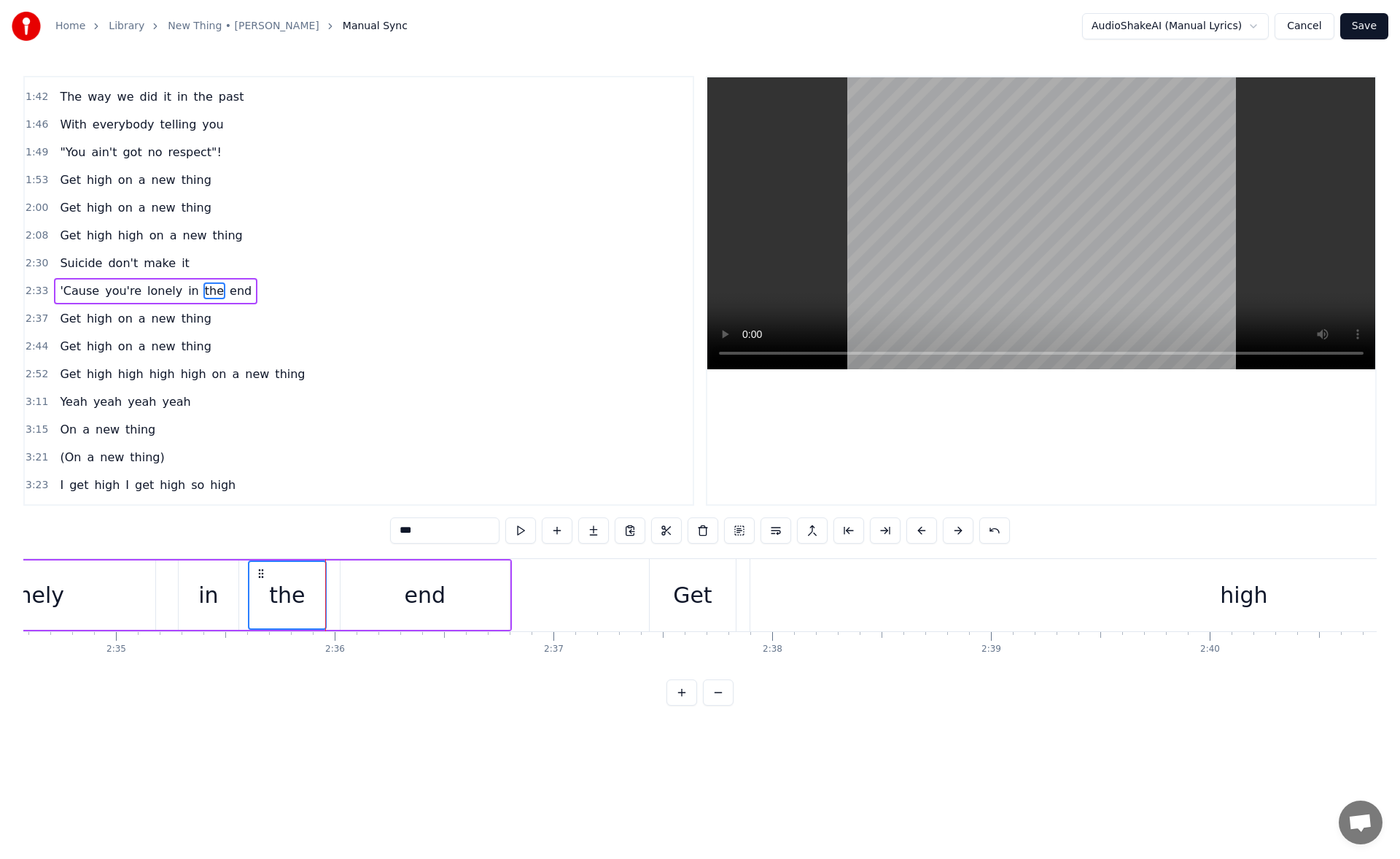
scroll to position [0, 33657]
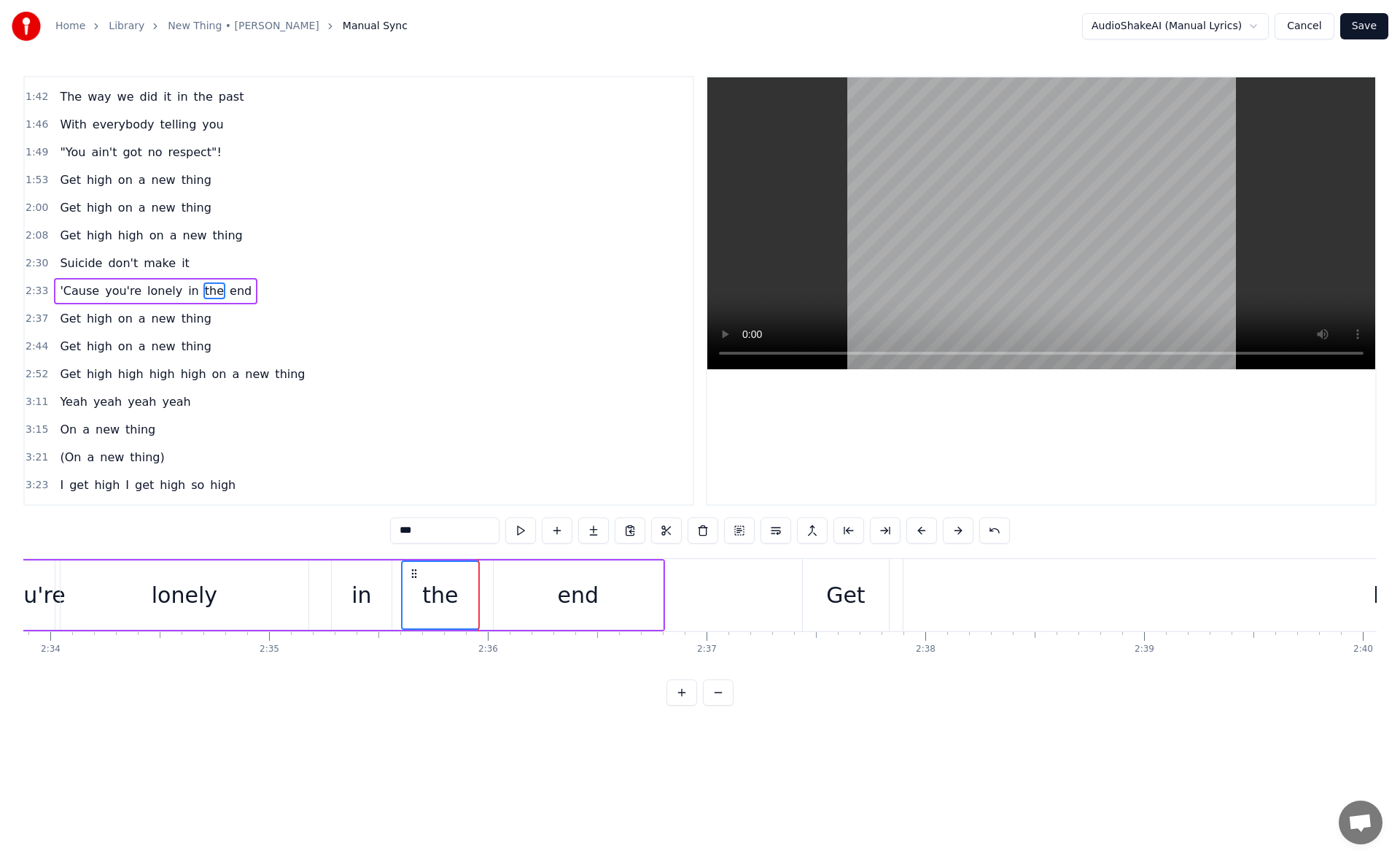
click at [260, 604] on div "lonely" at bounding box center [184, 595] width 248 height 69
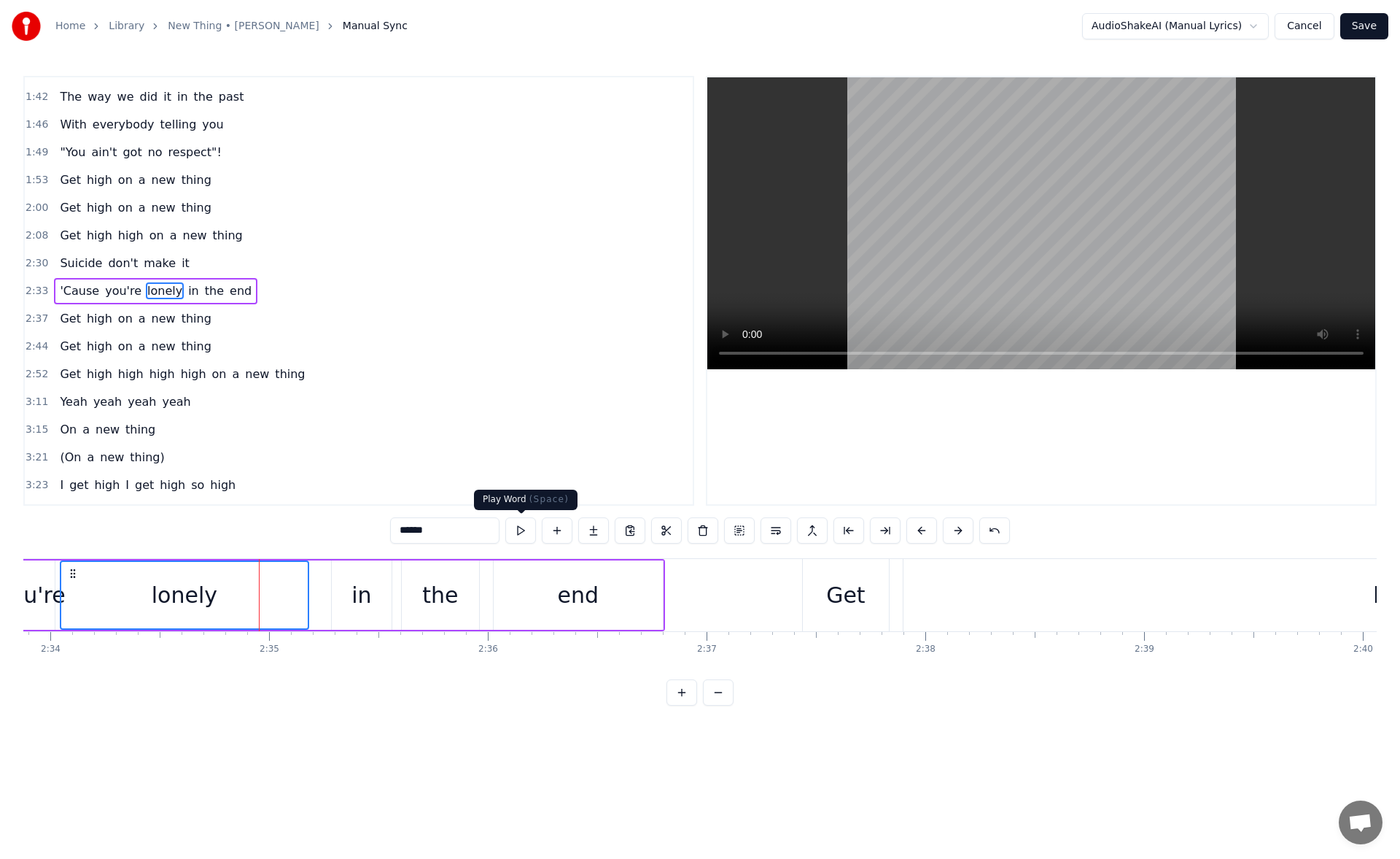
click at [523, 536] on button at bounding box center [521, 530] width 31 height 26
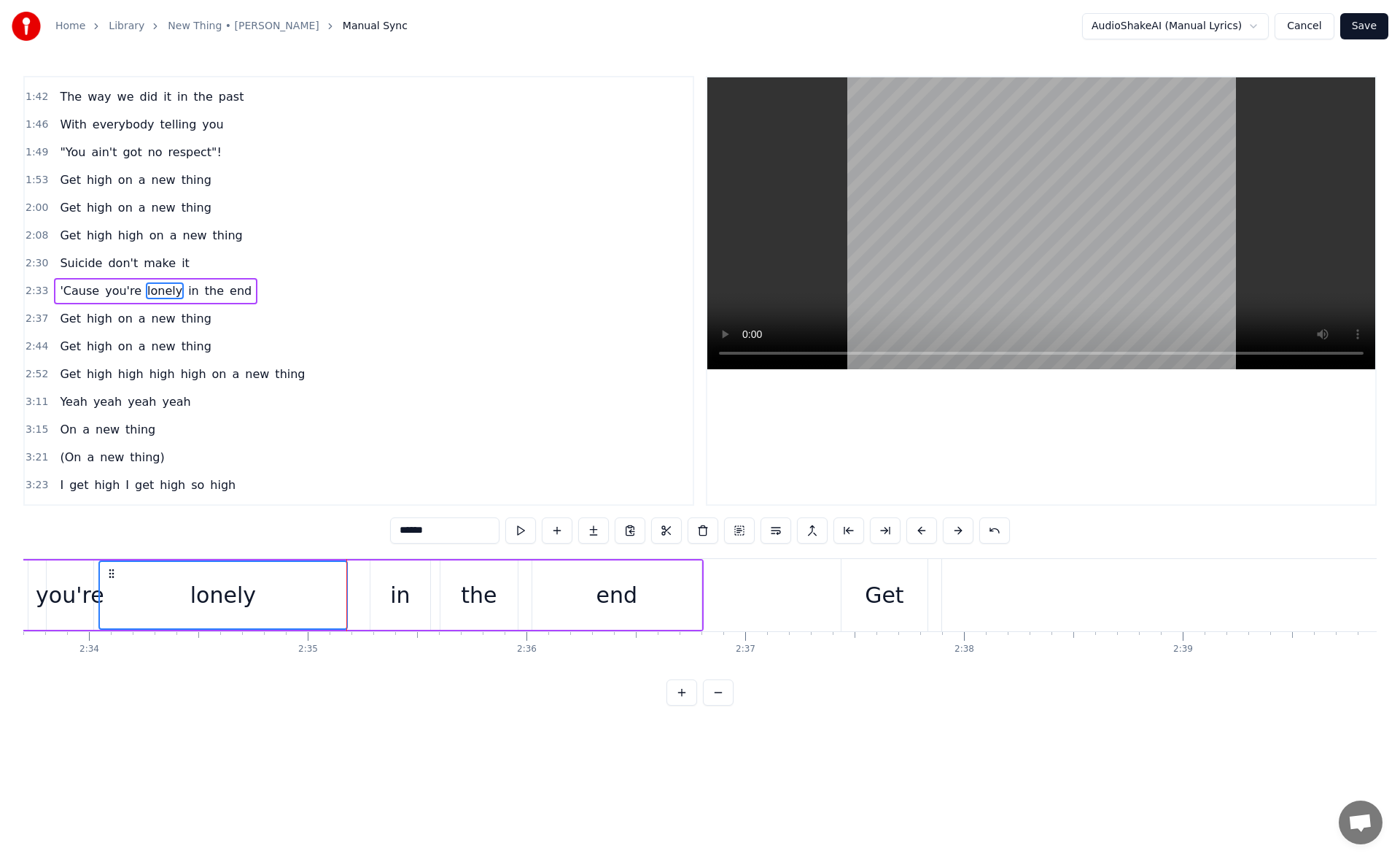
click at [319, 584] on div "lonely" at bounding box center [222, 595] width 246 height 67
click at [325, 599] on div "lonely" at bounding box center [222, 595] width 246 height 67
click at [326, 602] on div "lonely" at bounding box center [222, 595] width 246 height 67
click at [886, 537] on button at bounding box center [884, 530] width 31 height 26
click at [297, 600] on div "lonely" at bounding box center [211, 595] width 224 height 67
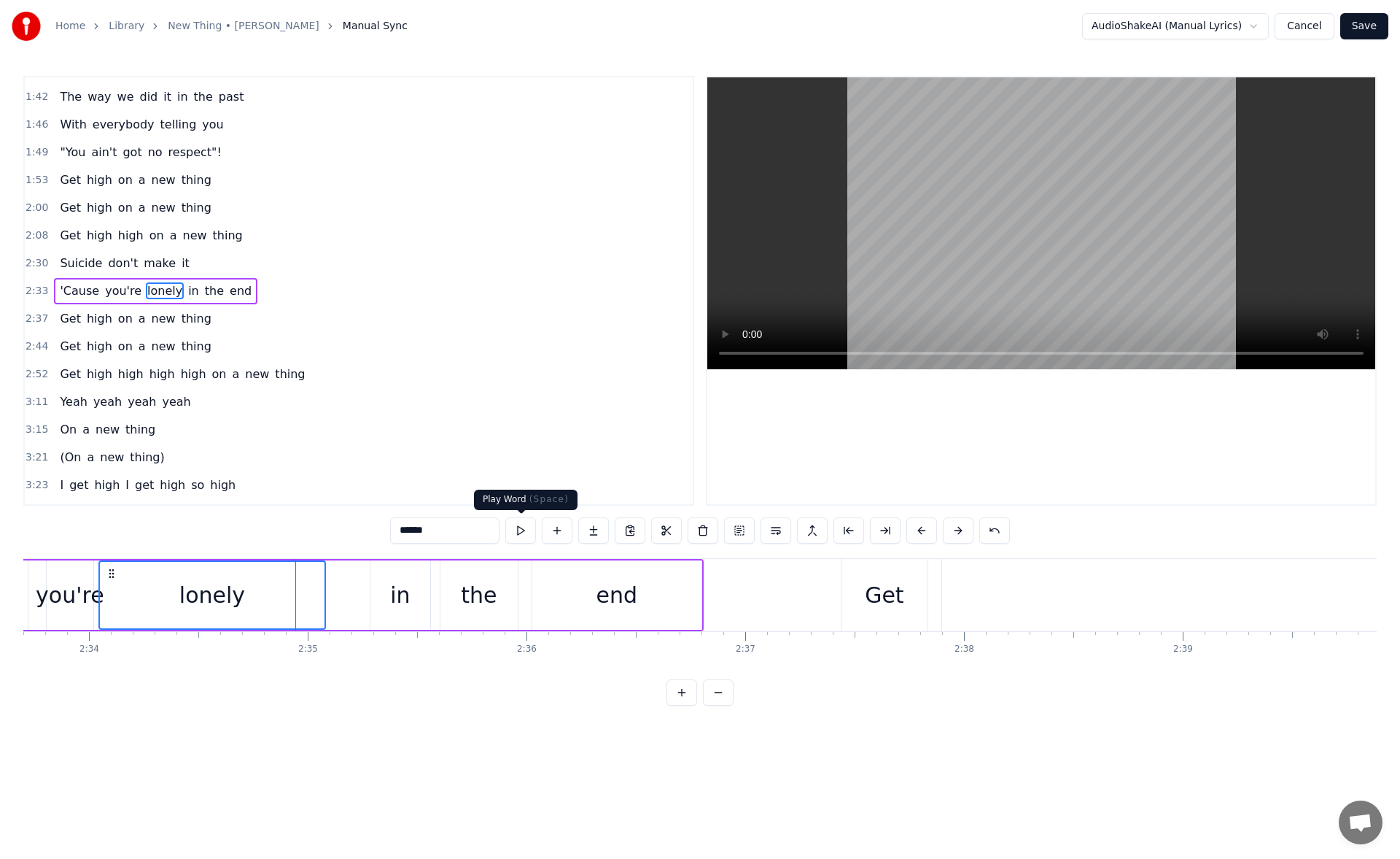
click at [519, 531] on button at bounding box center [521, 530] width 31 height 26
click at [395, 592] on div "in" at bounding box center [400, 595] width 20 height 33
type input "**"
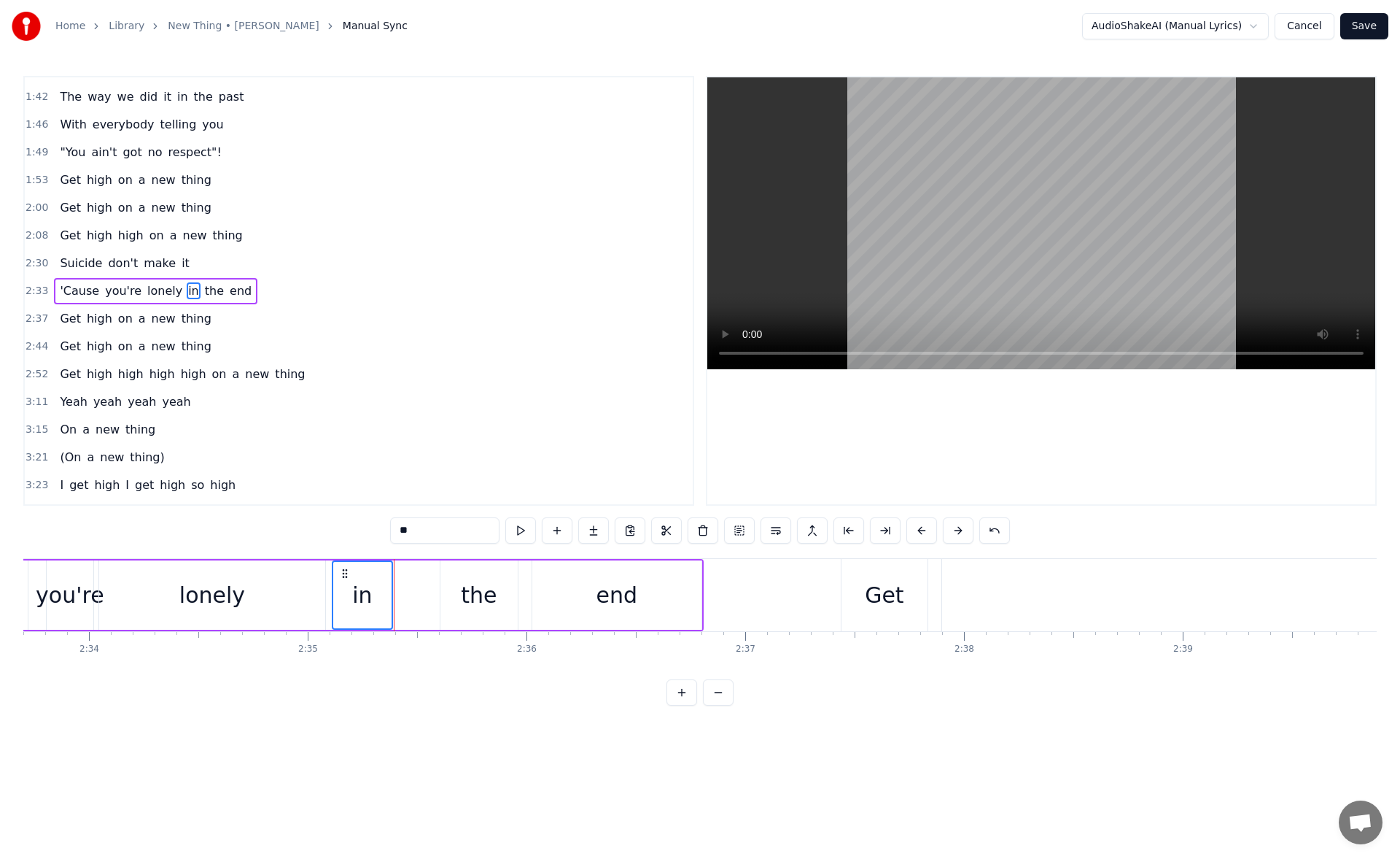
drag, startPoint x: 387, startPoint y: 574, endPoint x: 348, endPoint y: 574, distance: 39.0
click at [348, 574] on icon at bounding box center [345, 574] width 12 height 12
click at [517, 534] on button at bounding box center [521, 530] width 31 height 26
click at [373, 593] on div "in" at bounding box center [362, 595] width 58 height 67
click at [1367, 29] on button "Save" at bounding box center [1364, 26] width 48 height 26
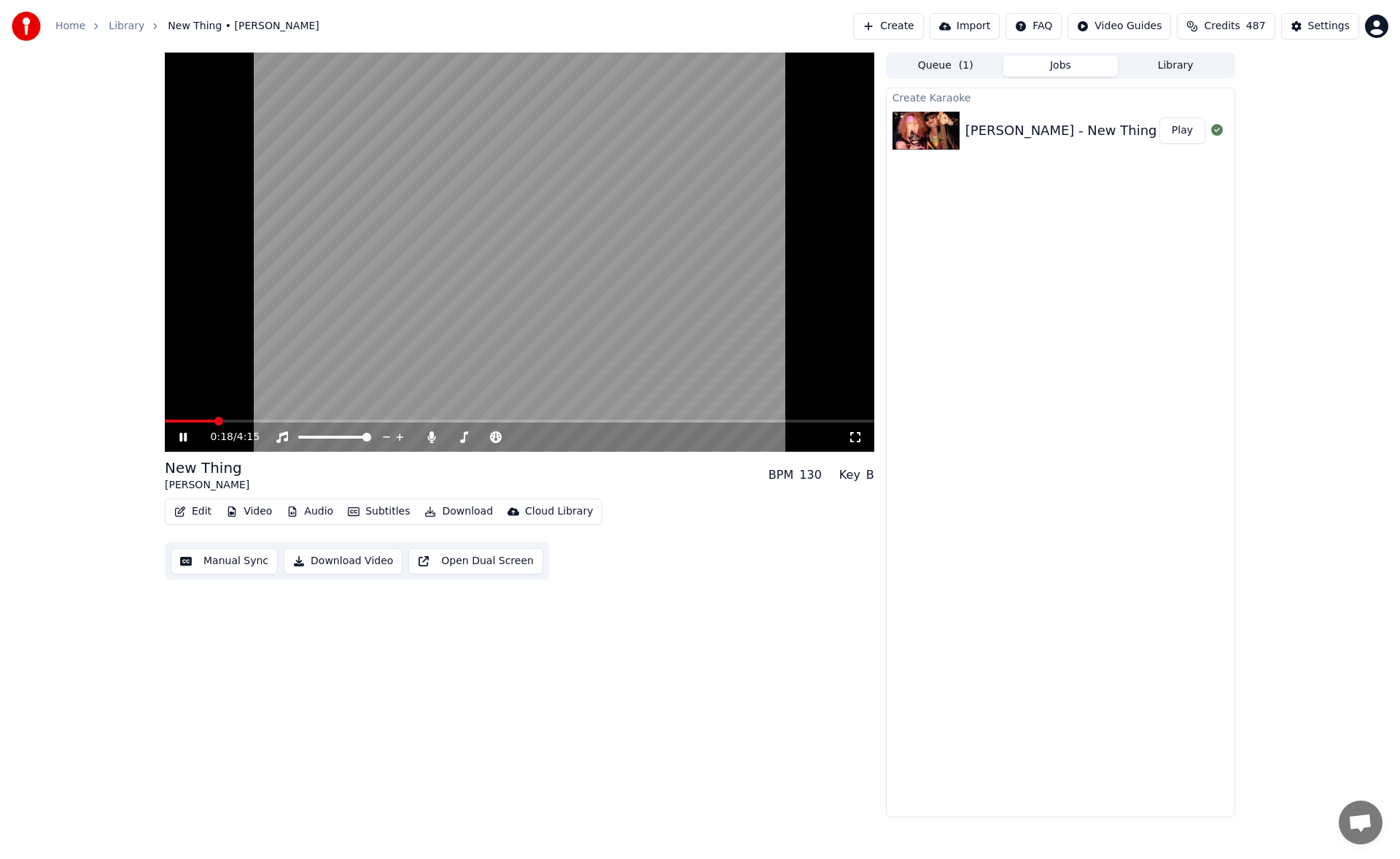
click at [1161, 64] on button "Library" at bounding box center [1176, 66] width 116 height 21
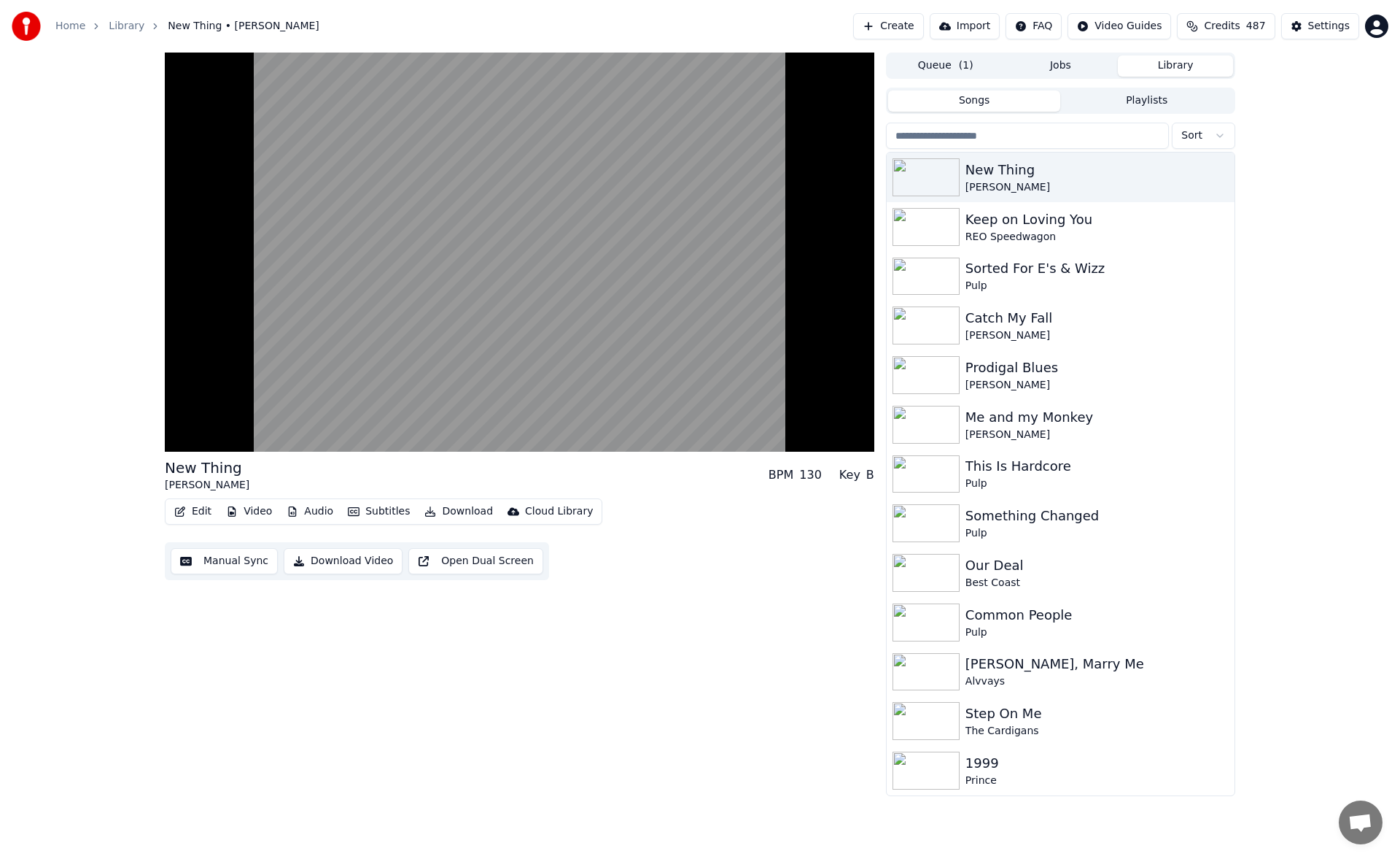
click at [251, 562] on button "Manual Sync" at bounding box center [223, 561] width 107 height 26
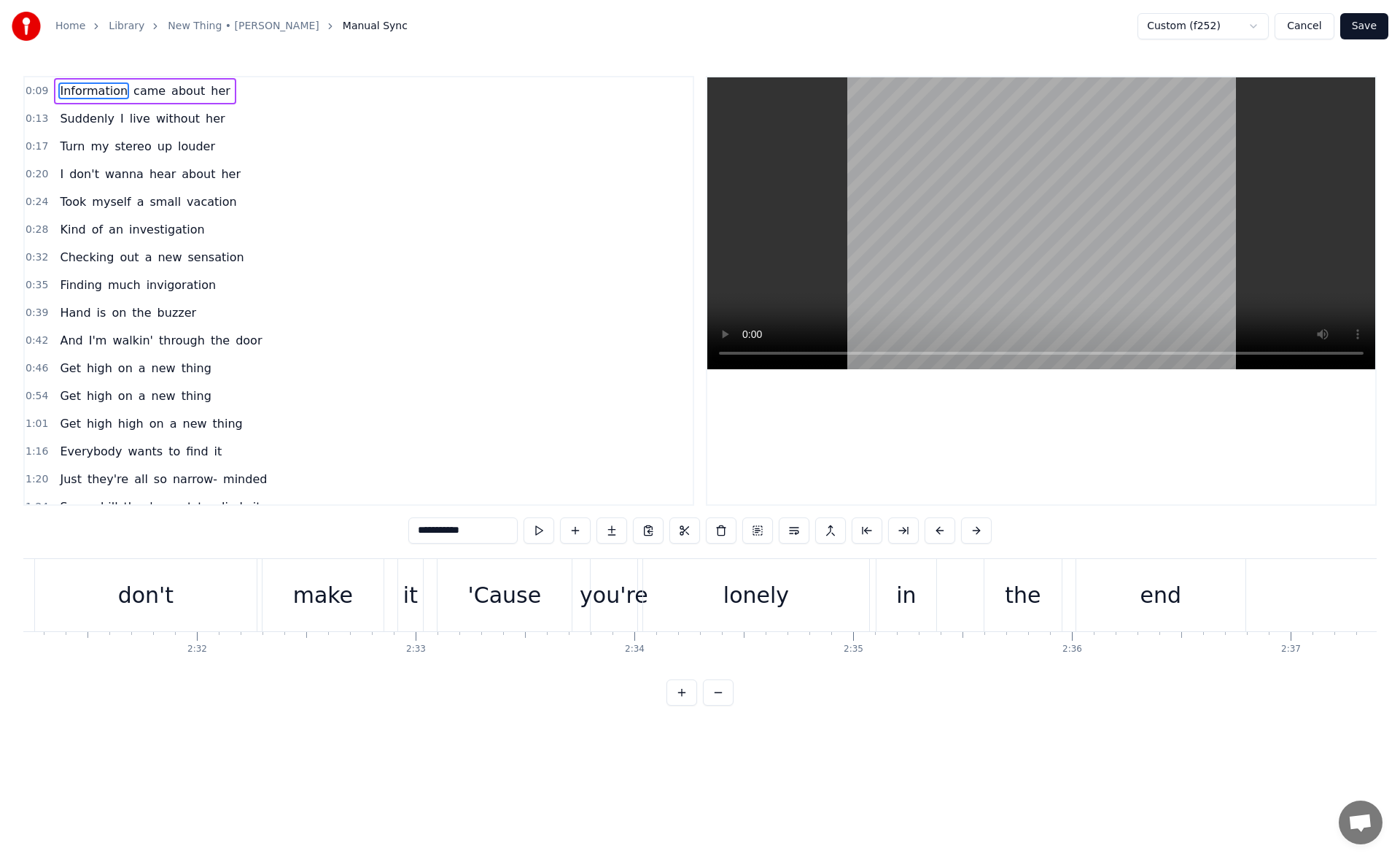
scroll to position [0, 33165]
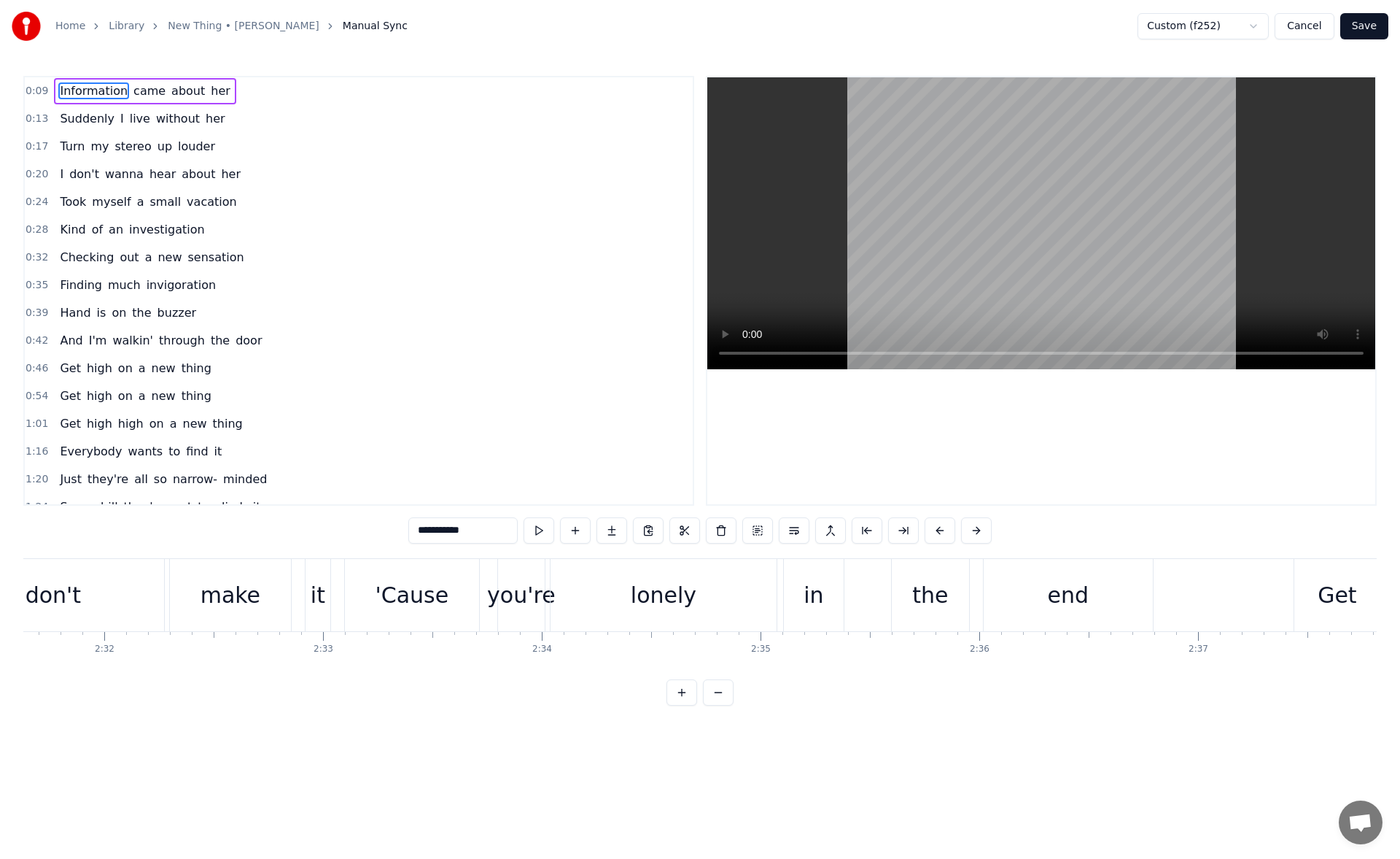
click at [748, 599] on div "lonely" at bounding box center [663, 595] width 226 height 72
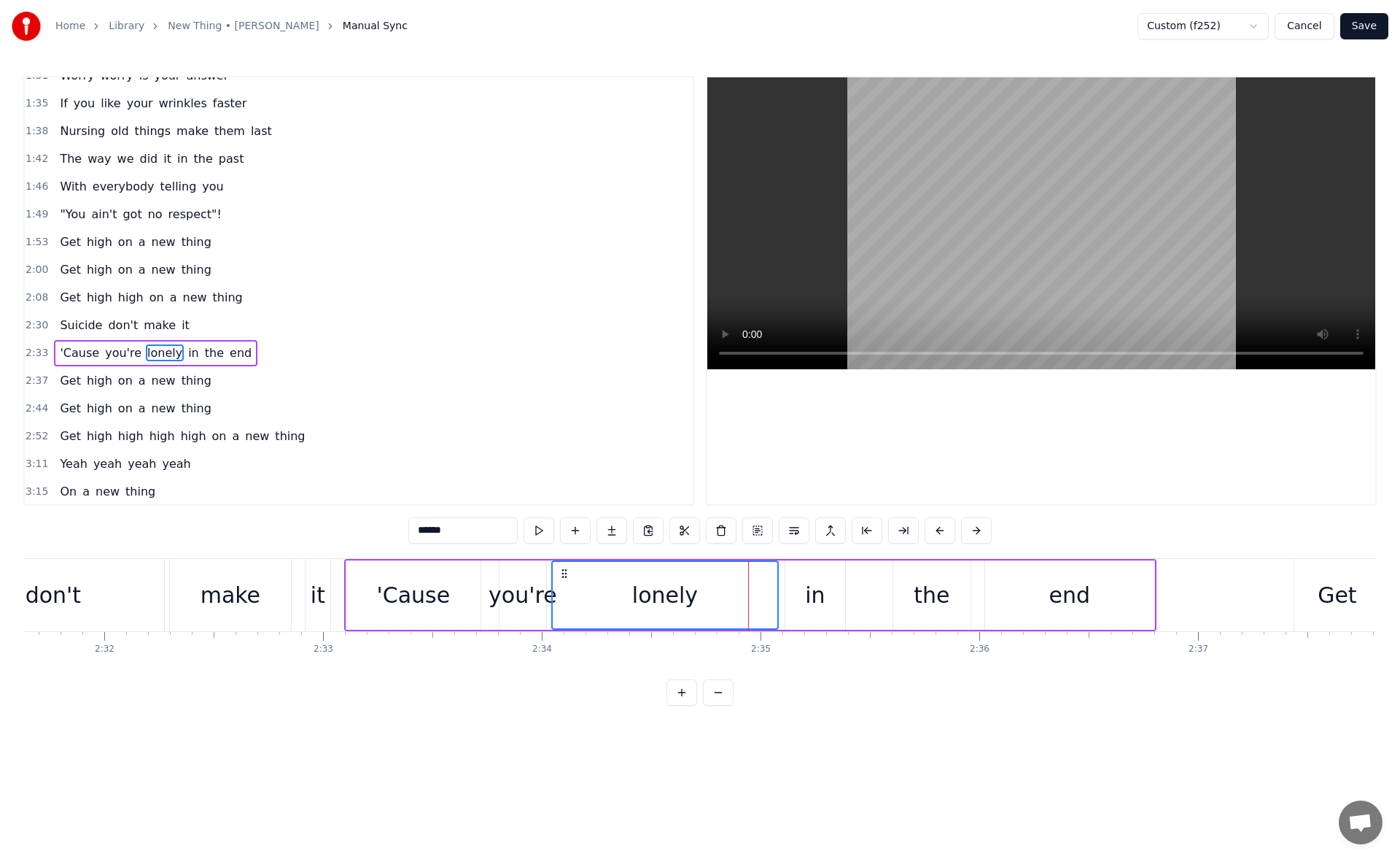
scroll to position [549, 0]
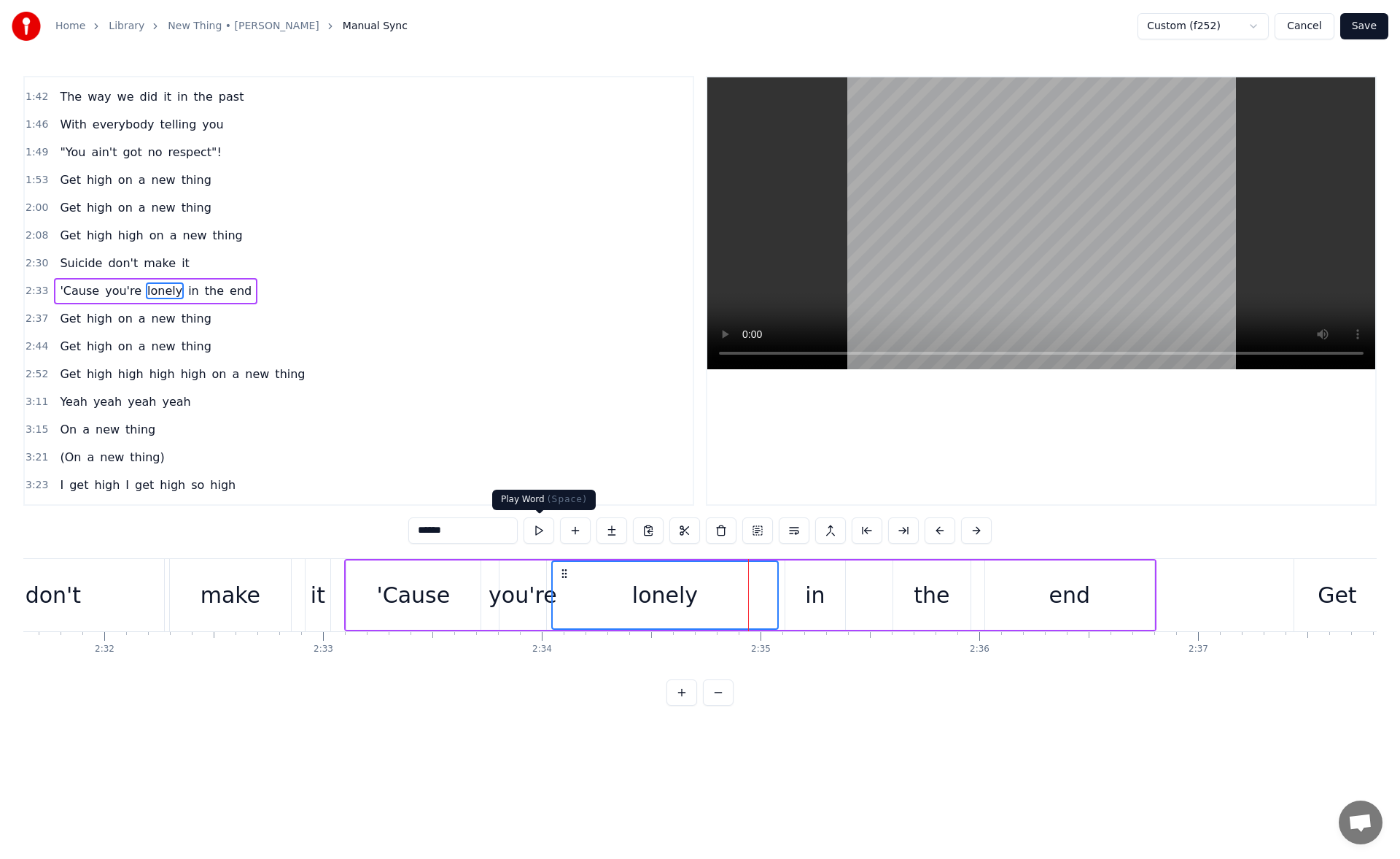
click at [546, 528] on button at bounding box center [538, 530] width 31 height 26
click at [802, 583] on div "in" at bounding box center [815, 595] width 60 height 69
type input "**"
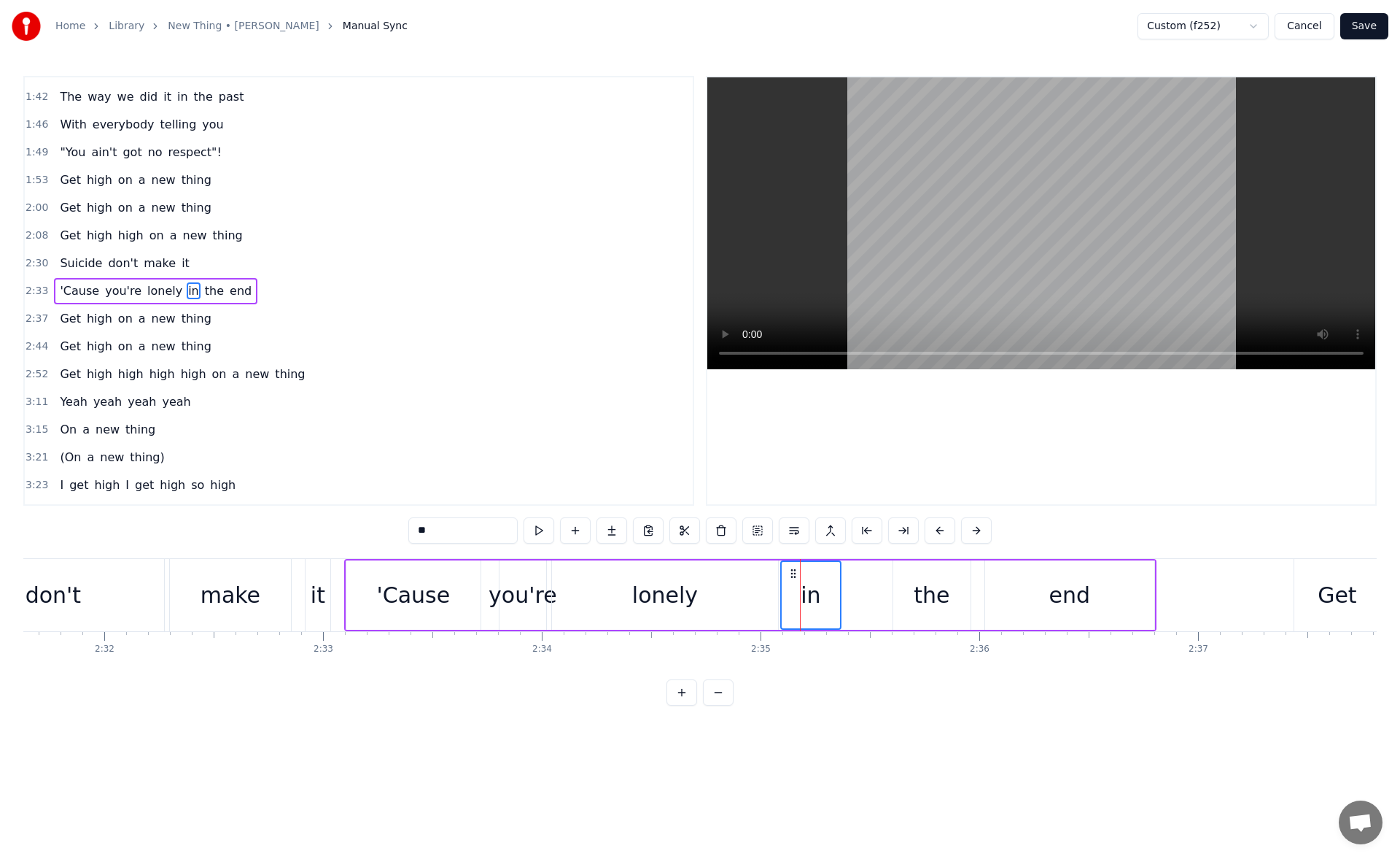
click at [794, 574] on icon at bounding box center [794, 574] width 12 height 12
click at [525, 534] on button at bounding box center [521, 530] width 31 height 26
click at [837, 605] on div "in" at bounding box center [811, 595] width 58 height 67
click at [841, 594] on div "'Cause you're lonely in the end" at bounding box center [750, 595] width 813 height 72
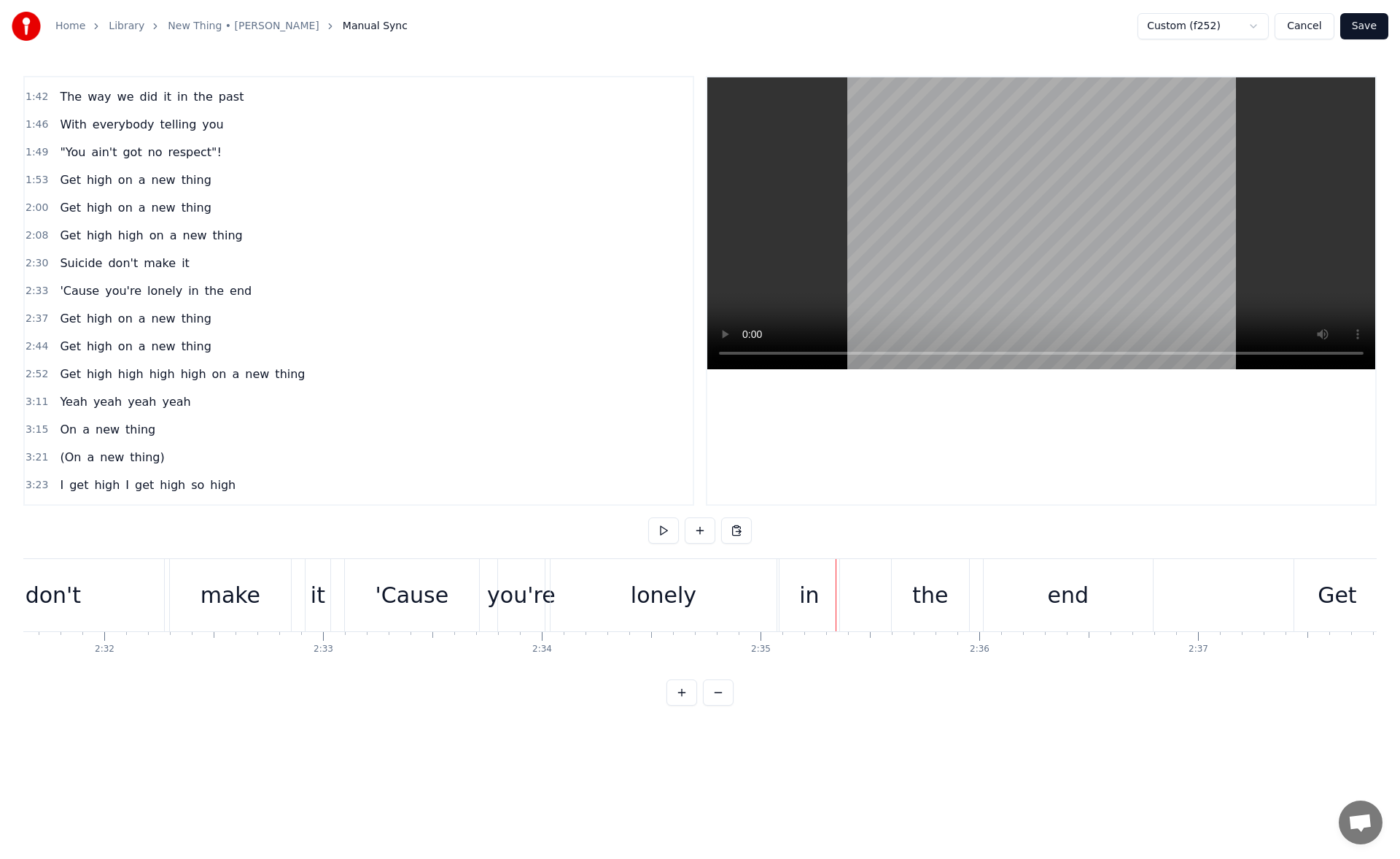
click at [838, 592] on div "in" at bounding box center [810, 595] width 60 height 72
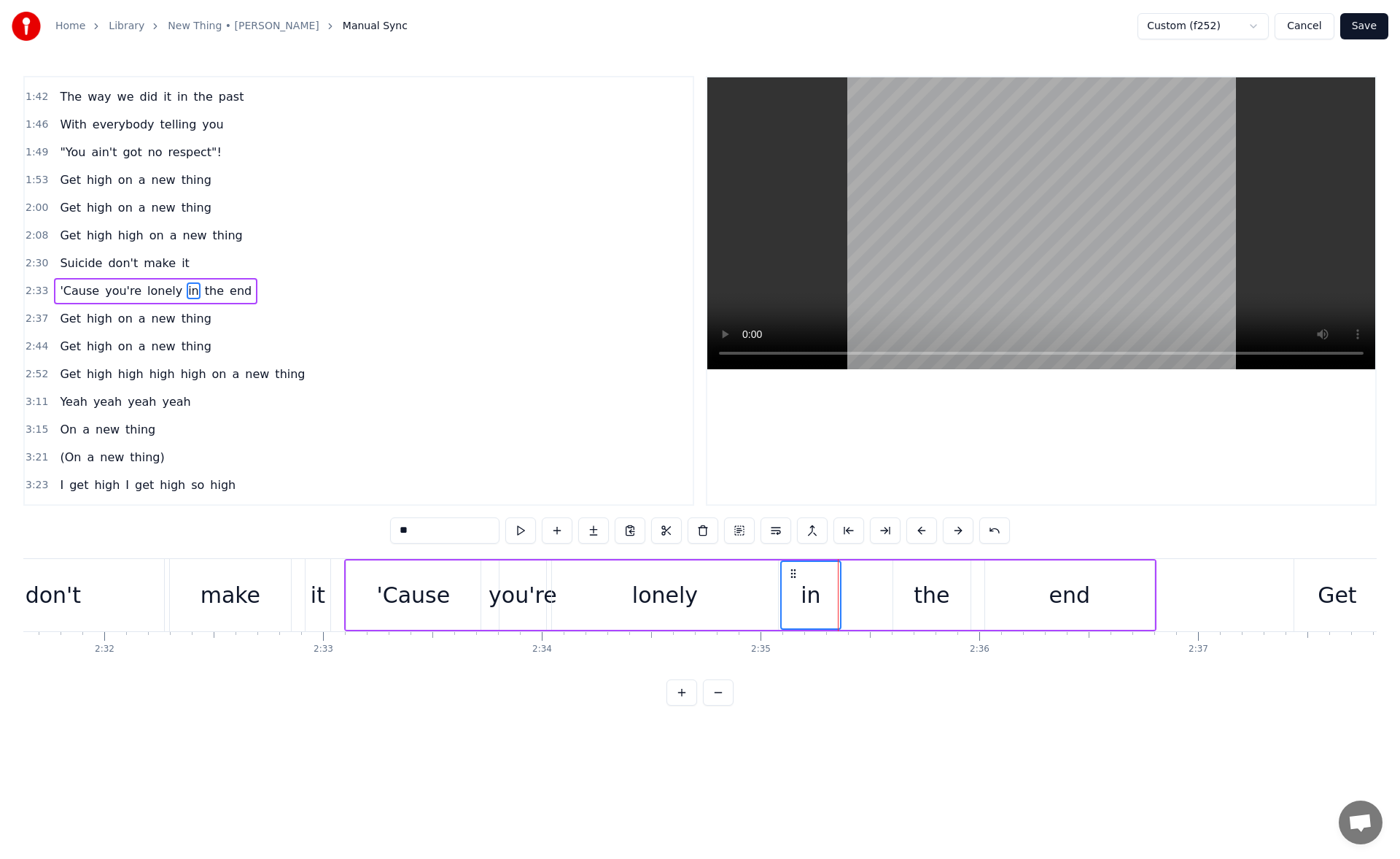
click at [916, 589] on div "the" at bounding box center [931, 595] width 36 height 33
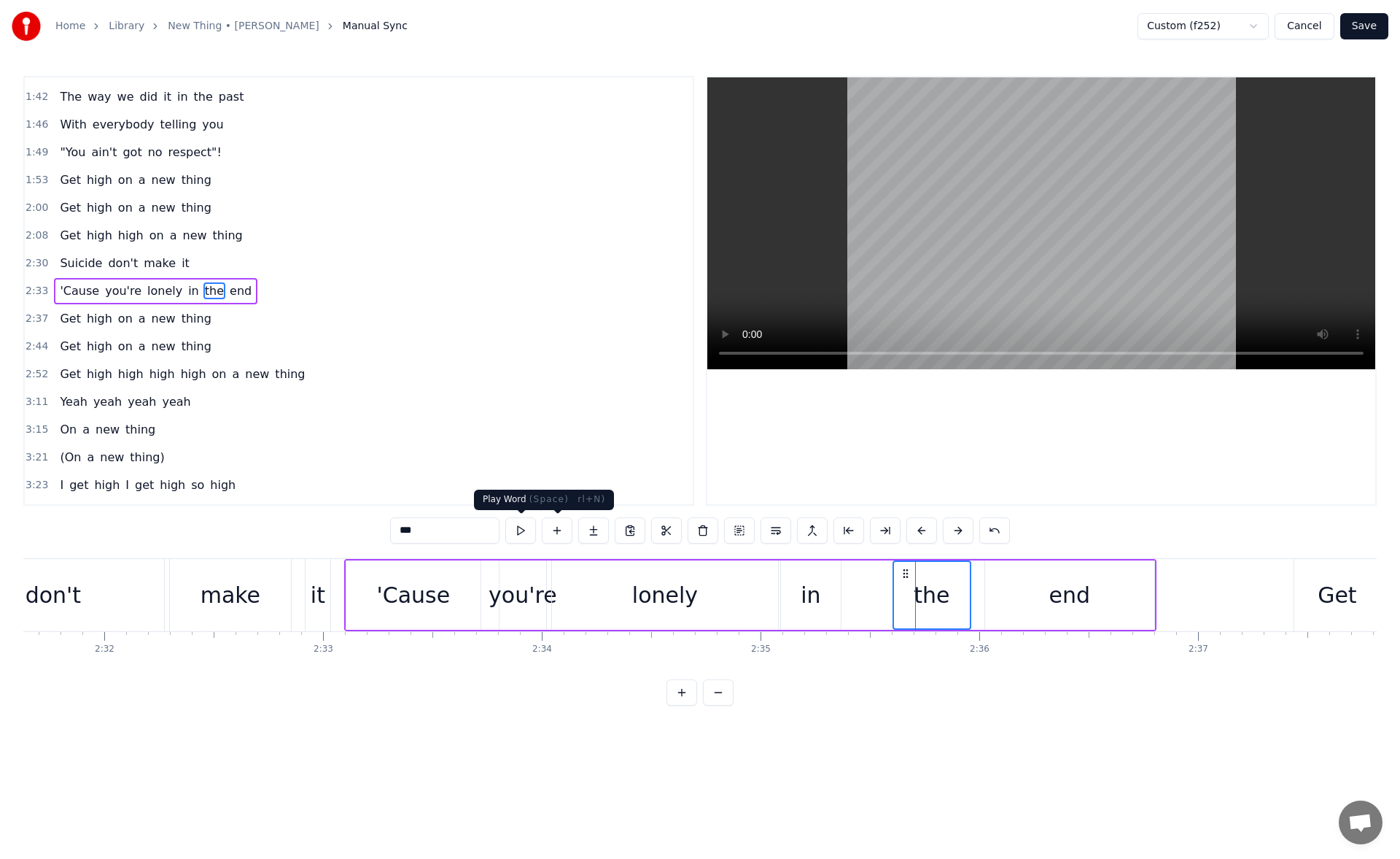
click at [527, 530] on button at bounding box center [521, 530] width 31 height 26
click at [905, 607] on div "the" at bounding box center [931, 595] width 76 height 67
click at [906, 593] on div "the" at bounding box center [931, 595] width 76 height 67
click at [818, 591] on div "in" at bounding box center [811, 595] width 20 height 33
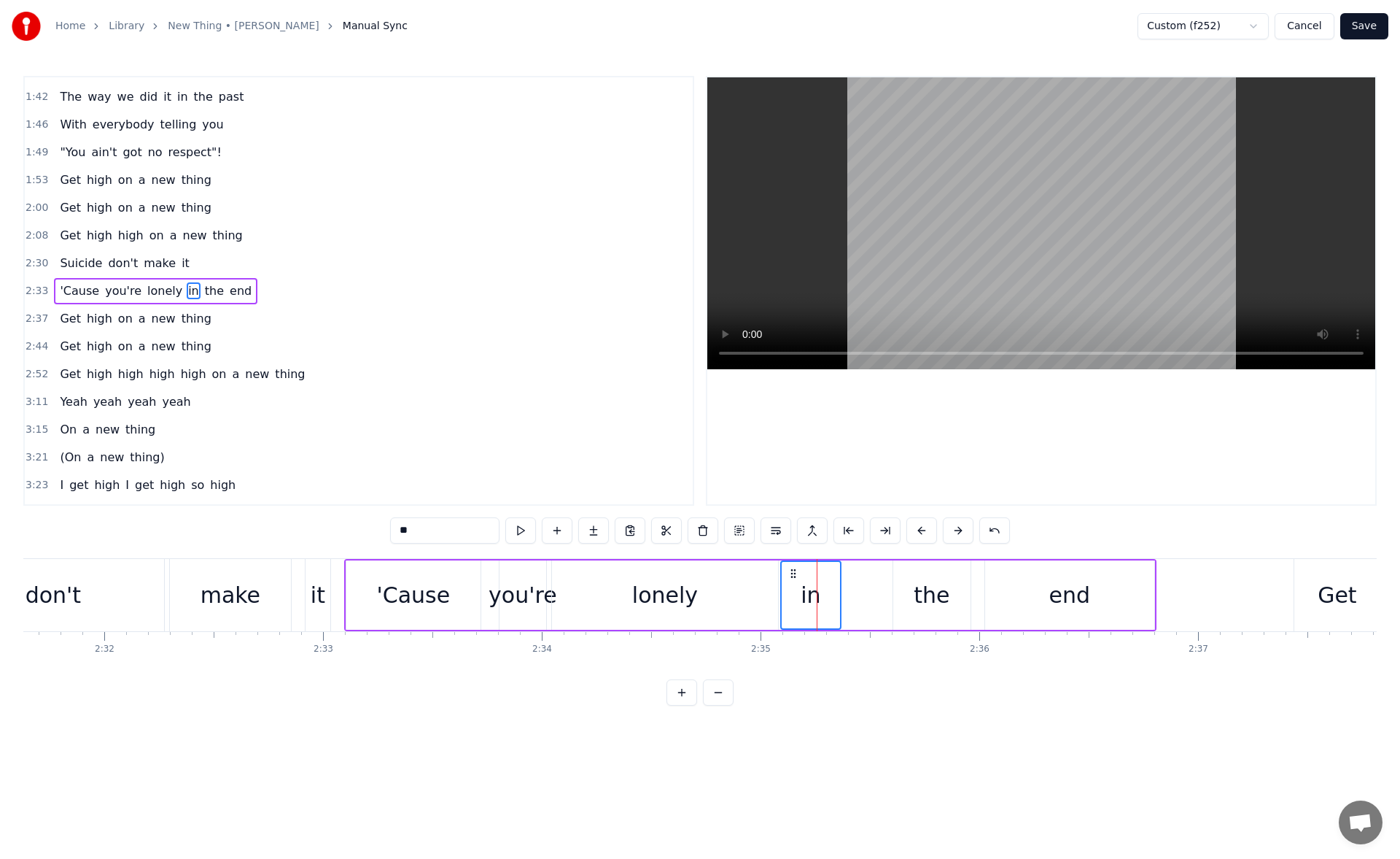
click at [907, 591] on div "the" at bounding box center [932, 595] width 78 height 69
click at [1040, 581] on div "end" at bounding box center [1070, 595] width 170 height 69
click at [829, 601] on div "in" at bounding box center [811, 595] width 60 height 69
type input "**"
click at [684, 703] on button at bounding box center [681, 692] width 31 height 26
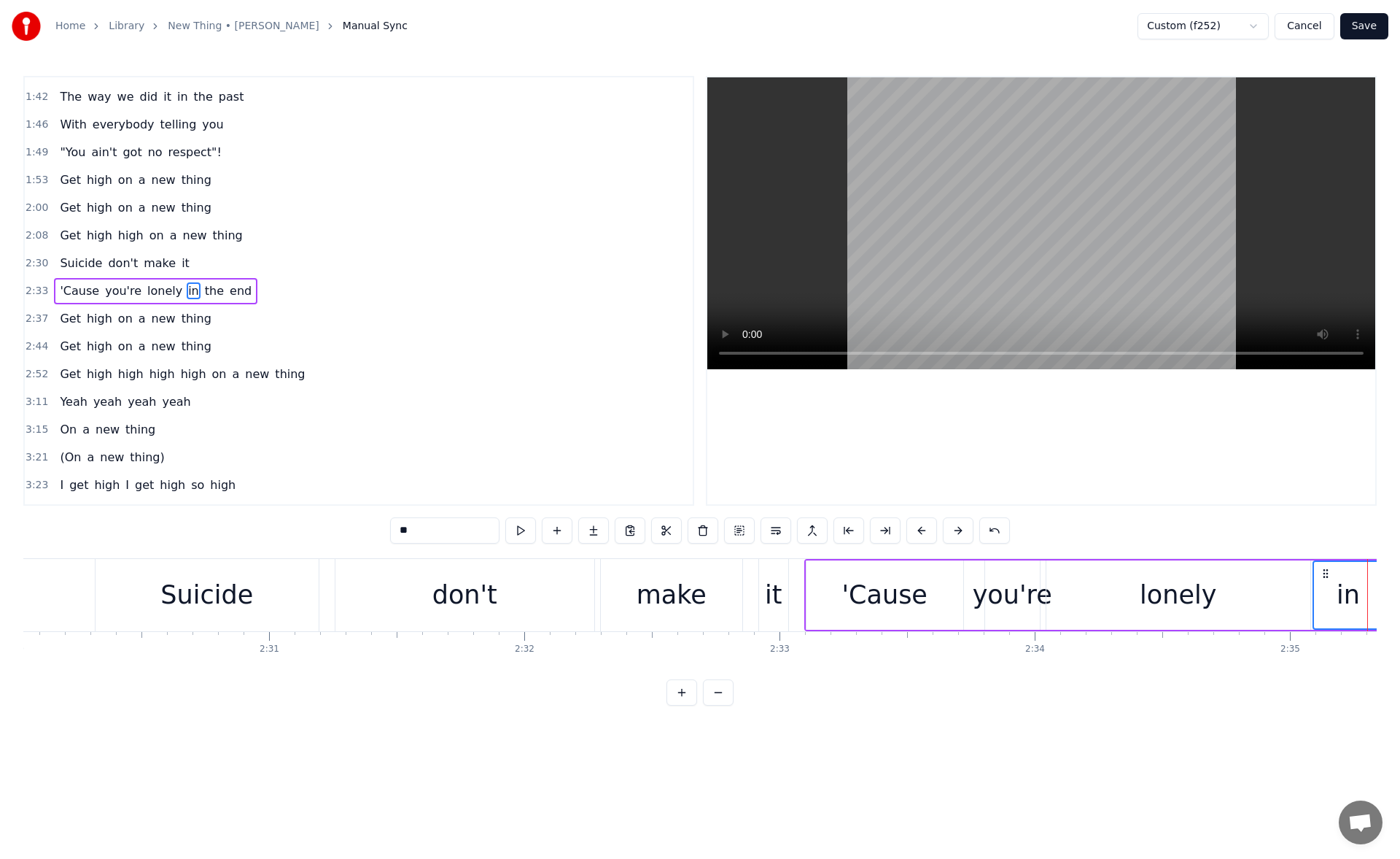
scroll to position [0, 39557]
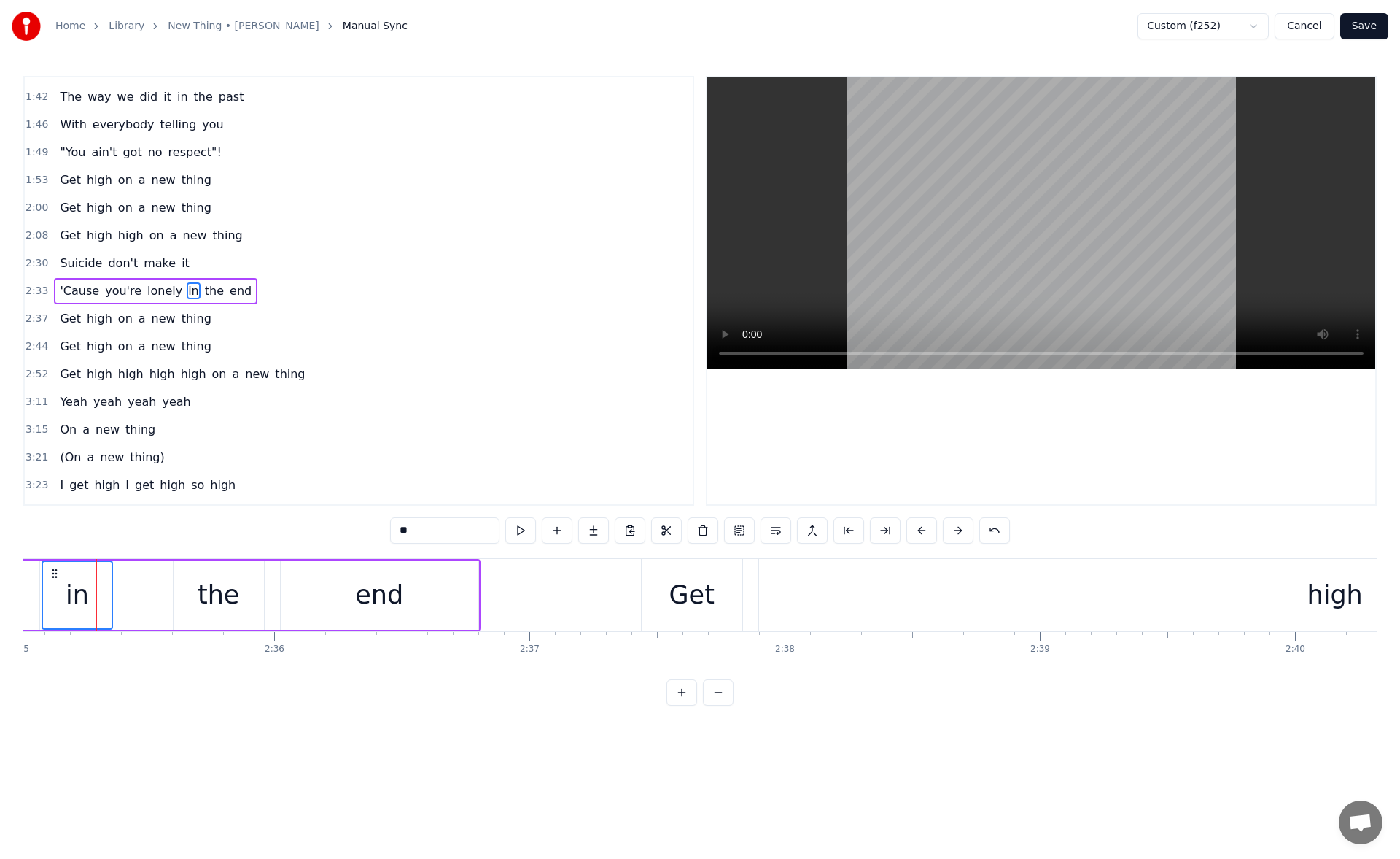
click at [89, 591] on div "in" at bounding box center [77, 595] width 69 height 67
click at [1267, 31] on html "Home Library New Thing • [PERSON_NAME] Manual Sync Custom (f252) Cancel Save 0:…" at bounding box center [700, 364] width 1400 height 728
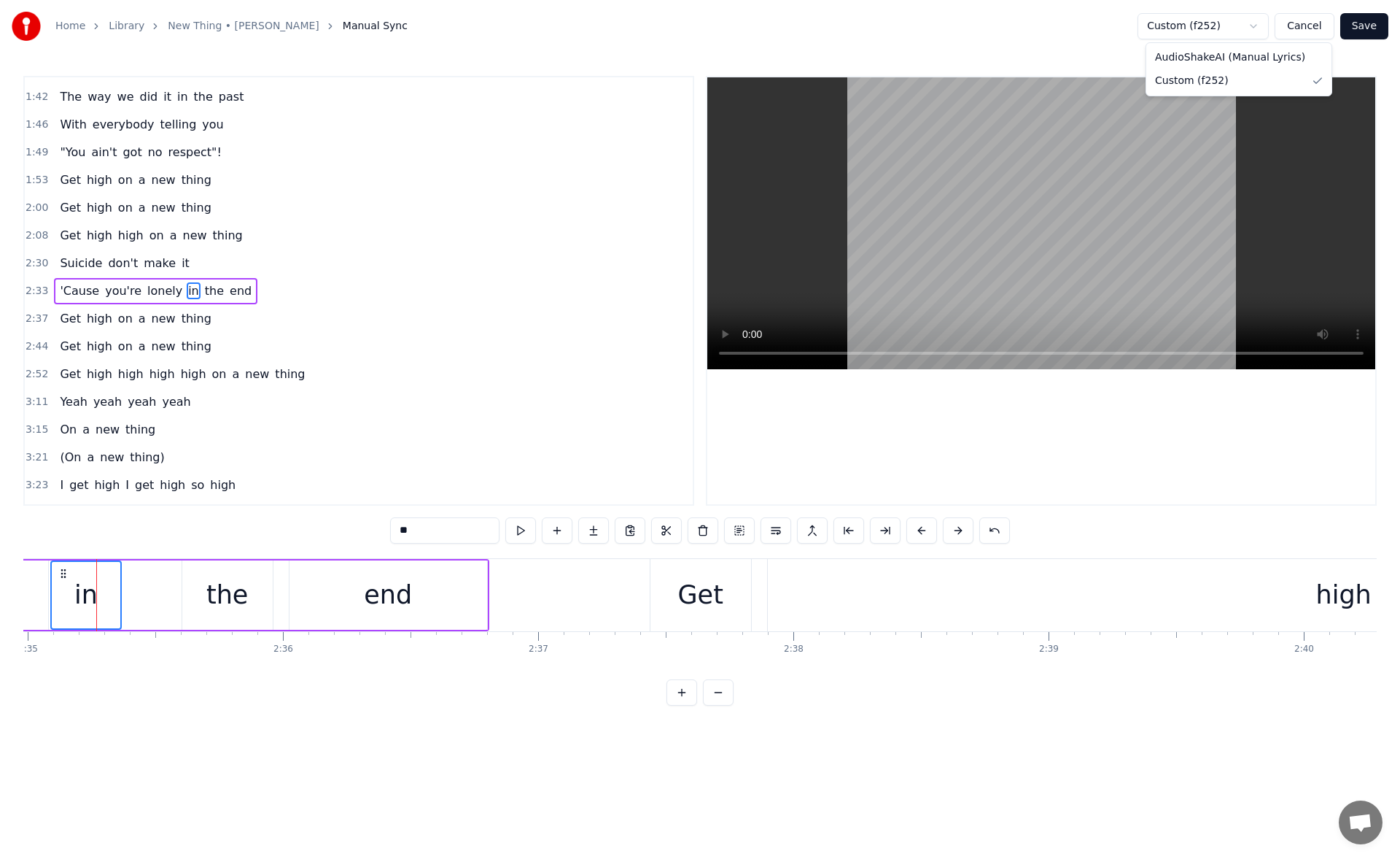
click at [1032, 6] on html "Home Library New Thing • [PERSON_NAME] Manual Sync Custom (f252) Cancel Save 0:…" at bounding box center [700, 364] width 1400 height 728
click at [1365, 23] on button "Save" at bounding box center [1364, 26] width 48 height 26
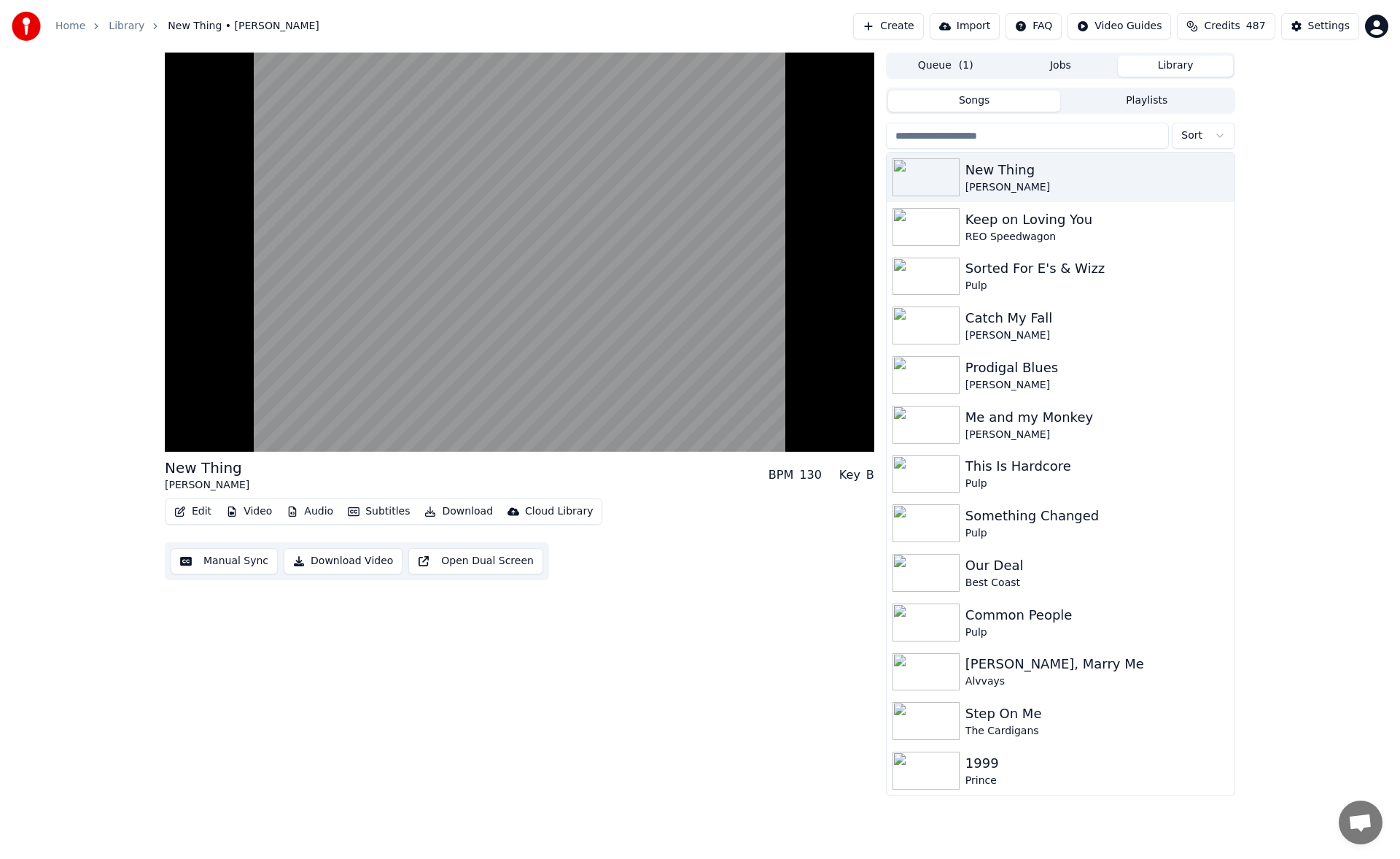
click at [197, 512] on button "Edit" at bounding box center [192, 511] width 49 height 20
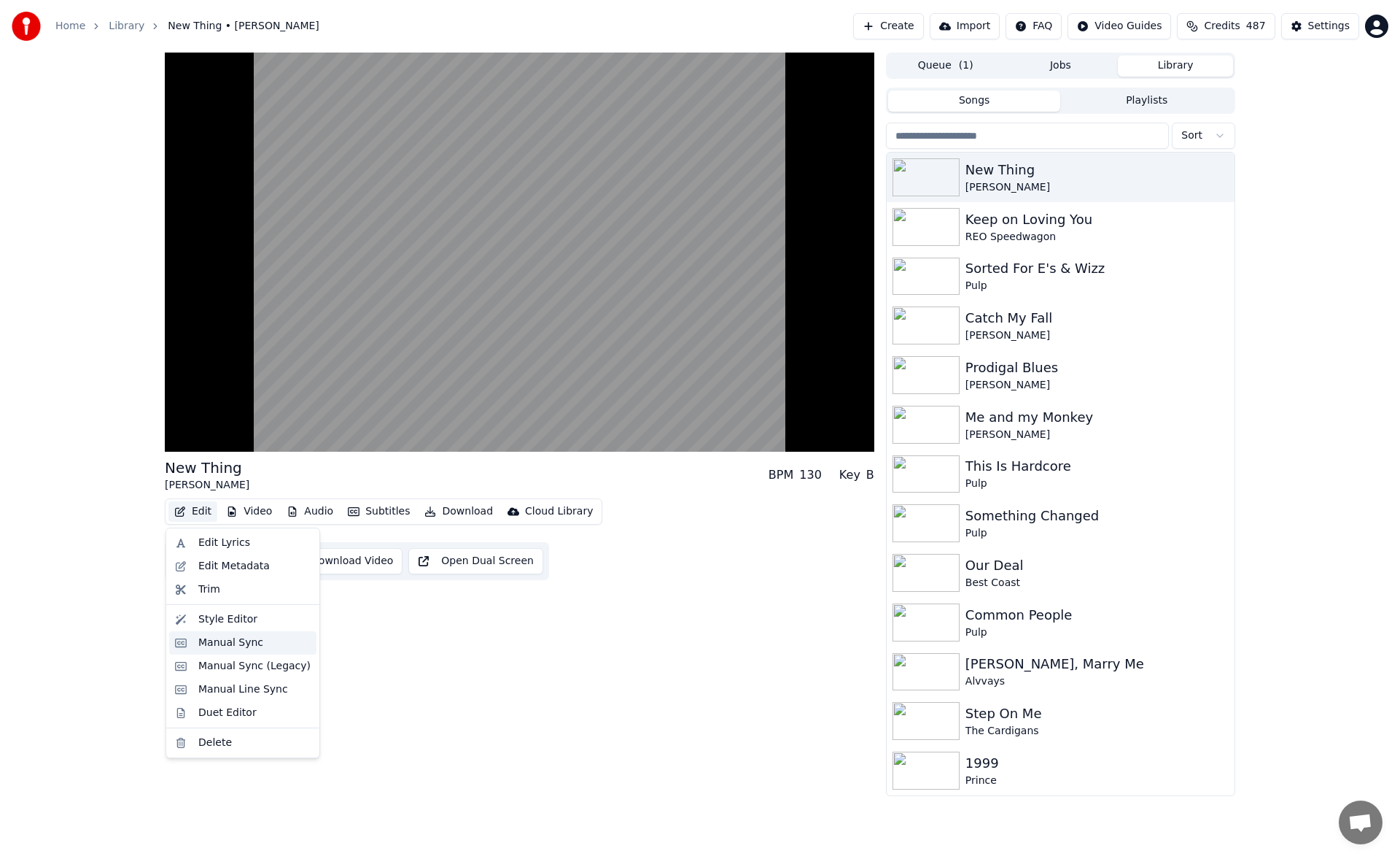
click at [260, 642] on div "Manual Sync" at bounding box center [254, 643] width 113 height 15
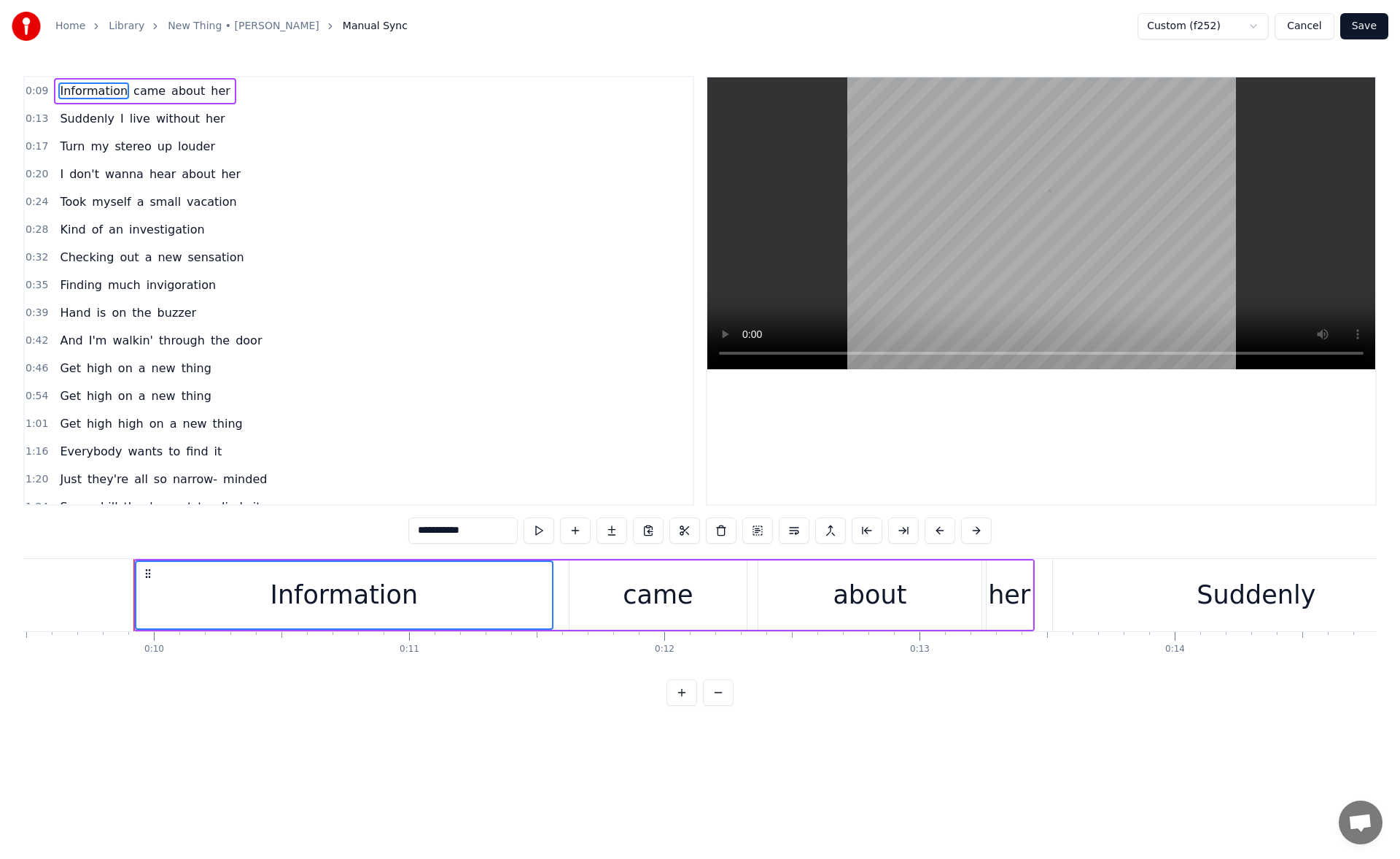
scroll to position [0, 2458]
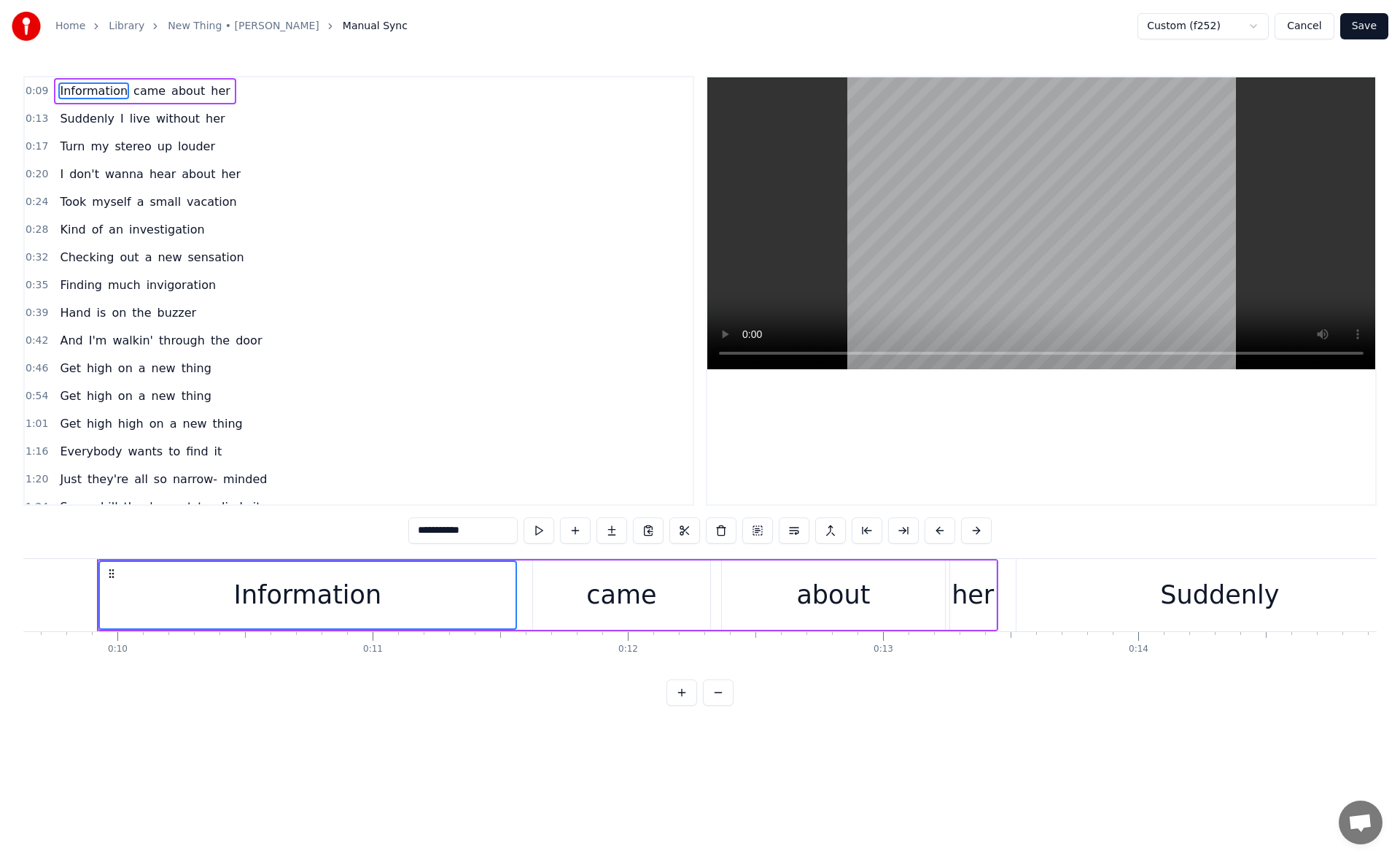
click at [504, 591] on div "Information" at bounding box center [307, 595] width 416 height 67
click at [515, 593] on div "Information" at bounding box center [307, 595] width 416 height 67
click at [540, 592] on div "came" at bounding box center [621, 595] width 177 height 69
type input "****"
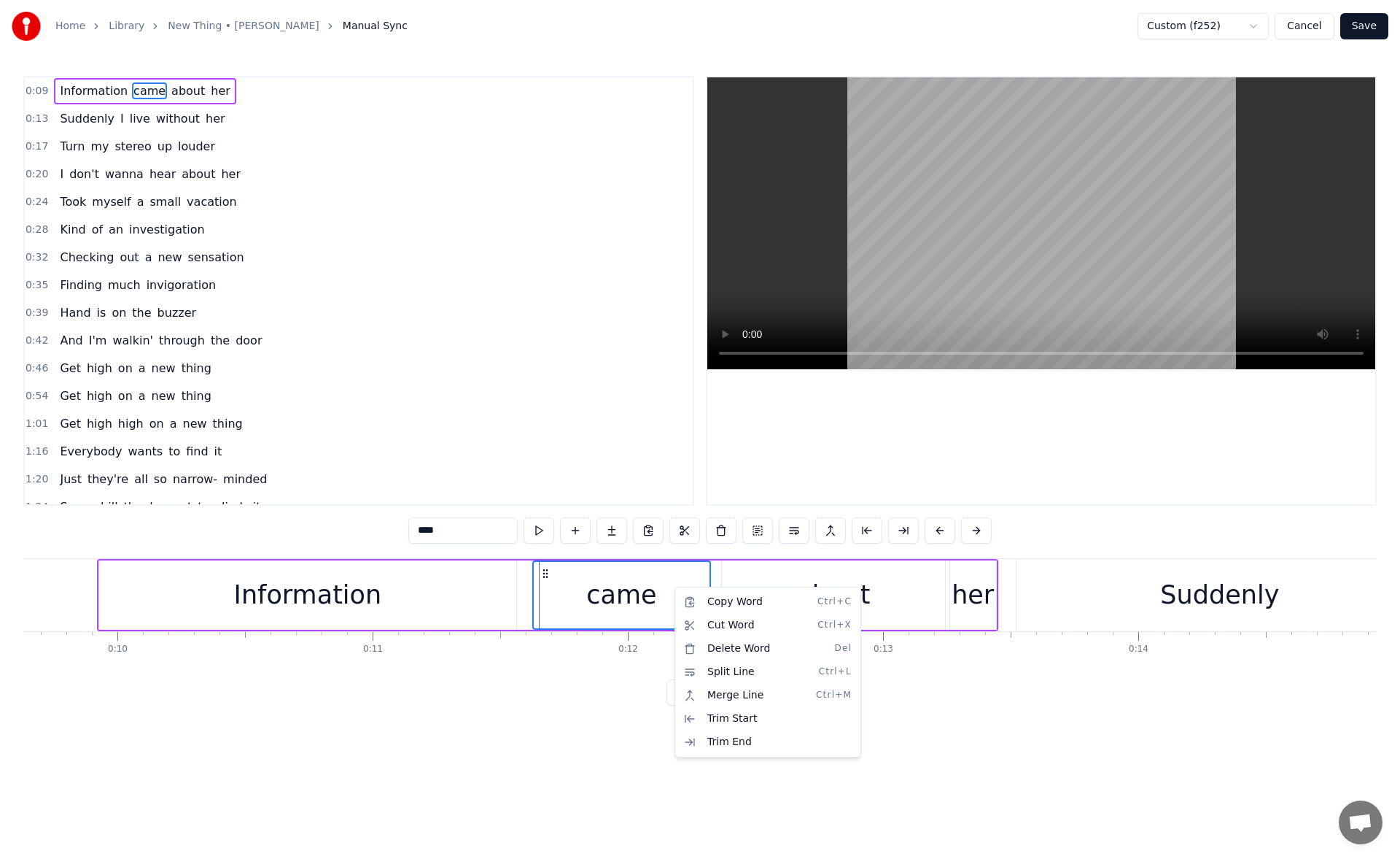
click at [1309, 23] on html "Home Library New Thing • [PERSON_NAME] Manual Sync Custom (f252) Cancel Save 0:…" at bounding box center [700, 364] width 1400 height 728
click at [1308, 28] on button "Cancel" at bounding box center [1303, 26] width 59 height 26
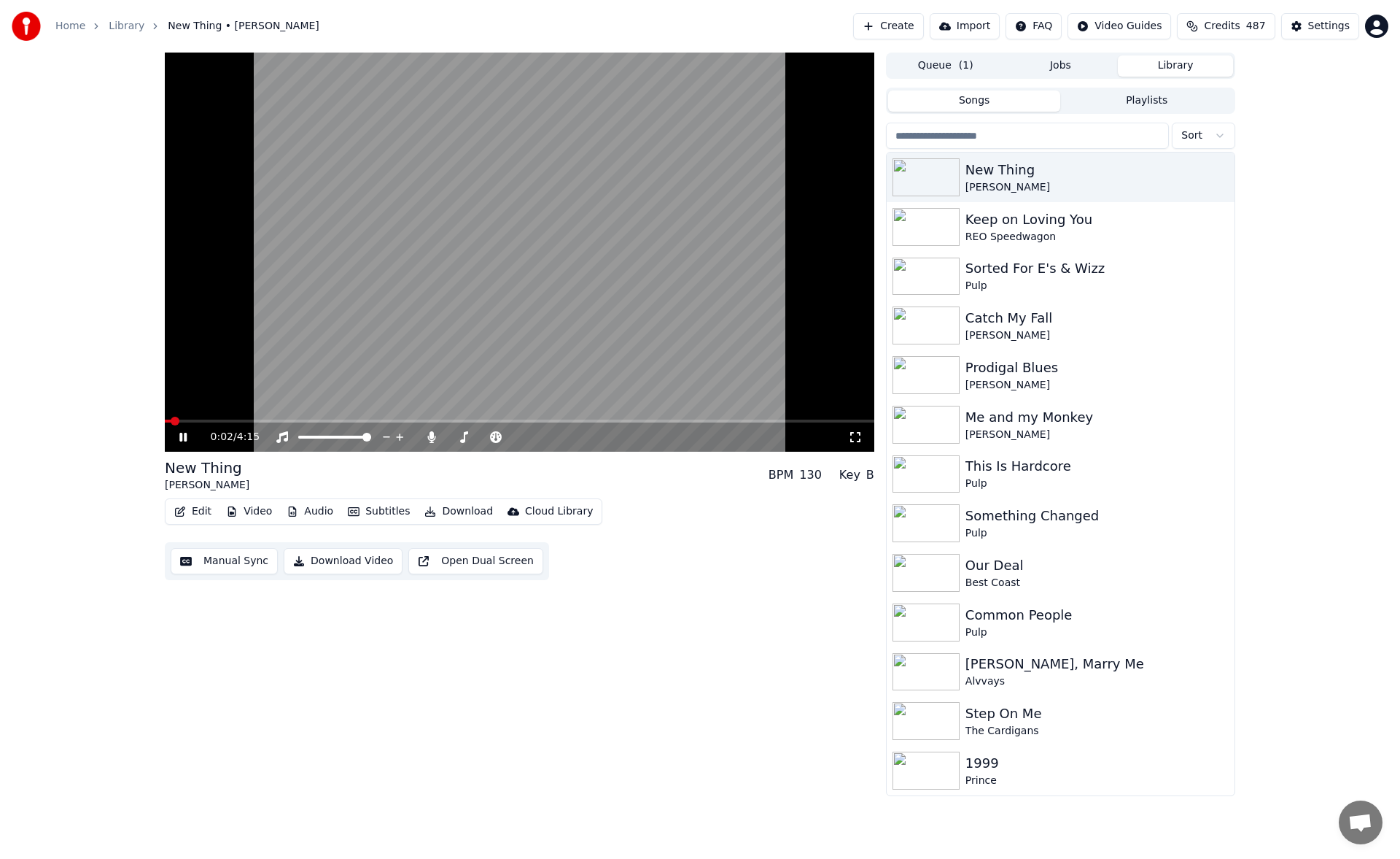
click at [205, 514] on button "Edit" at bounding box center [192, 511] width 49 height 20
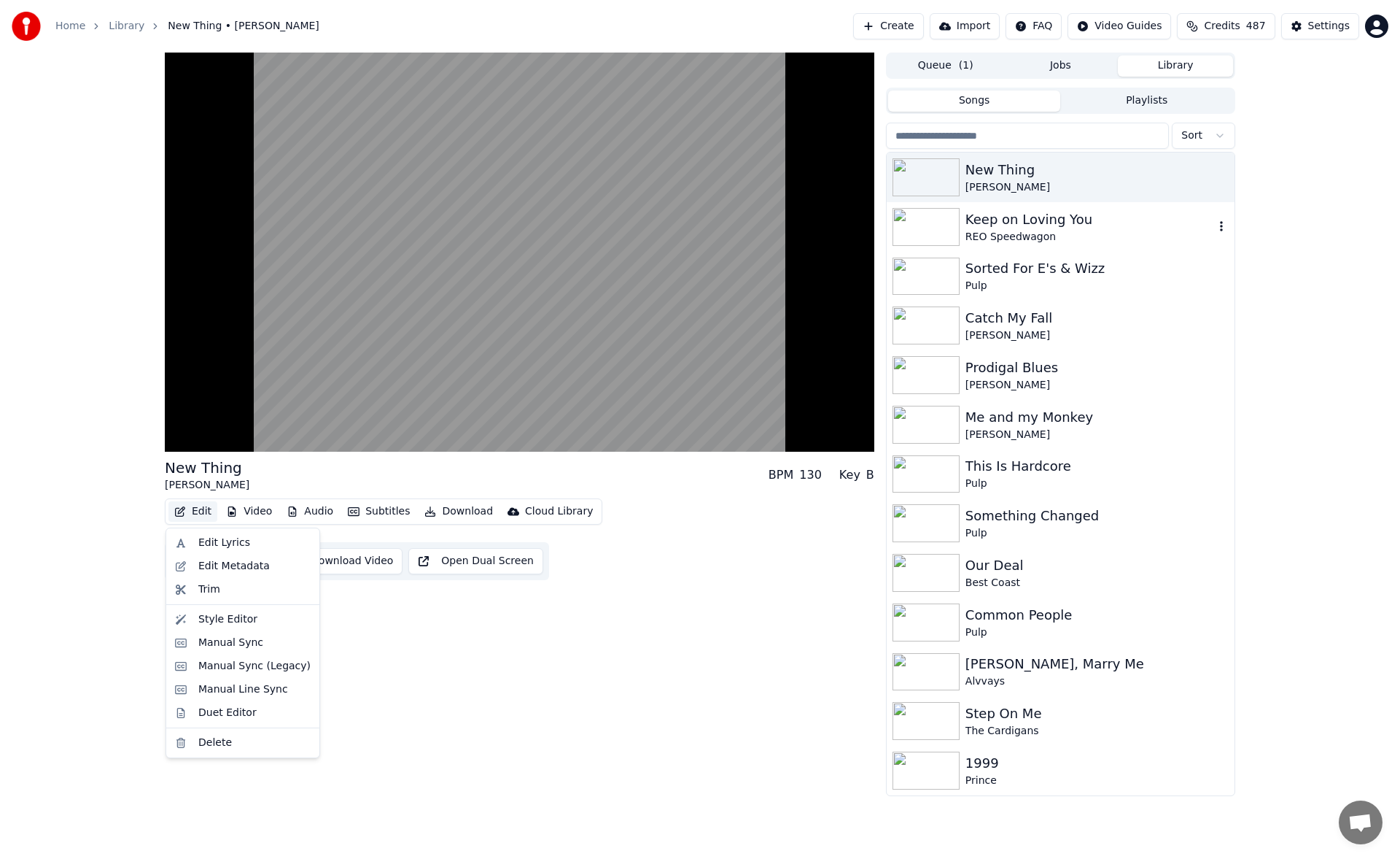
click at [1037, 226] on div "Keep on Loving You" at bounding box center [1089, 219] width 248 height 20
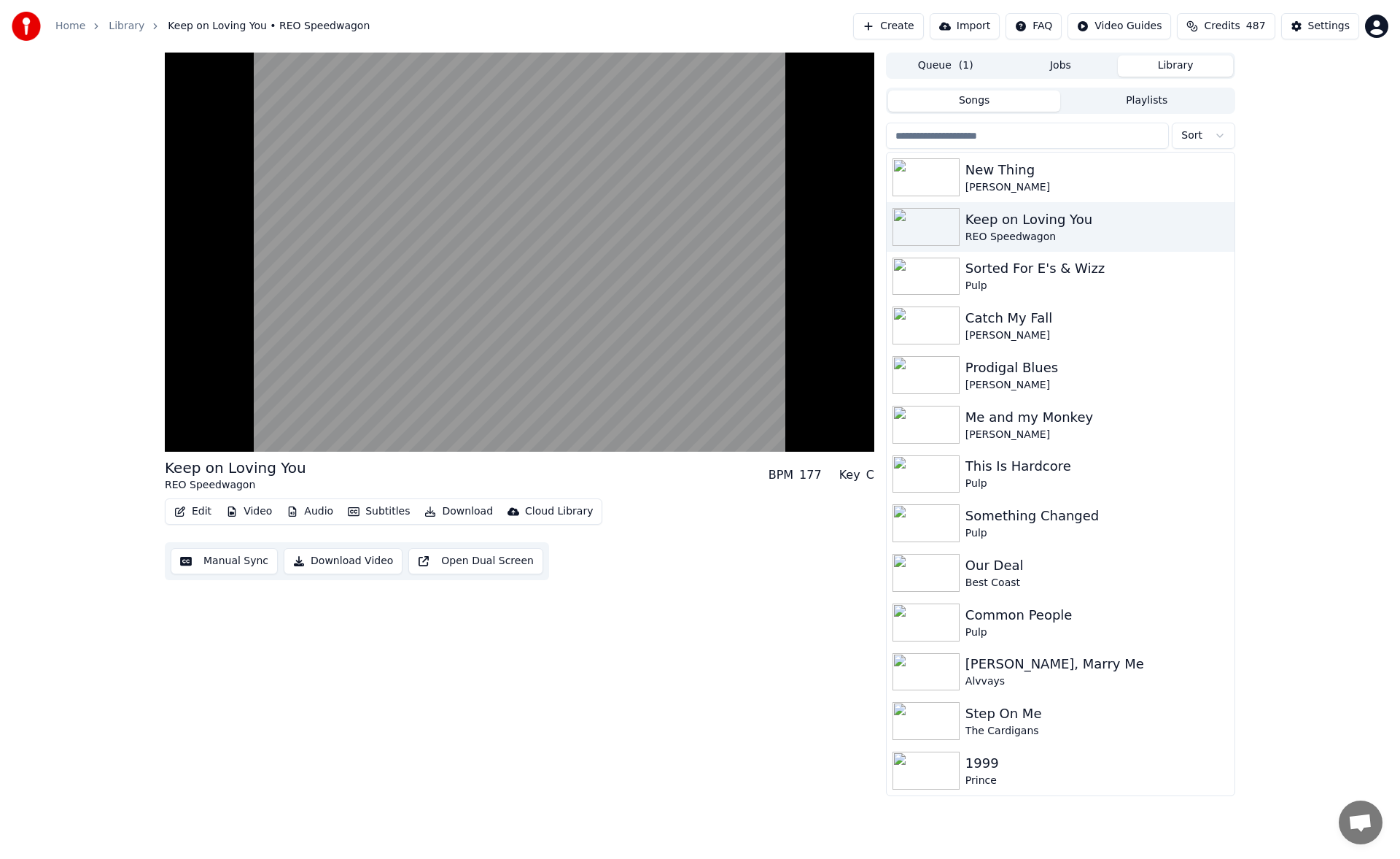
click at [248, 566] on button "Manual Sync" at bounding box center [223, 561] width 107 height 26
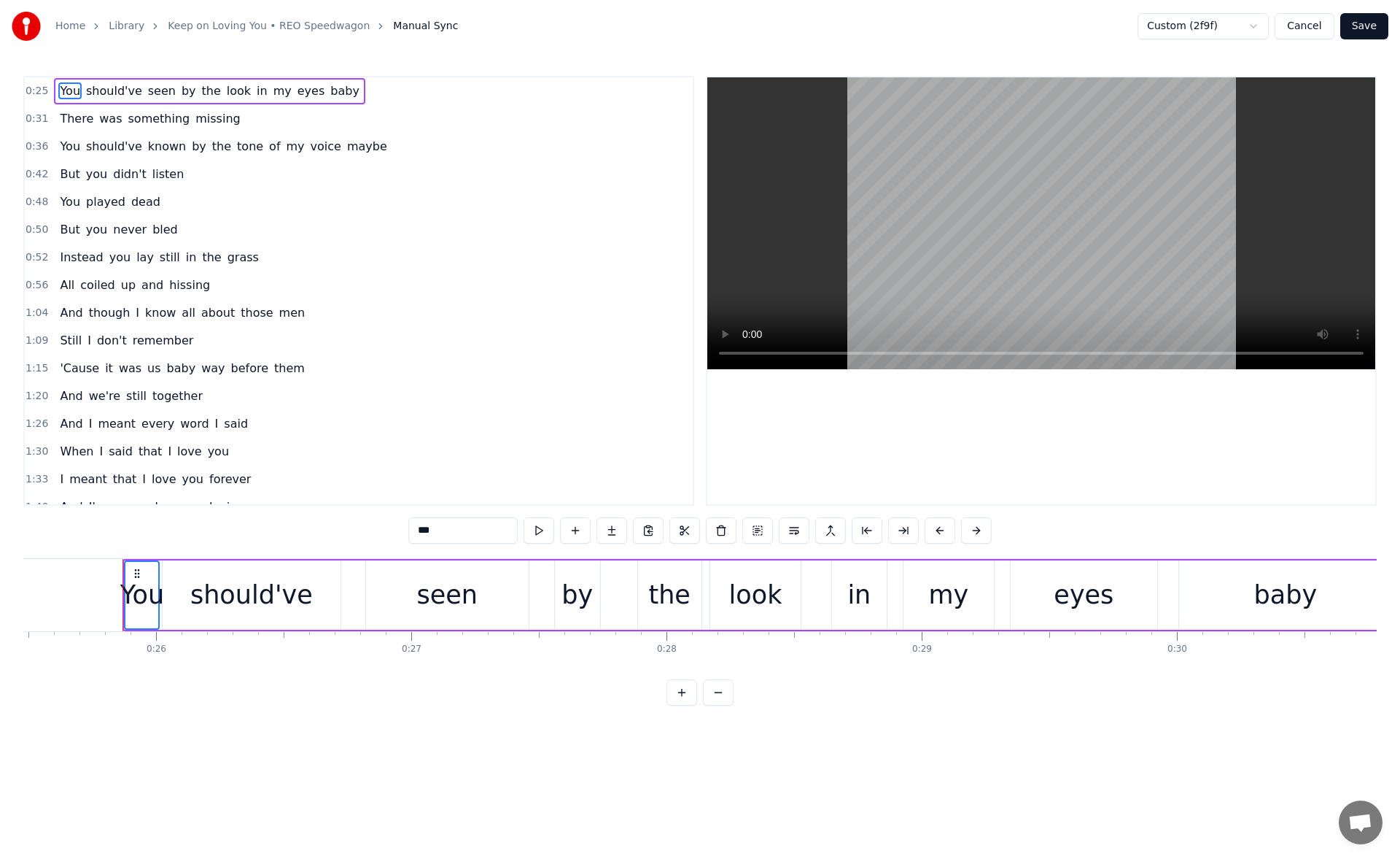
scroll to position [0, 6528]
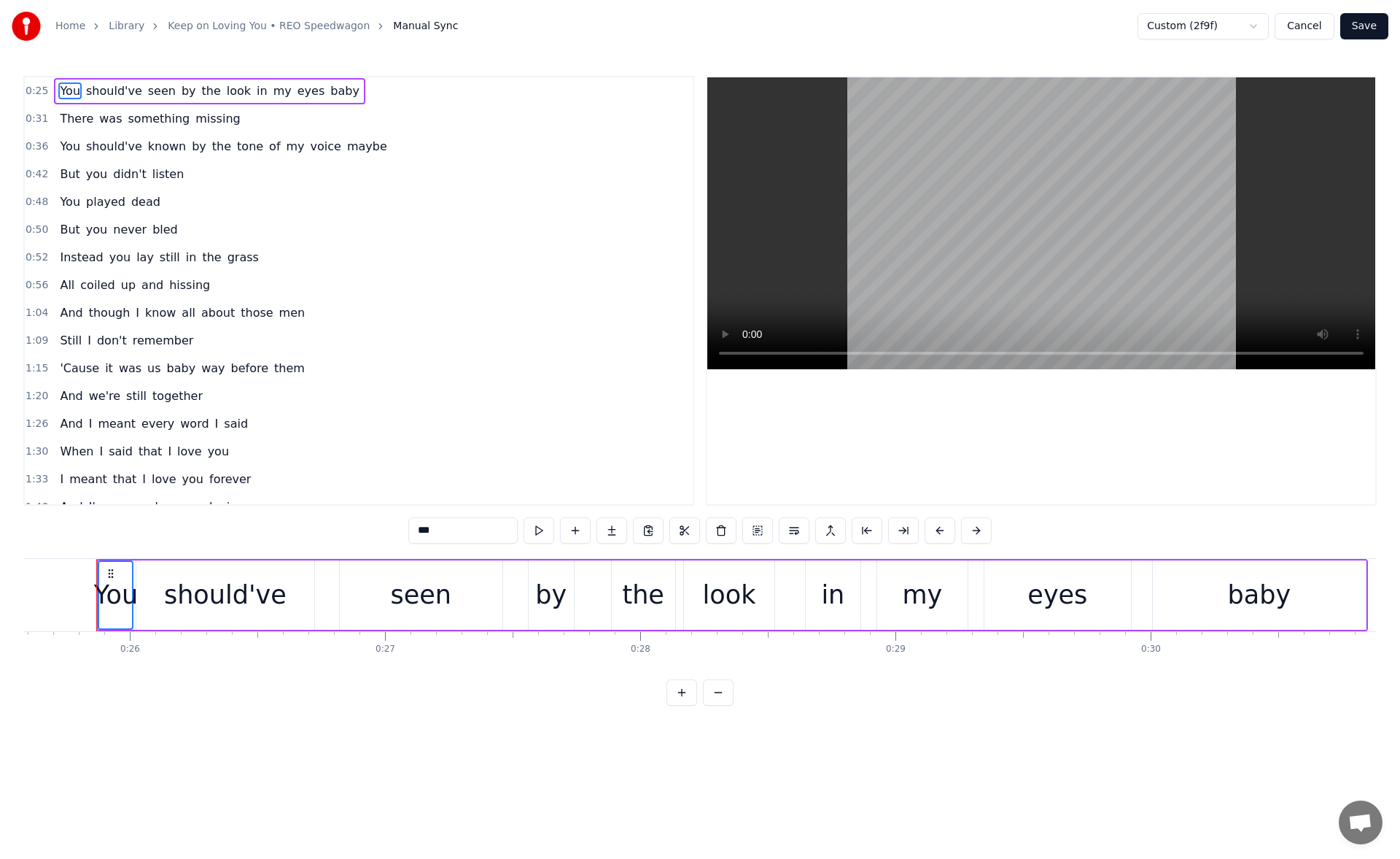
click at [663, 586] on div "the" at bounding box center [643, 595] width 64 height 69
click at [554, 595] on div "by" at bounding box center [550, 595] width 31 height 39
click at [1037, 580] on div "eyes" at bounding box center [1057, 595] width 60 height 39
type input "****"
click at [1133, 603] on div "You should've seen by the look in my eyes baby" at bounding box center [732, 595] width 1270 height 72
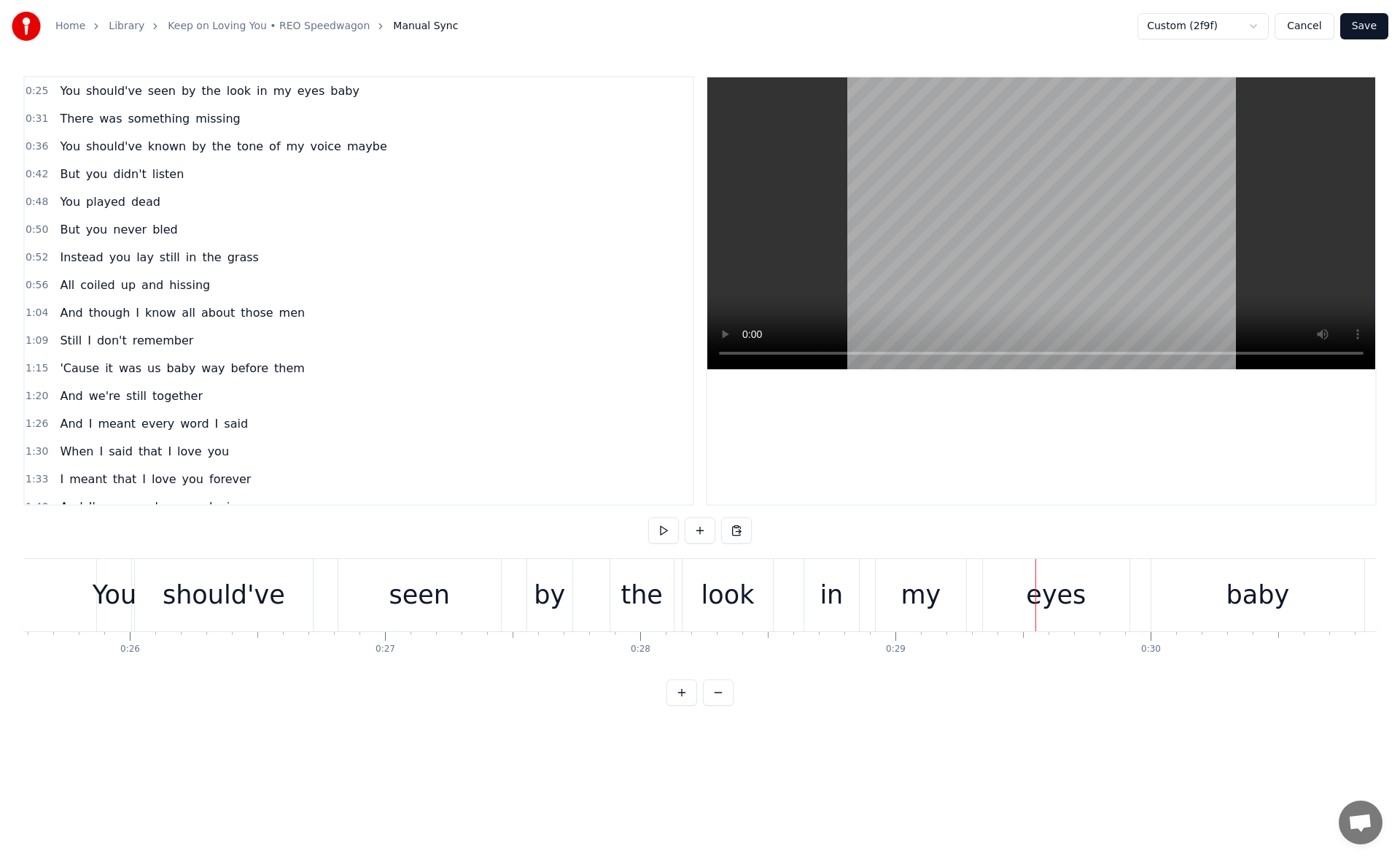
click at [1130, 601] on div "You should've seen by the look in my eyes baby" at bounding box center [732, 595] width 1270 height 72
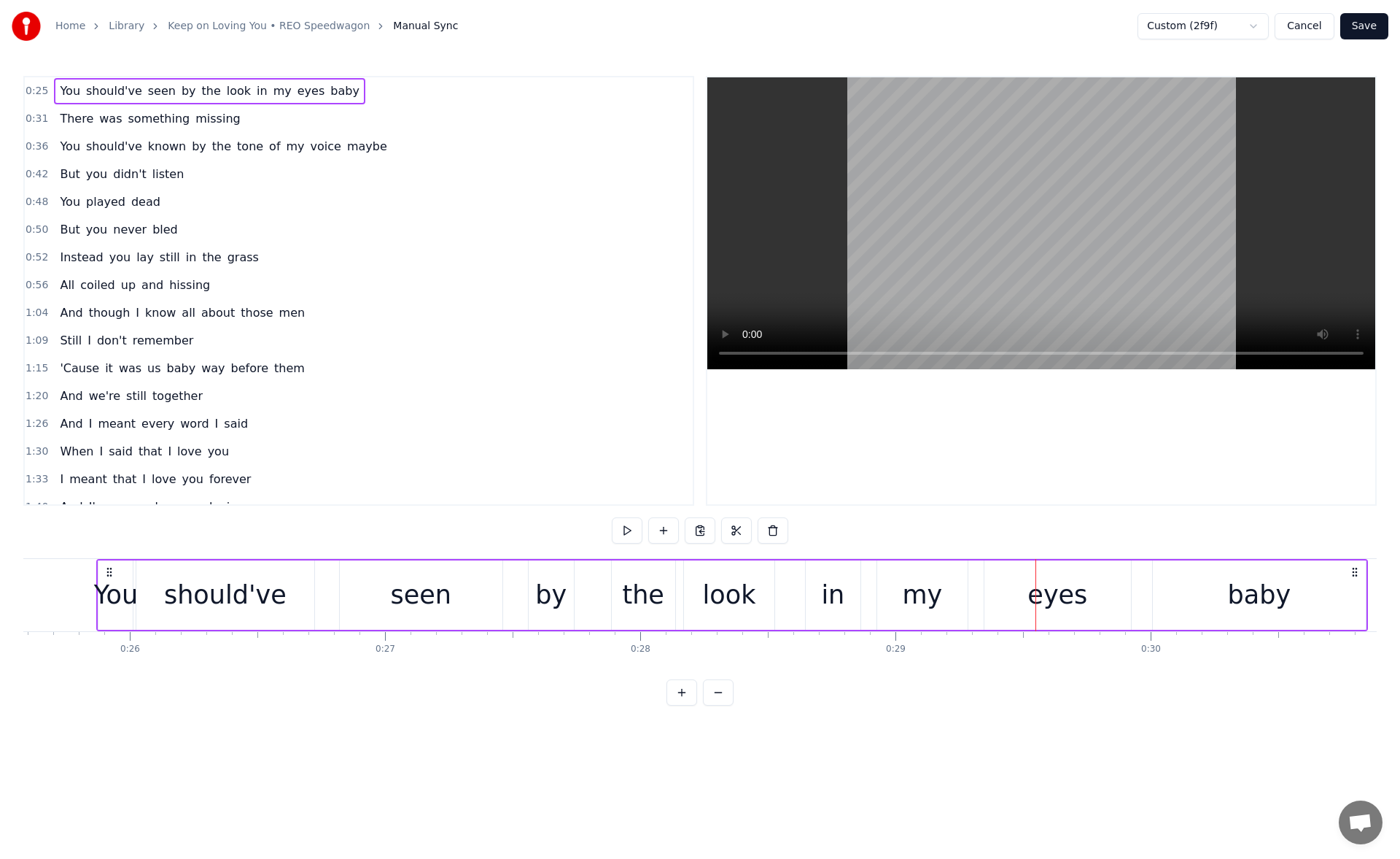
click at [1132, 599] on div "You should've seen by the look in my eyes baby" at bounding box center [732, 595] width 1270 height 72
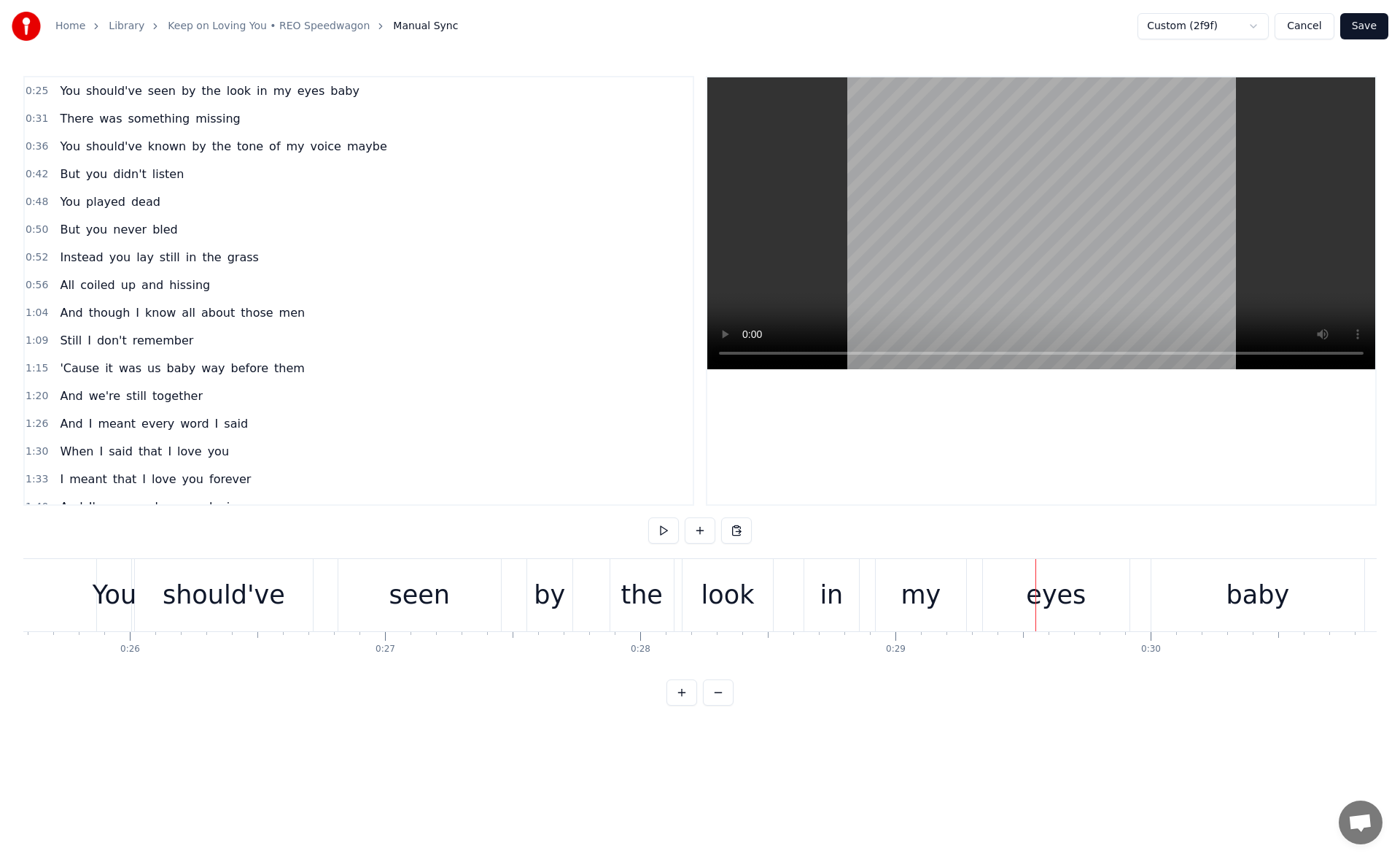
click at [1105, 599] on div "eyes" at bounding box center [1056, 595] width 147 height 72
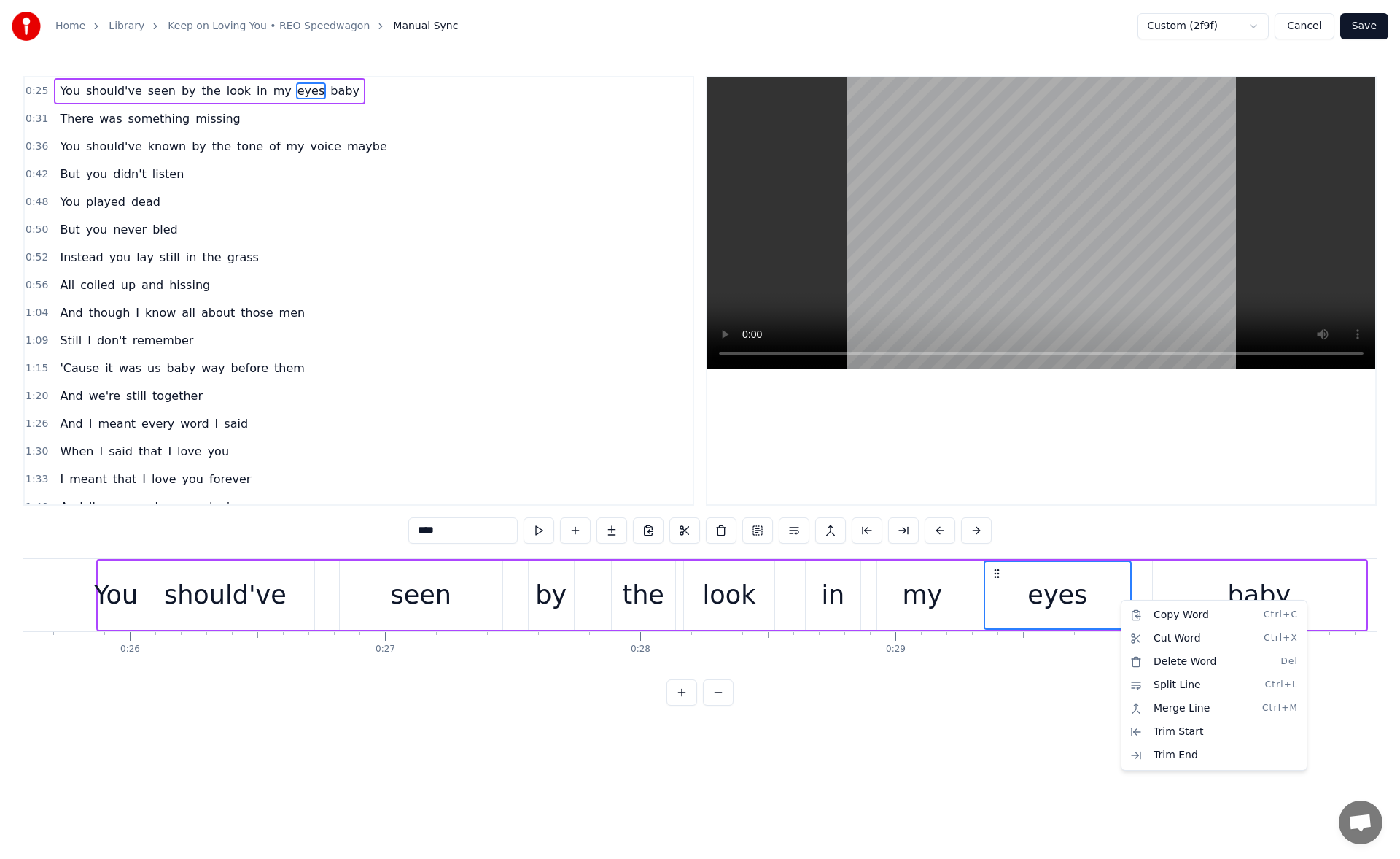
click at [1119, 444] on html "Home Library Keep on Loving You • REO Speedwagon Manual Sync Custom (2f9f) Canc…" at bounding box center [700, 364] width 1400 height 728
click at [1306, 28] on button "Cancel" at bounding box center [1303, 26] width 59 height 26
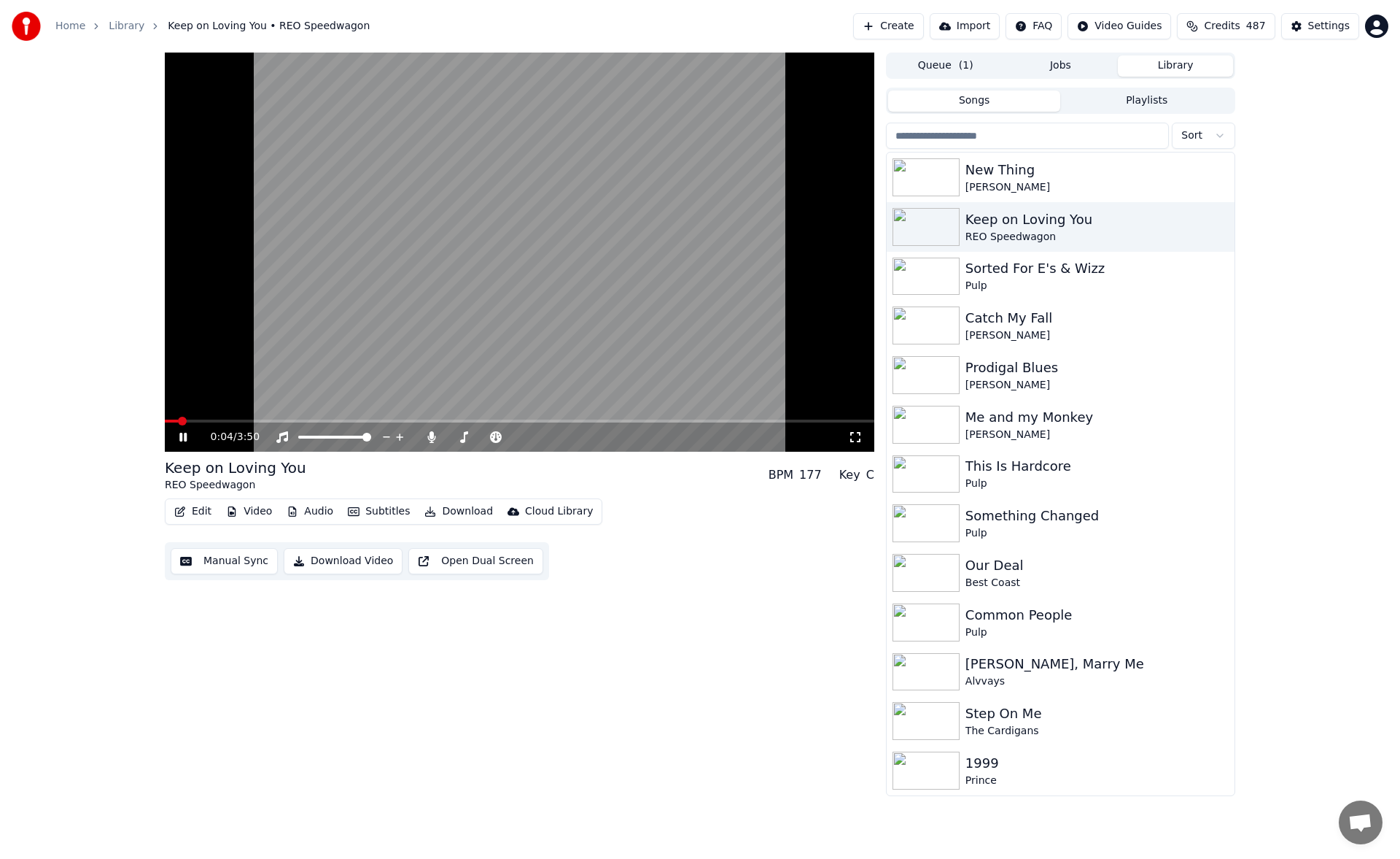
click at [191, 515] on button "Edit" at bounding box center [192, 511] width 49 height 20
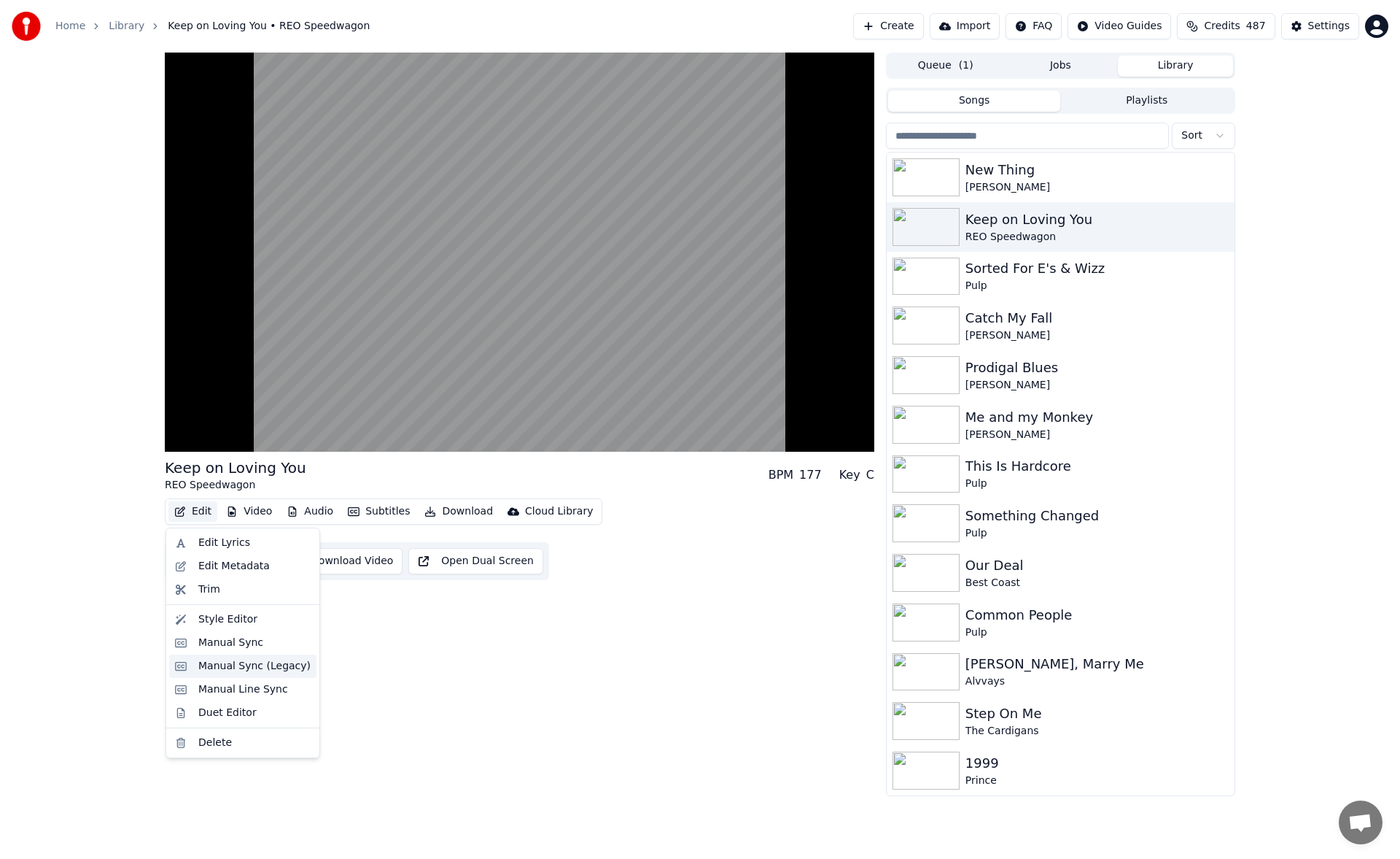
click at [264, 666] on div "Manual Sync (Legacy)" at bounding box center [254, 665] width 113 height 15
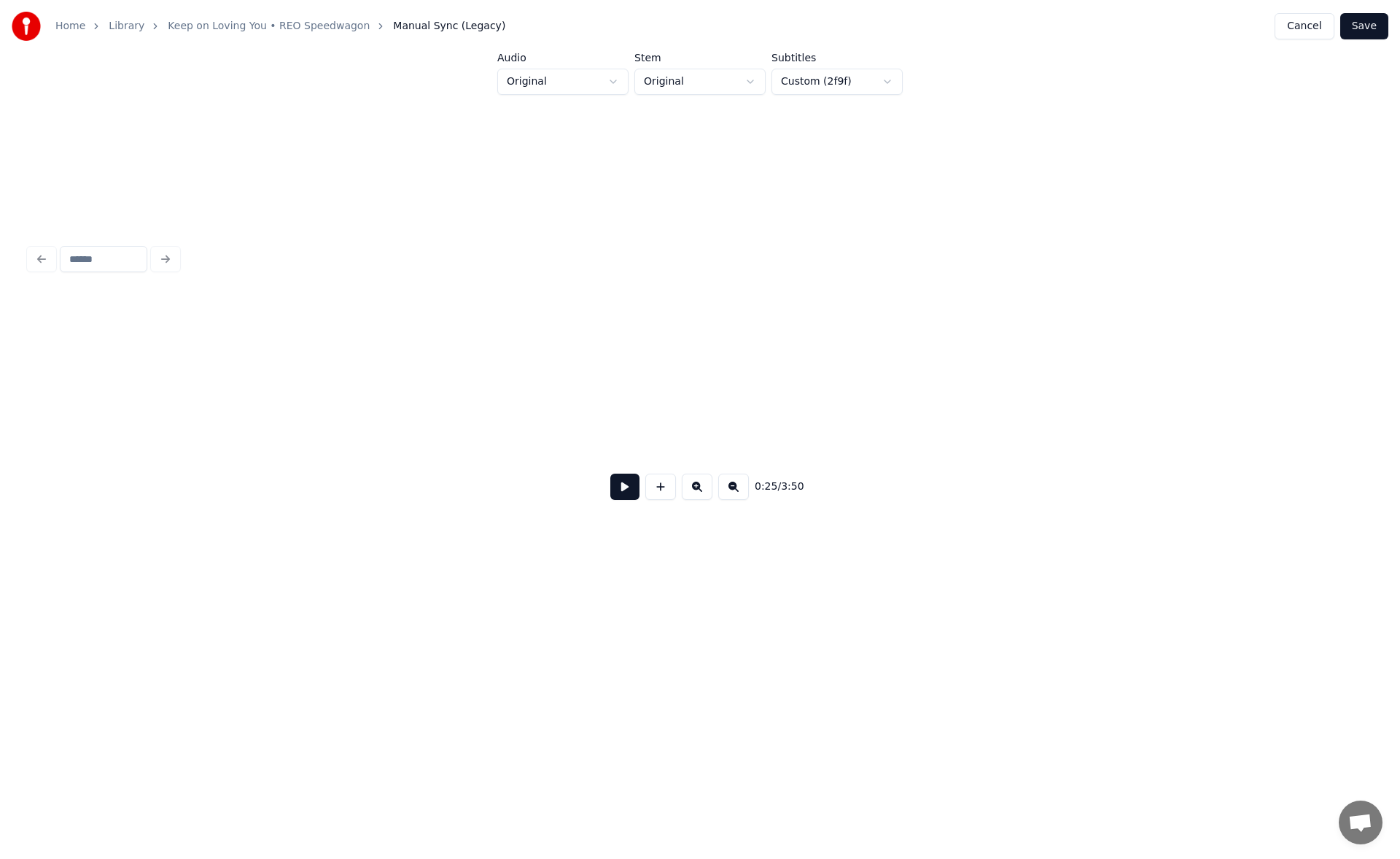
scroll to position [0, 3772]
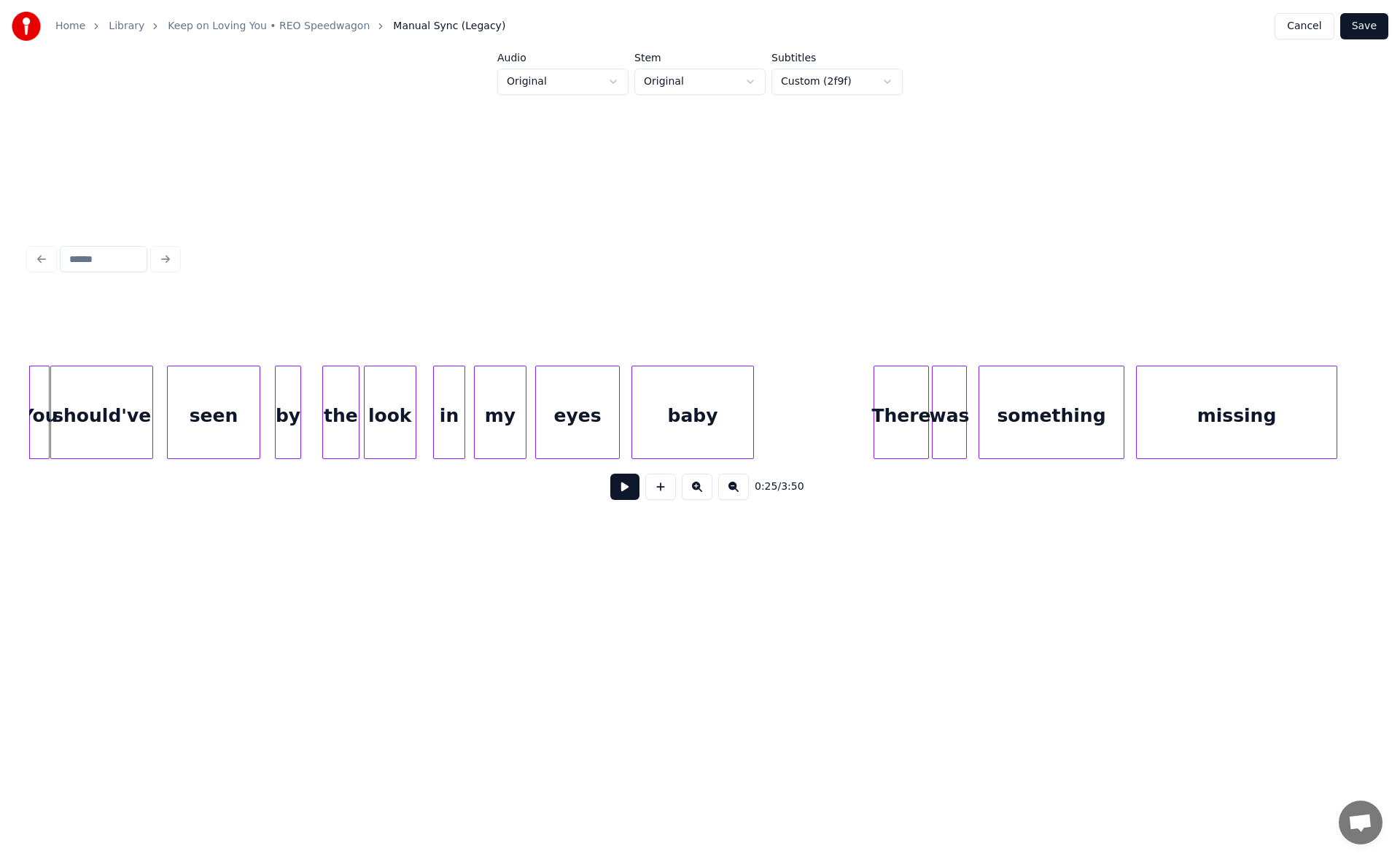
click at [1296, 26] on button "Cancel" at bounding box center [1303, 26] width 59 height 26
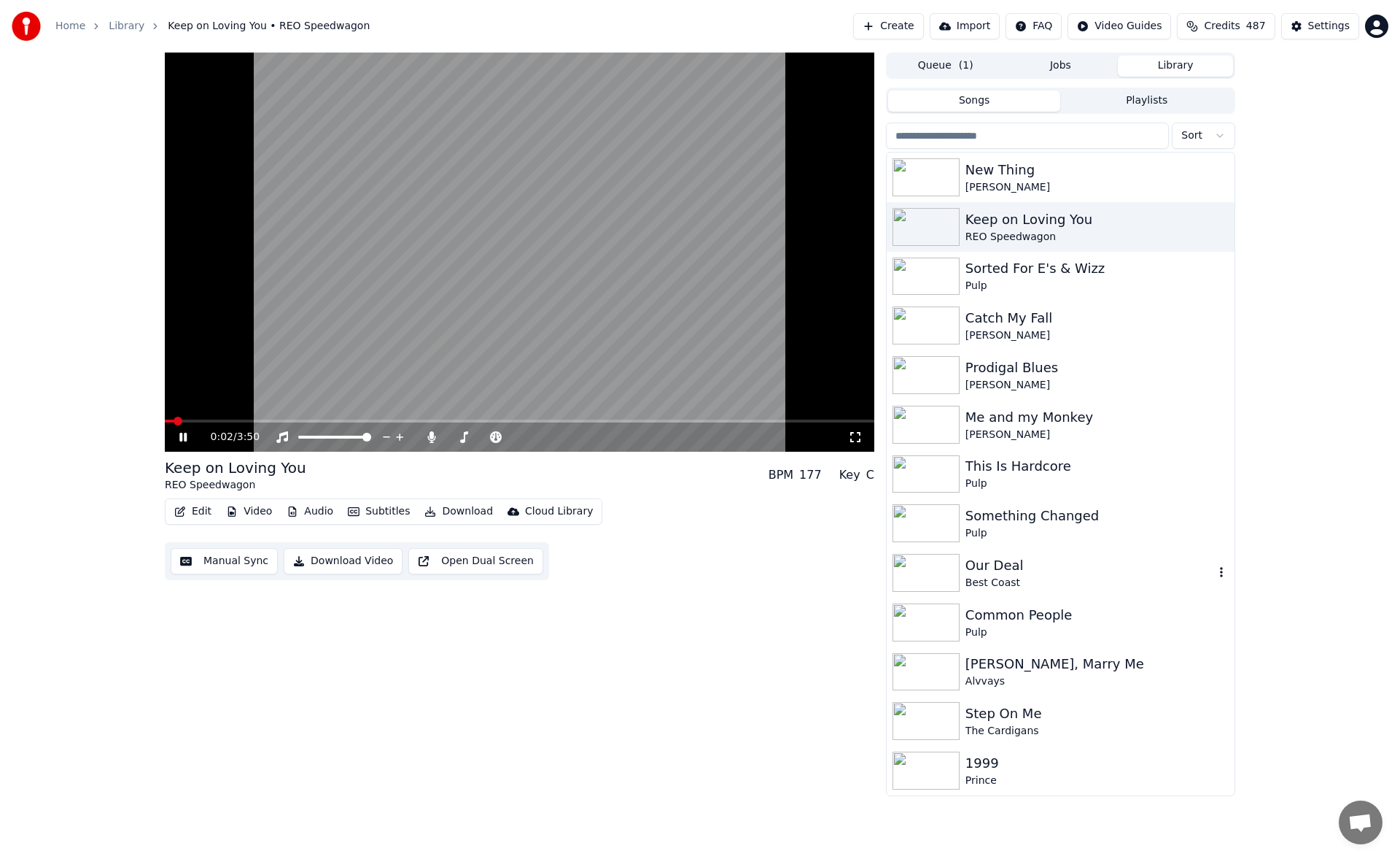
click at [1049, 577] on div "Best Coast" at bounding box center [1089, 583] width 248 height 15
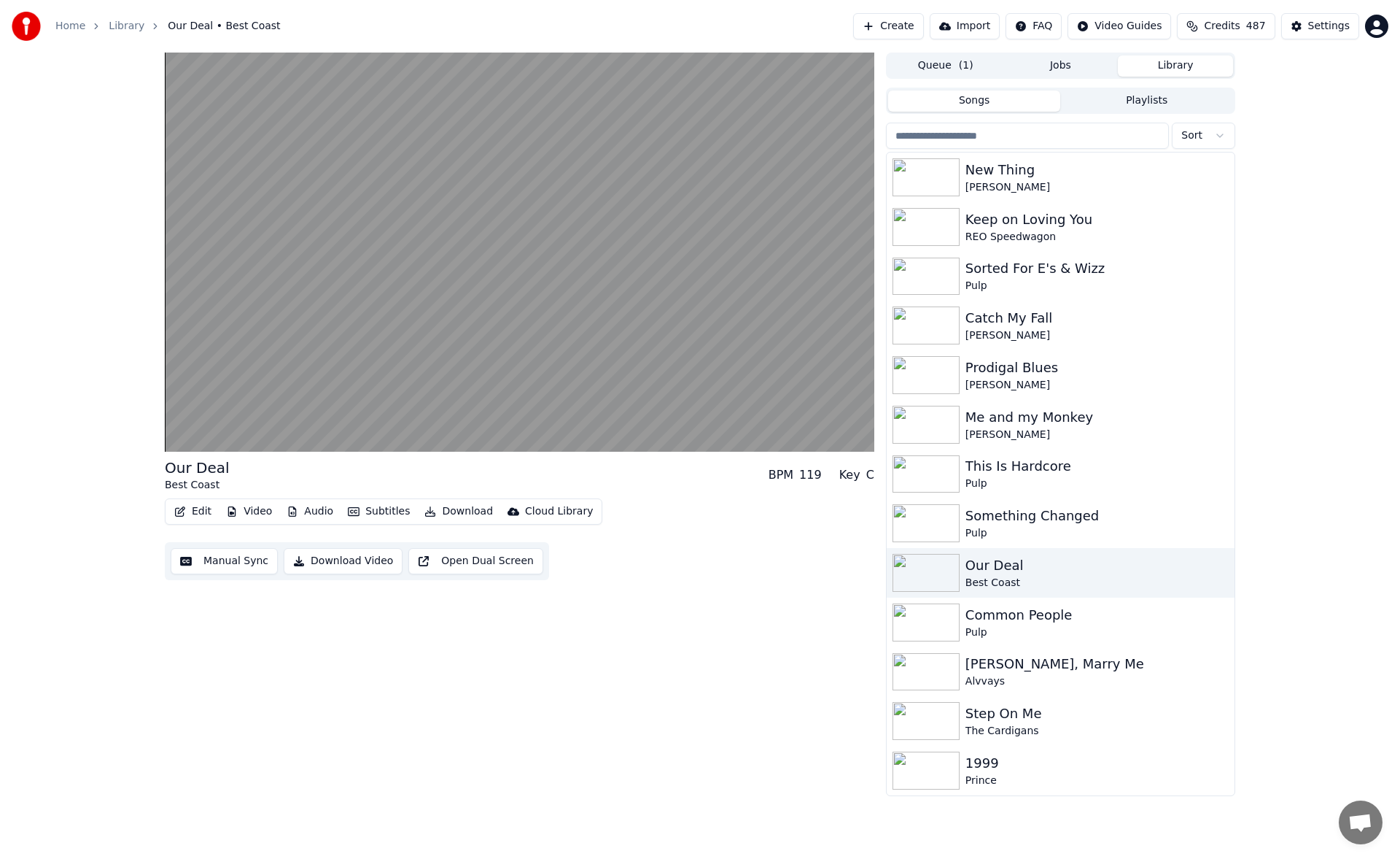
click at [256, 566] on button "Manual Sync" at bounding box center [223, 561] width 107 height 26
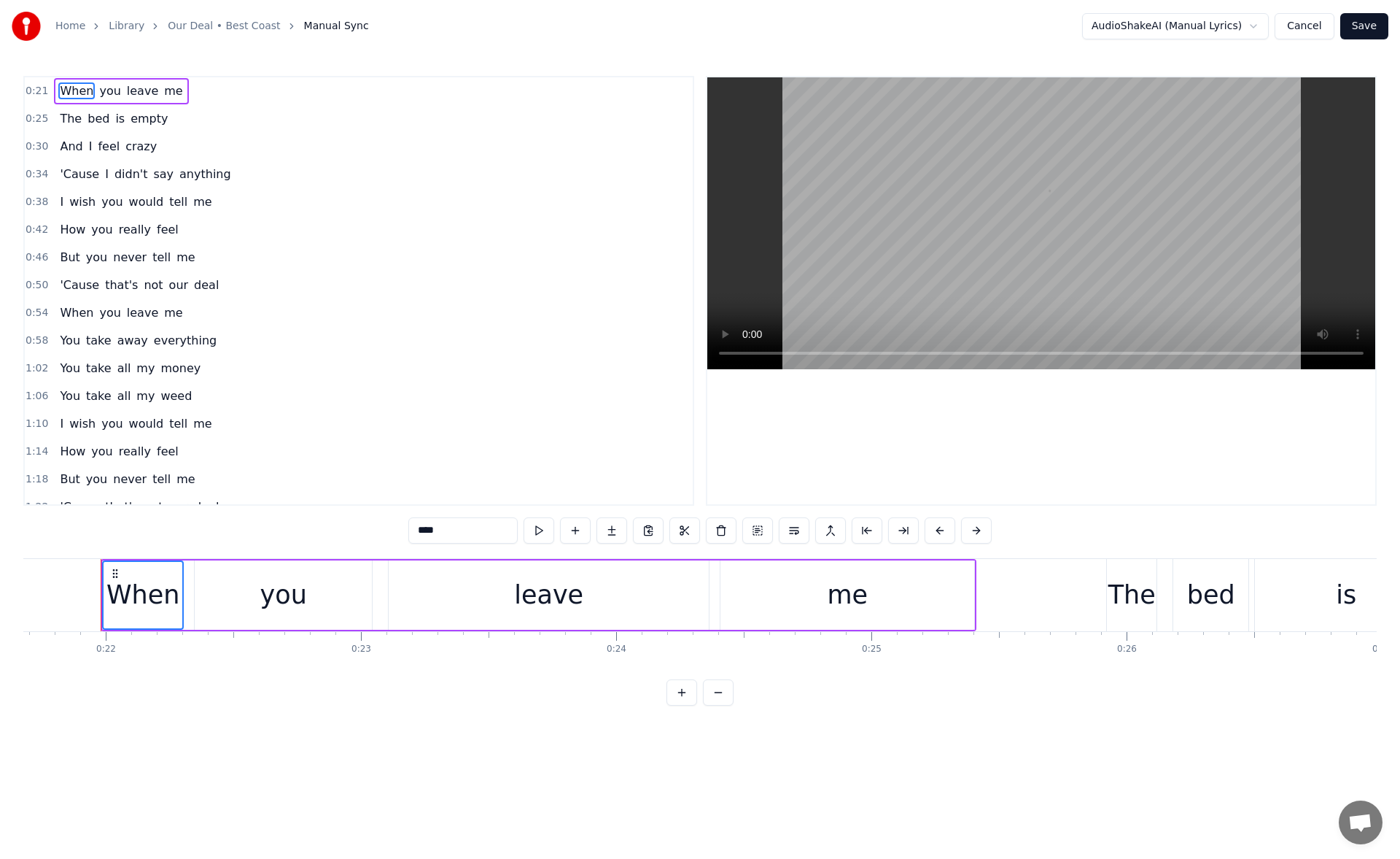
scroll to position [0, 5536]
click at [1310, 29] on button "Cancel" at bounding box center [1303, 26] width 59 height 26
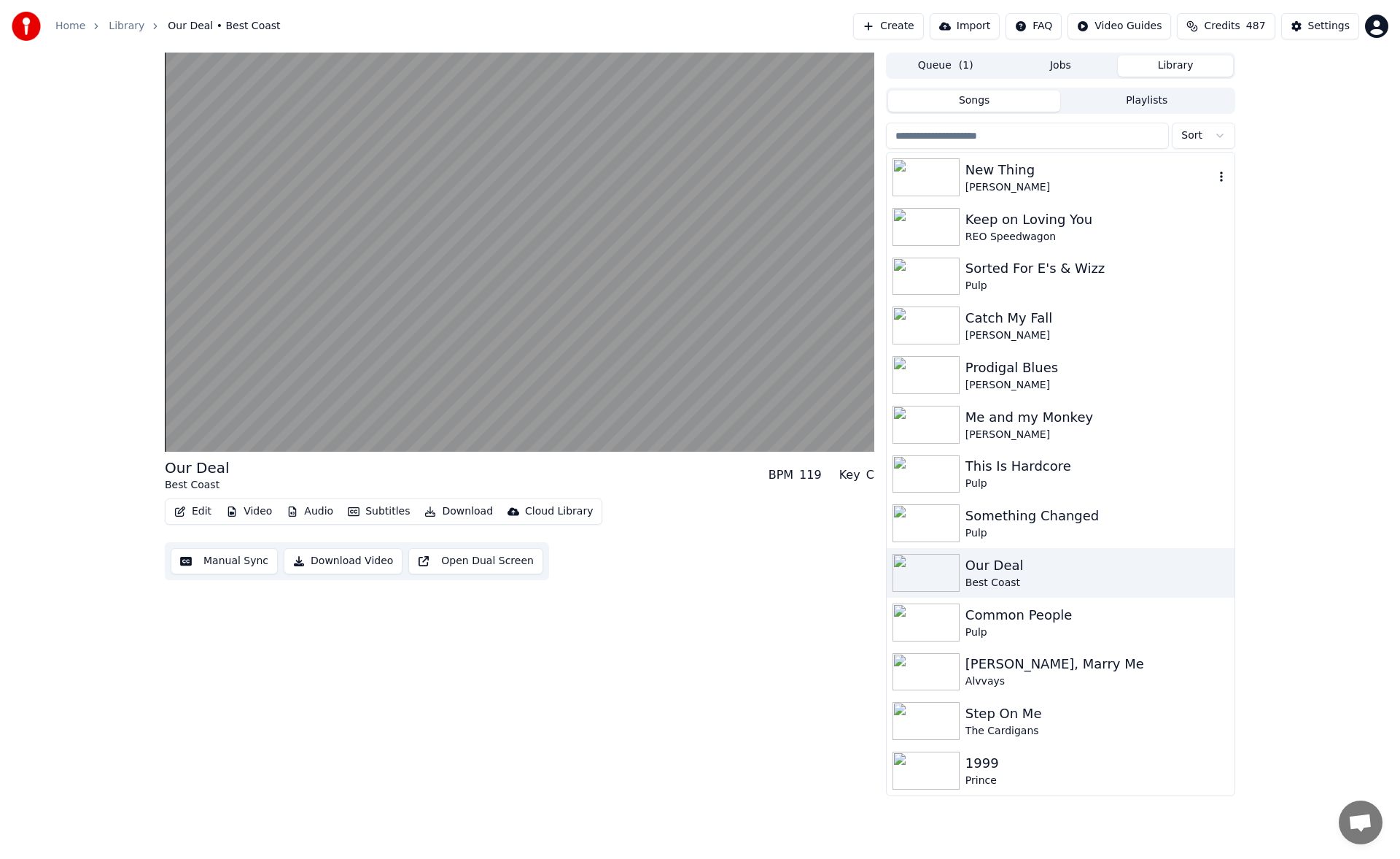
click at [1079, 181] on div "[PERSON_NAME]" at bounding box center [1089, 188] width 248 height 15
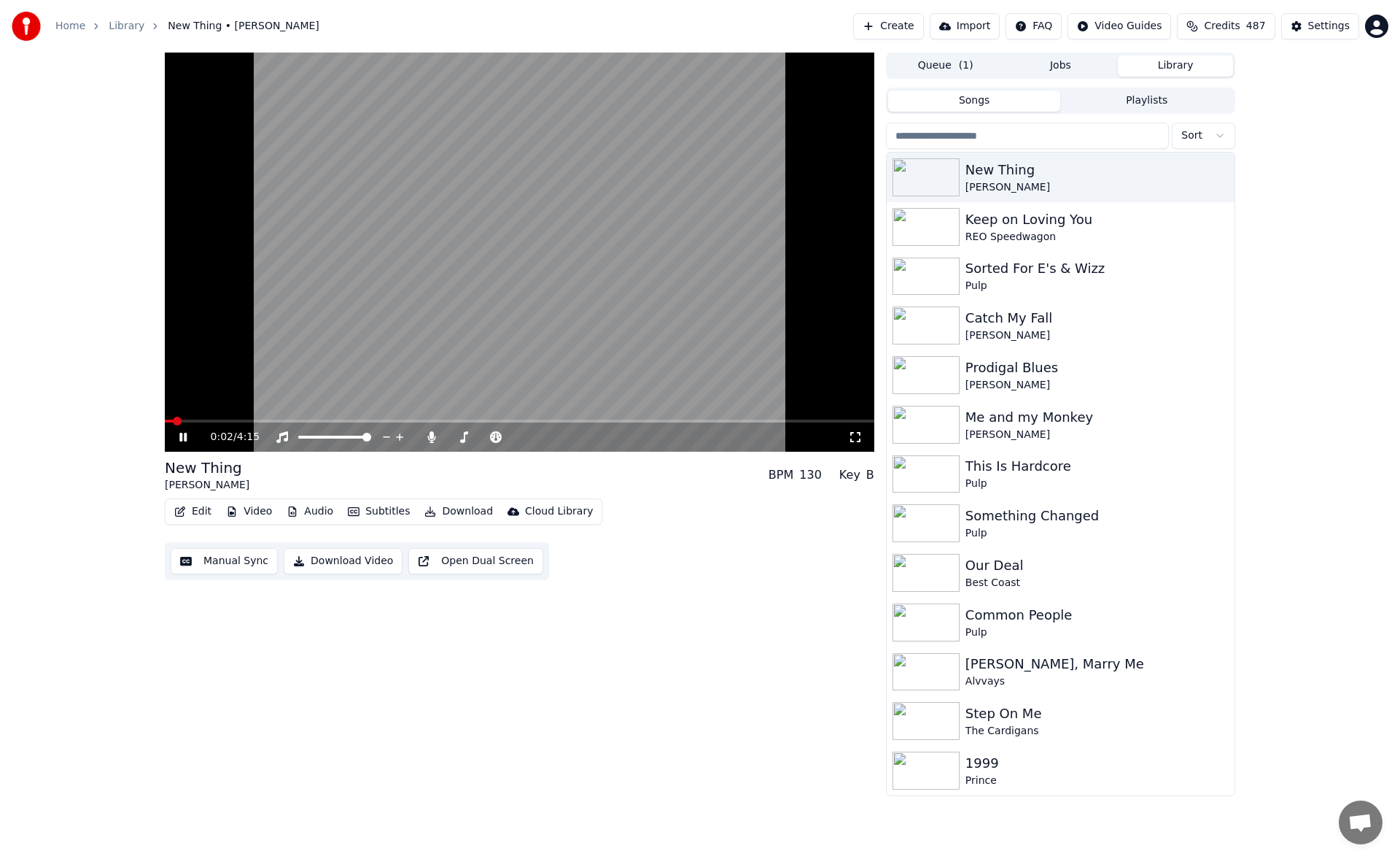
click at [240, 566] on button "Manual Sync" at bounding box center [223, 561] width 107 height 26
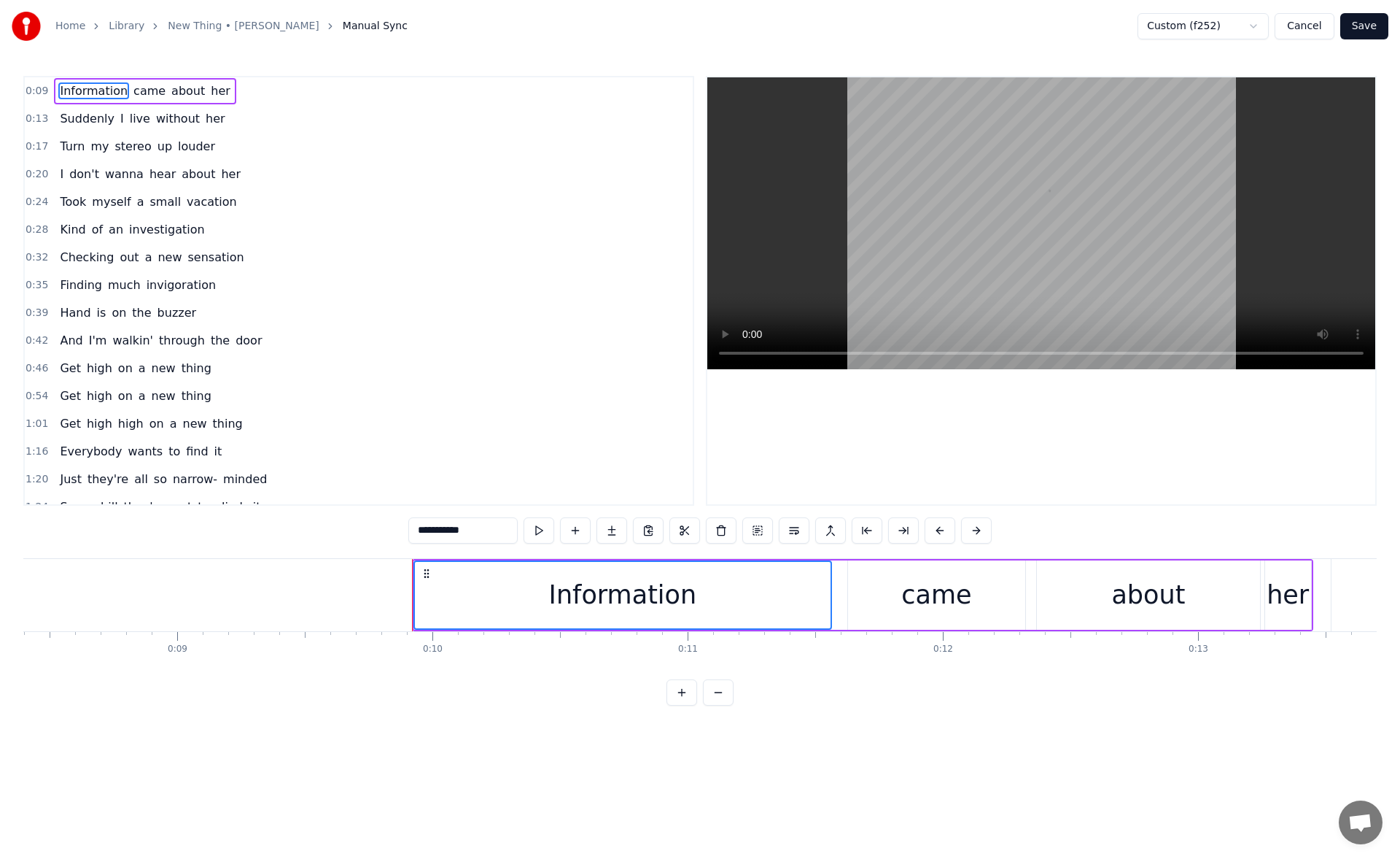
scroll to position [0, 2458]
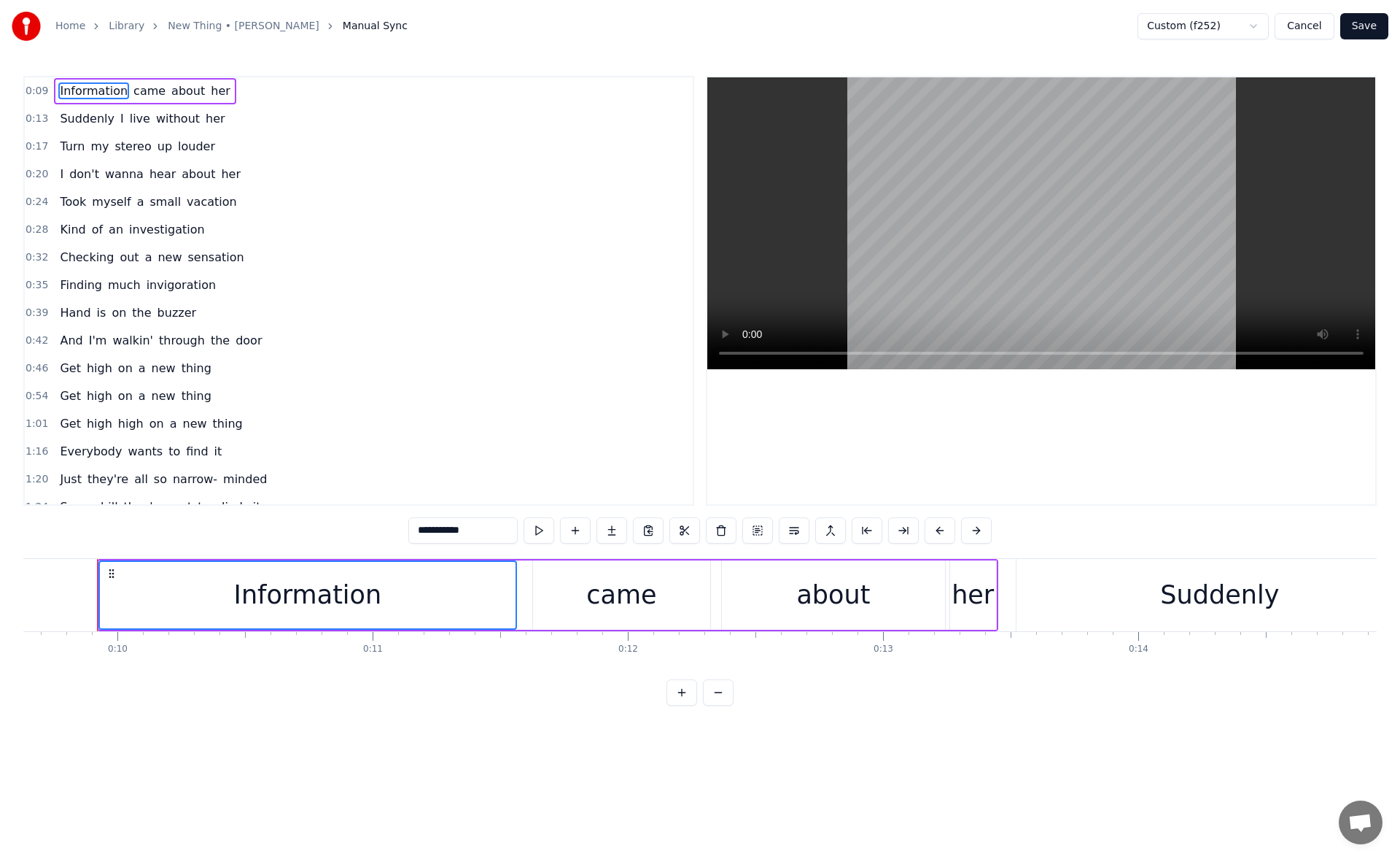
click at [1262, 25] on html "Home Library New Thing • [PERSON_NAME] Manual Sync Custom (f252) Cancel Save 0:…" at bounding box center [700, 364] width 1400 height 728
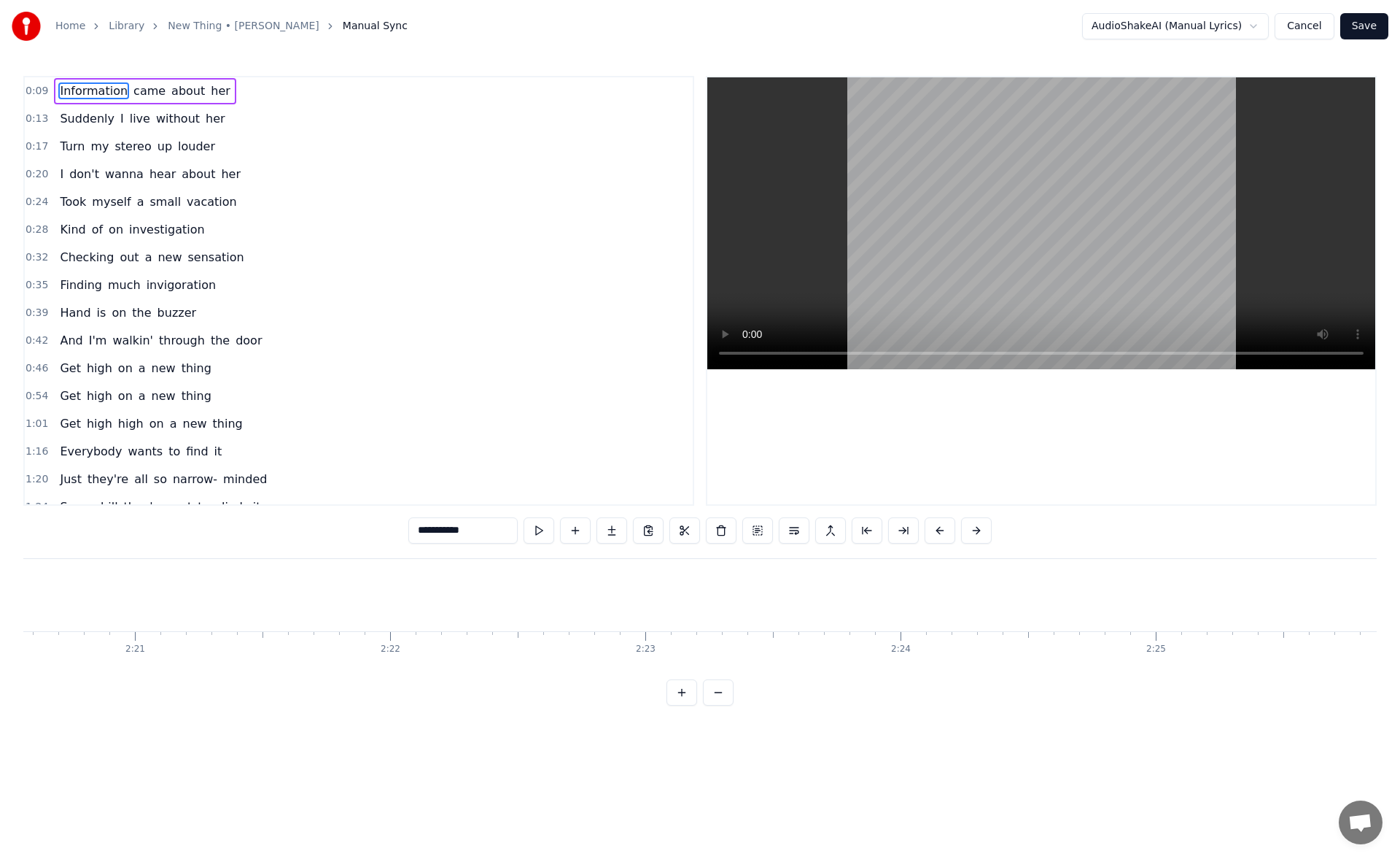
scroll to position [0, 38592]
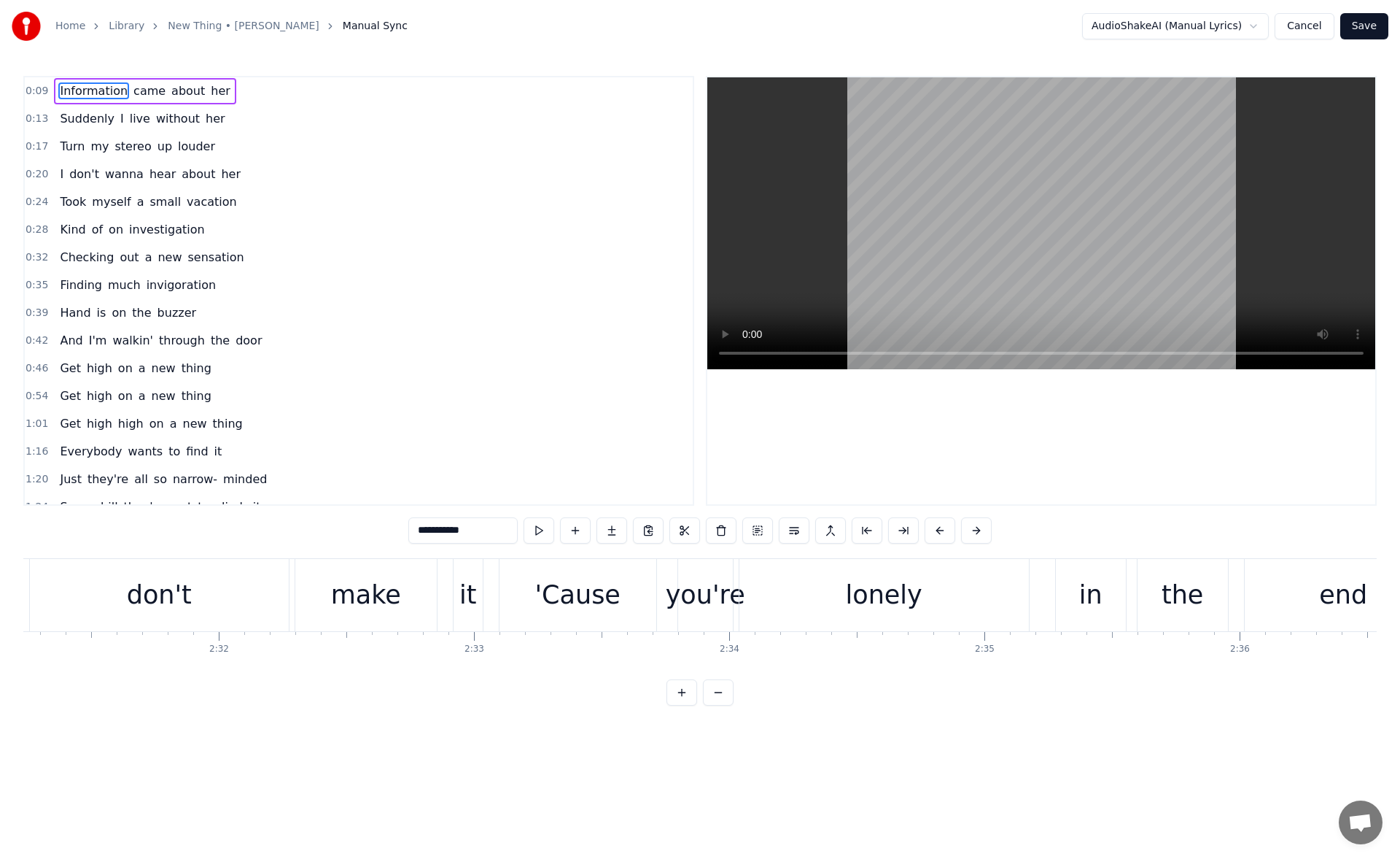
click at [907, 591] on div "lonely" at bounding box center [883, 595] width 77 height 39
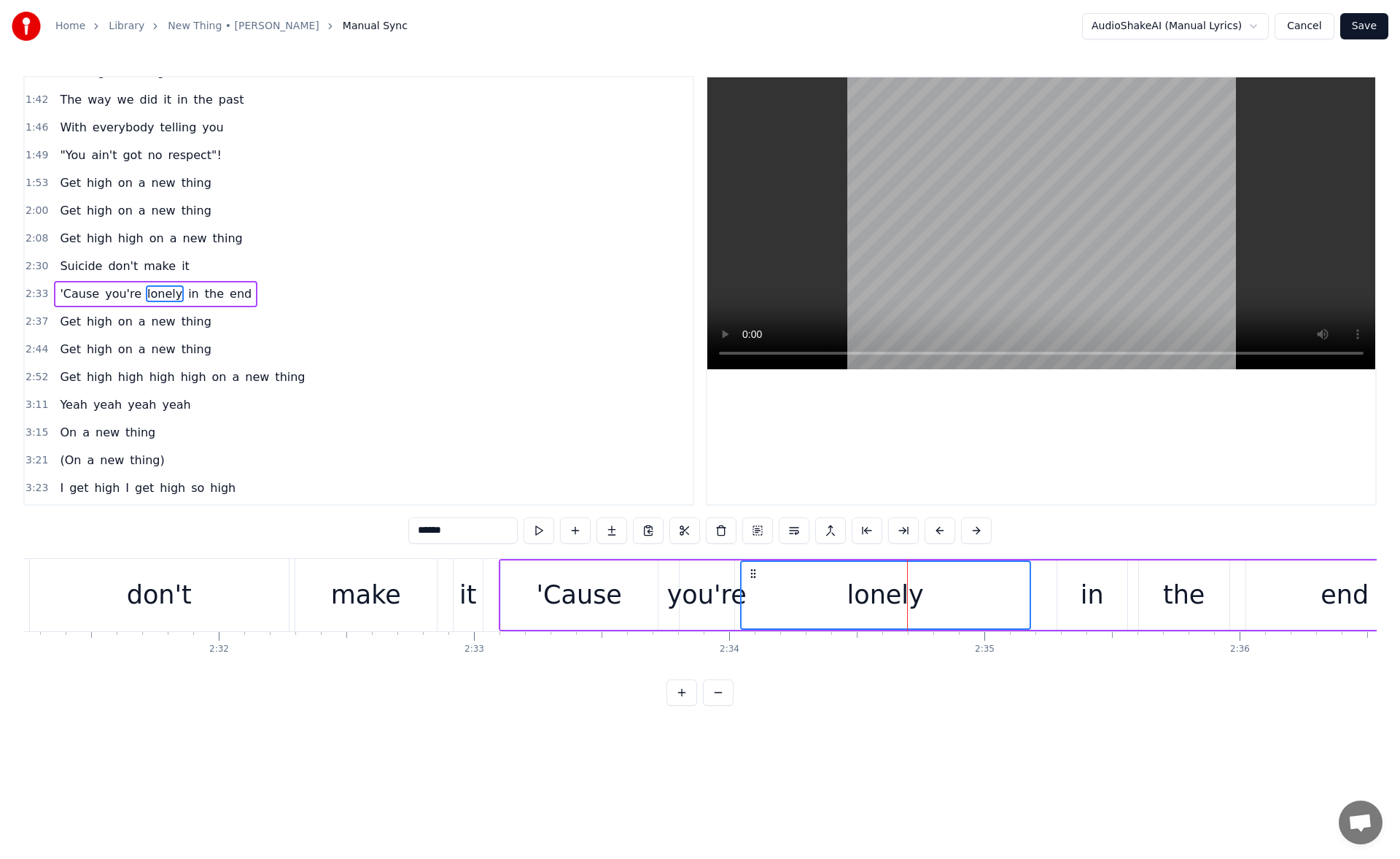
scroll to position [549, 0]
click at [1063, 584] on div "in" at bounding box center [1092, 595] width 70 height 69
type input "**"
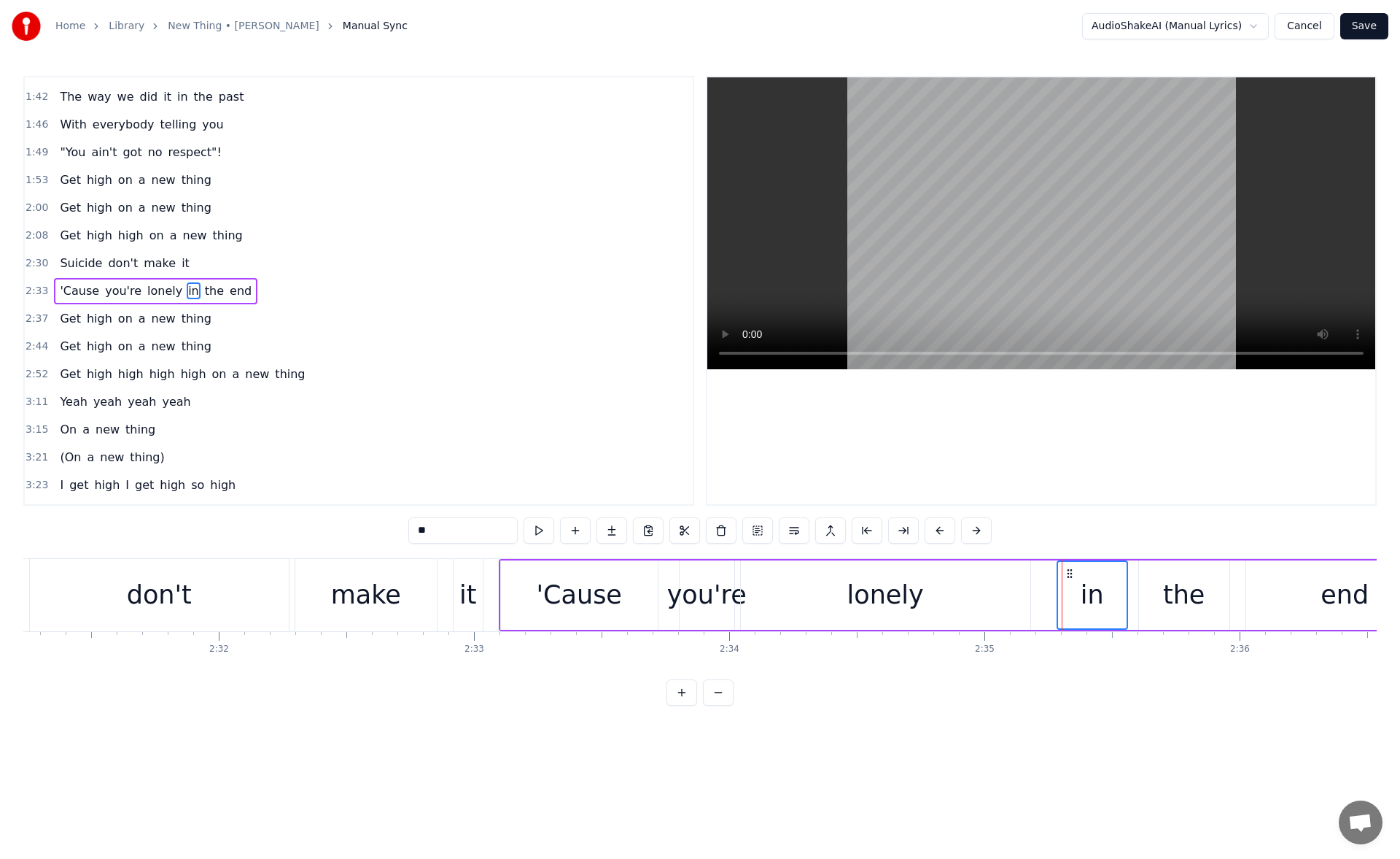
click at [1070, 572] on icon at bounding box center [1070, 574] width 12 height 12
click at [1067, 572] on icon at bounding box center [1068, 574] width 12 height 12
click at [1103, 579] on div "in" at bounding box center [1090, 595] width 69 height 67
click at [1306, 26] on button "Cancel" at bounding box center [1303, 26] width 59 height 26
